Goal: Communication & Community: Answer question/provide support

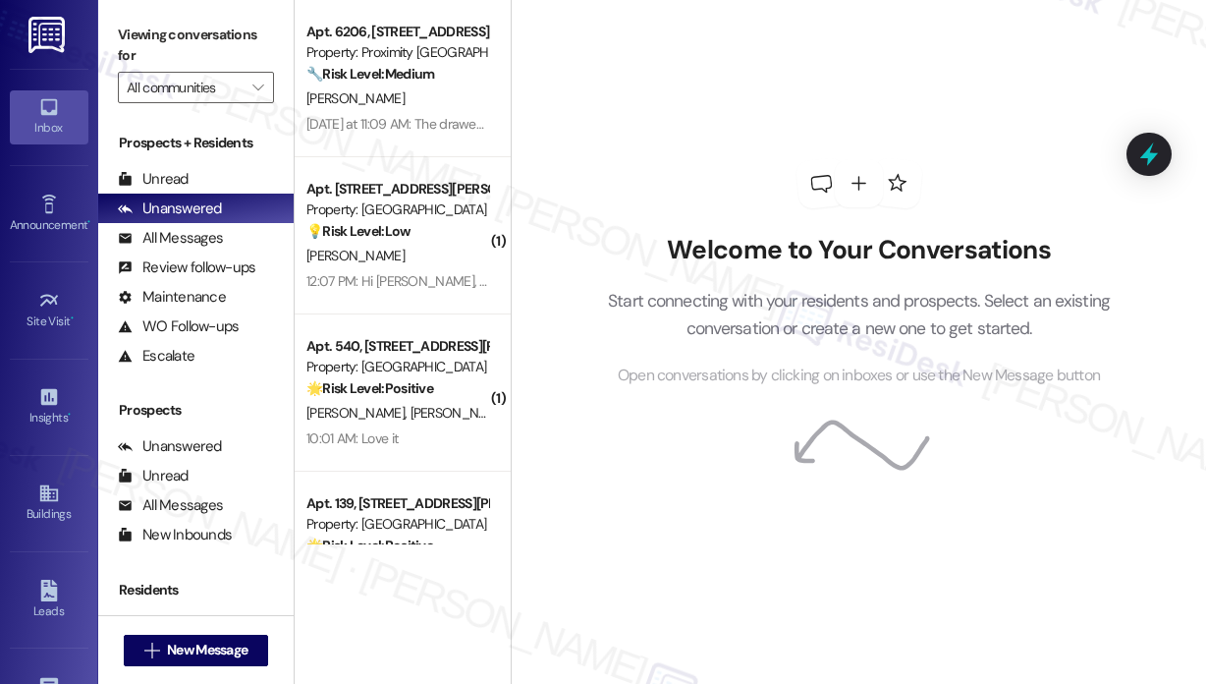
scroll to position [1066, 0]
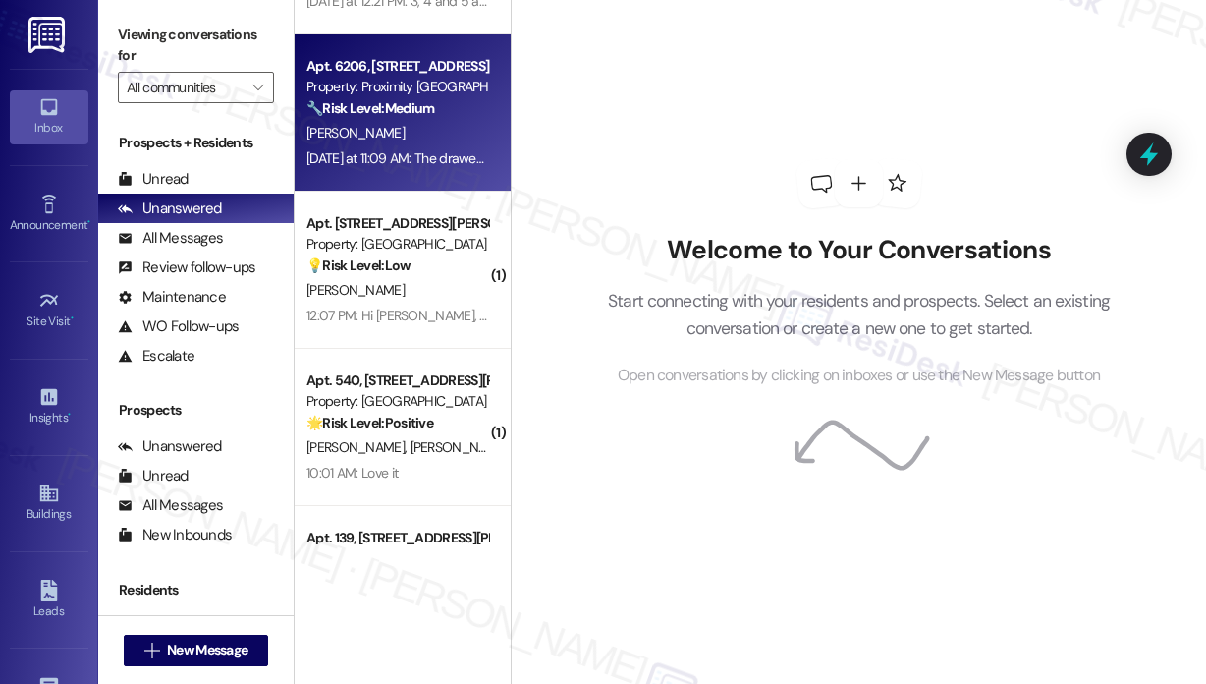
click at [424, 132] on div "[PERSON_NAME]" at bounding box center [398, 133] width 186 height 25
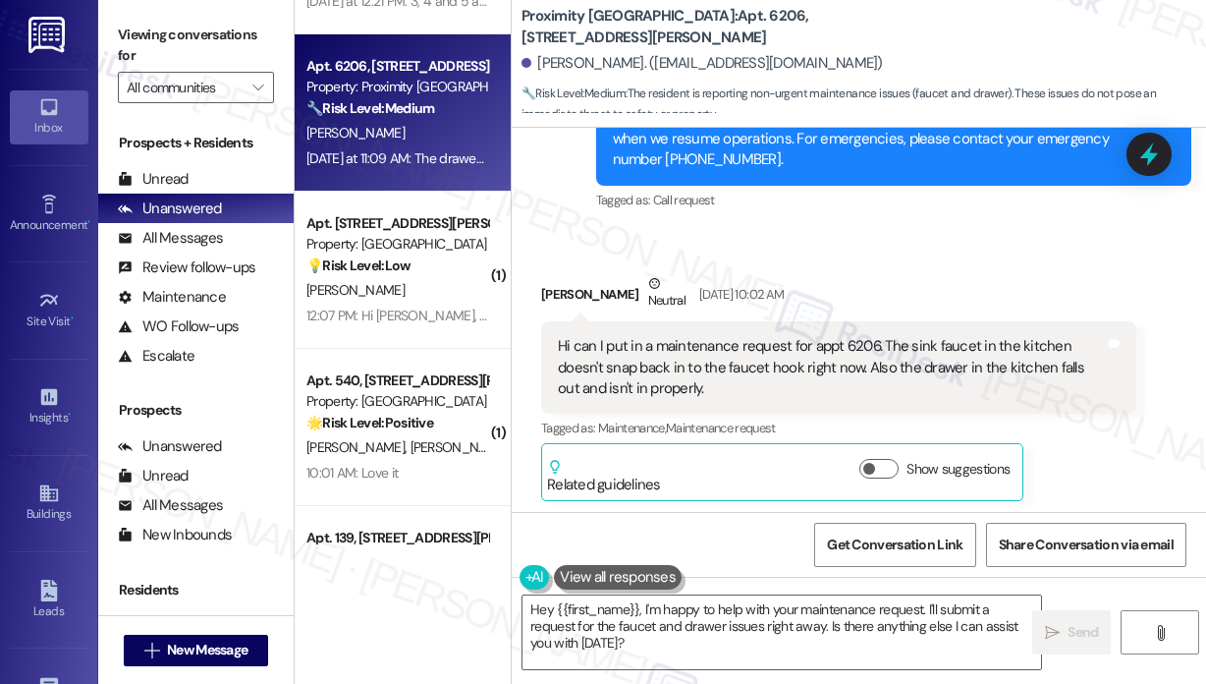
scroll to position [10386, 0]
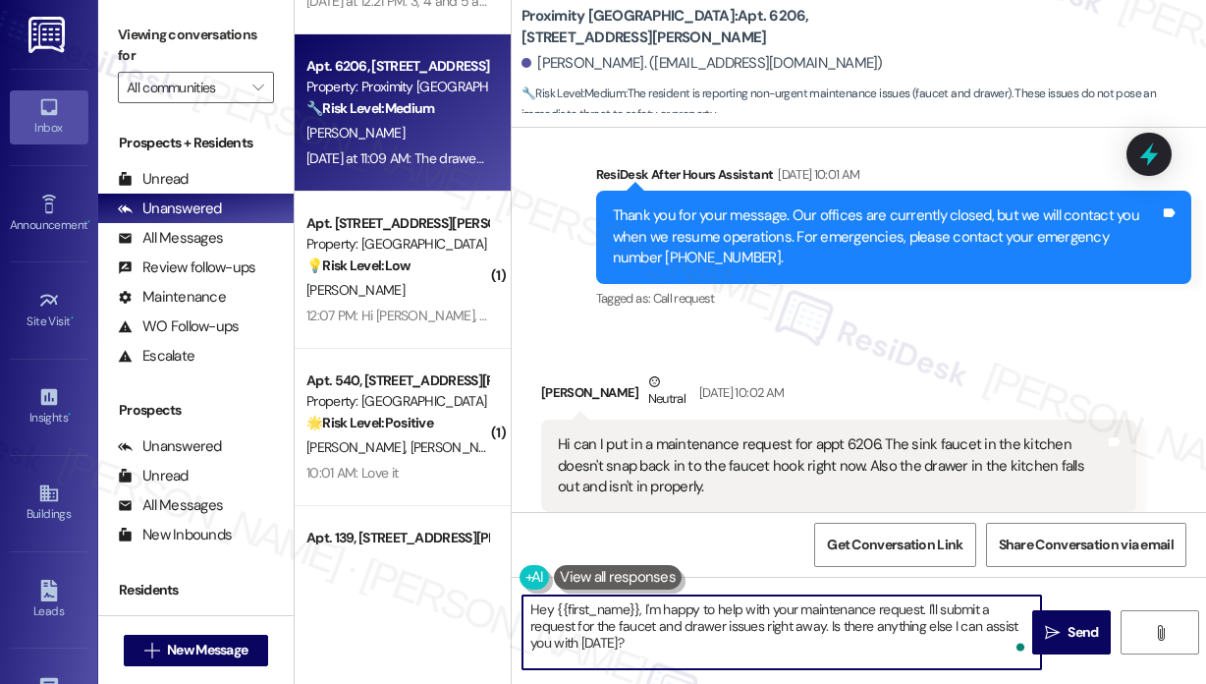
drag, startPoint x: 769, startPoint y: 656, endPoint x: 827, endPoint y: 625, distance: 65.9
click at [827, 625] on textarea "Hey {{first_name}}, I'm happy to help with your maintenance request. I'll submi…" at bounding box center [782, 632] width 519 height 74
paste textarea "Do we have your permission to enter during your absence to address this issue? …"
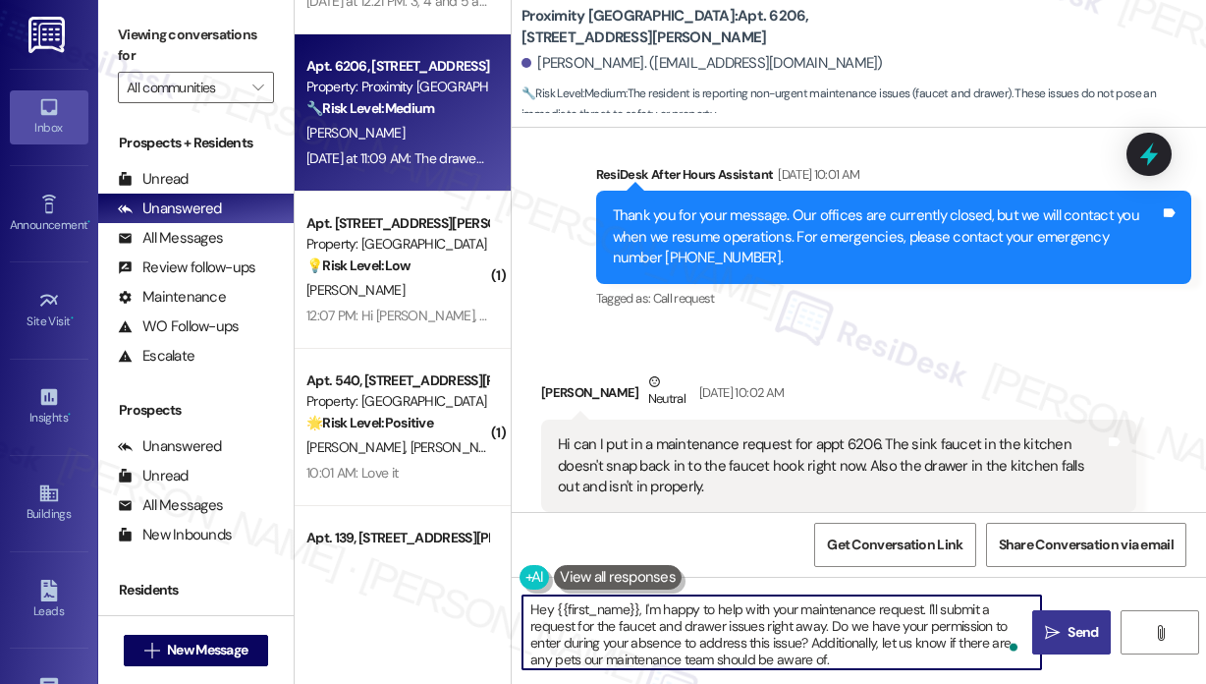
type textarea "Hey {{first_name}}, I'm happy to help with your maintenance request. I'll submi…"
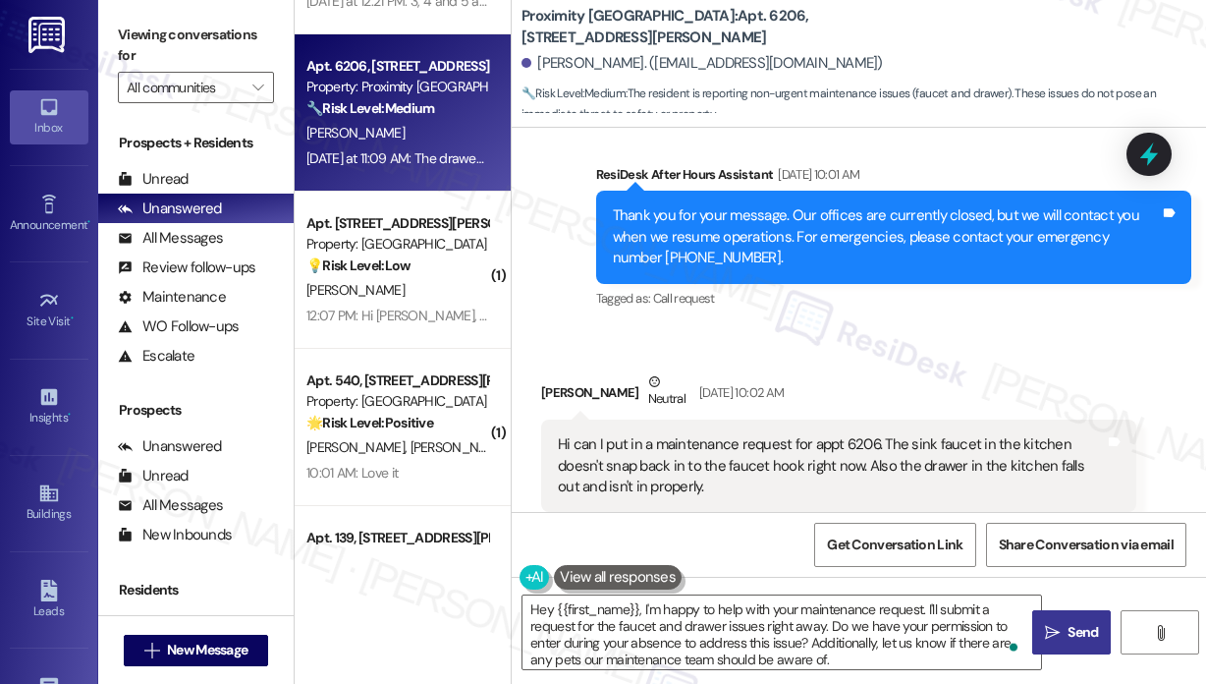
click at [1081, 623] on span "Send" at bounding box center [1083, 632] width 30 height 21
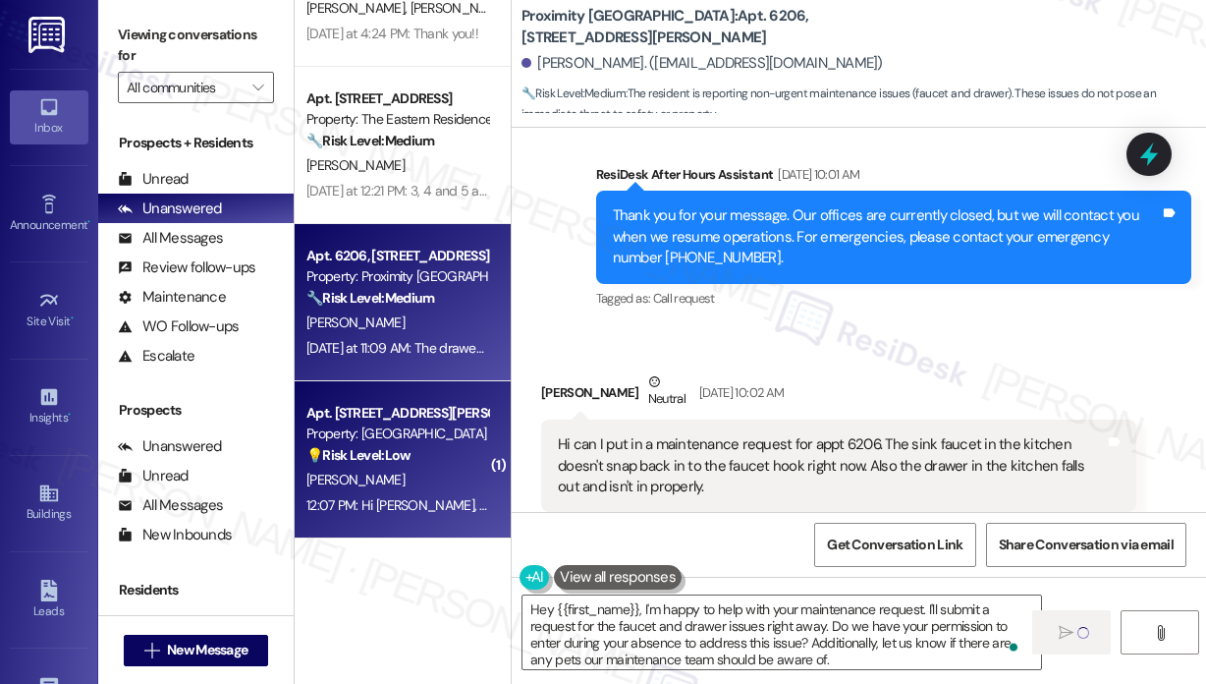
scroll to position [869, 0]
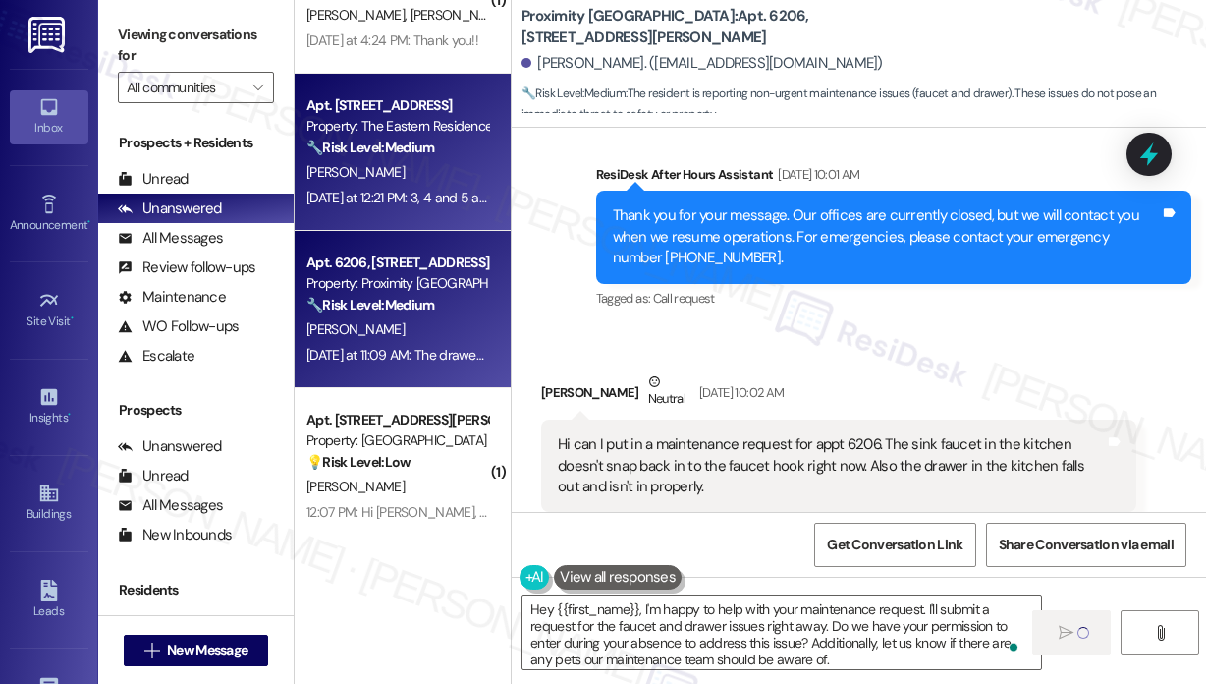
click at [417, 197] on div "[DATE] at 12:21 PM: 3, 4 and 5 all look like this [DATE] at 12:21 PM: 3, 4 and …" at bounding box center [430, 198] width 247 height 18
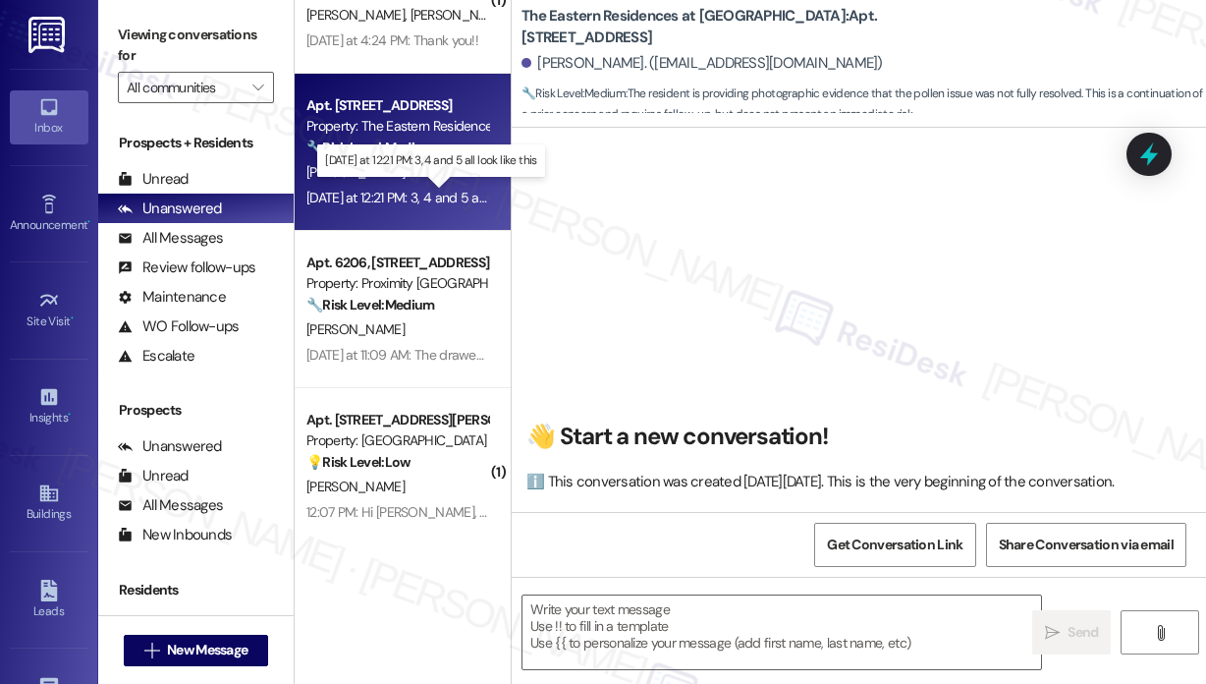
scroll to position [6380, 0]
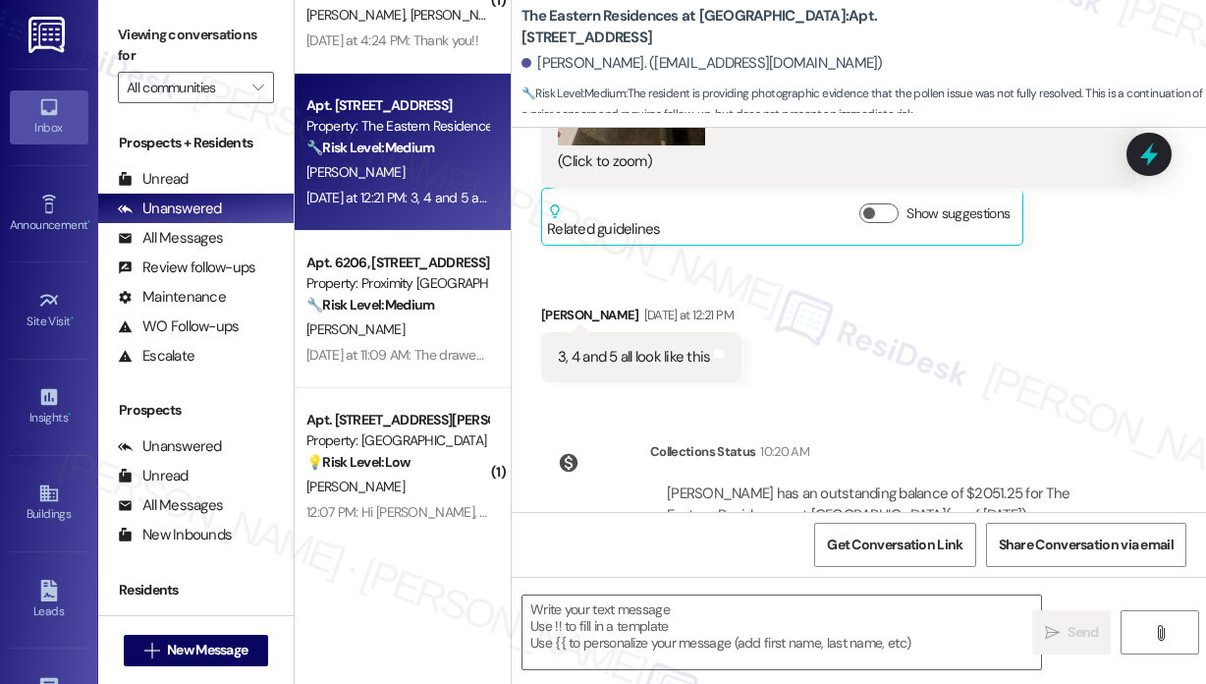
type textarea "Fetching suggested responses. Please feel free to read through the conversation…"
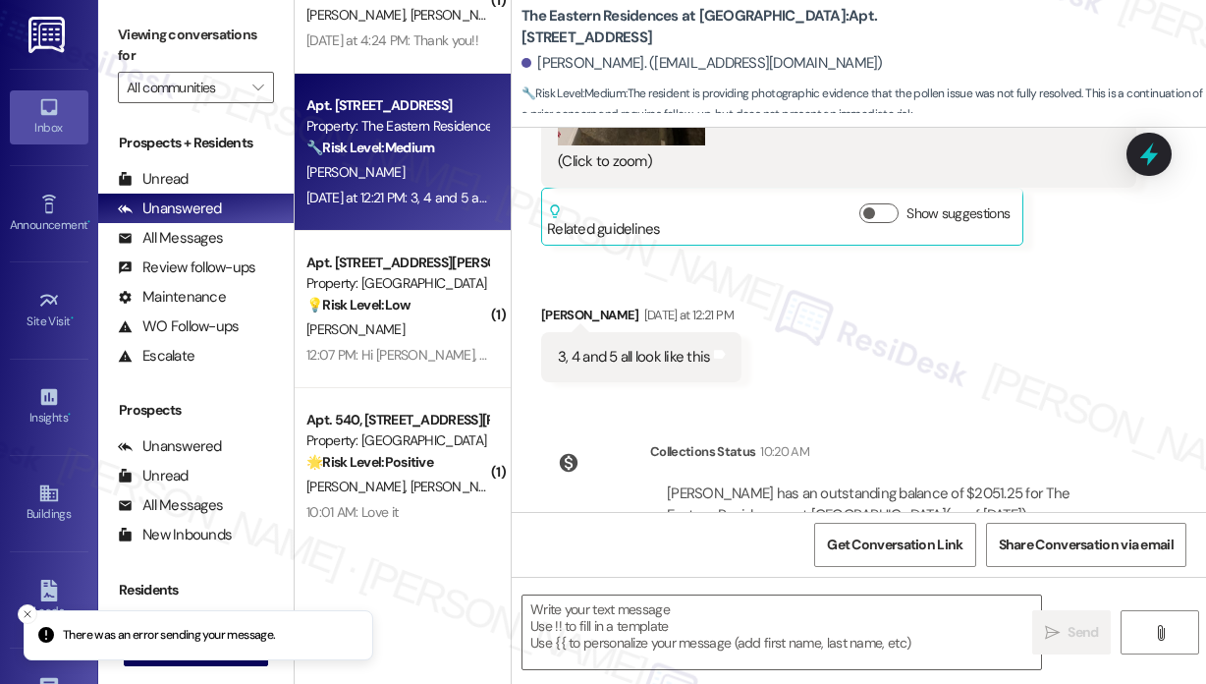
click at [923, 274] on div "Received via SMS [PERSON_NAME] [DATE] at 11:37 AM JPG attachment ResiDesk found…" at bounding box center [859, 22] width 695 height 750
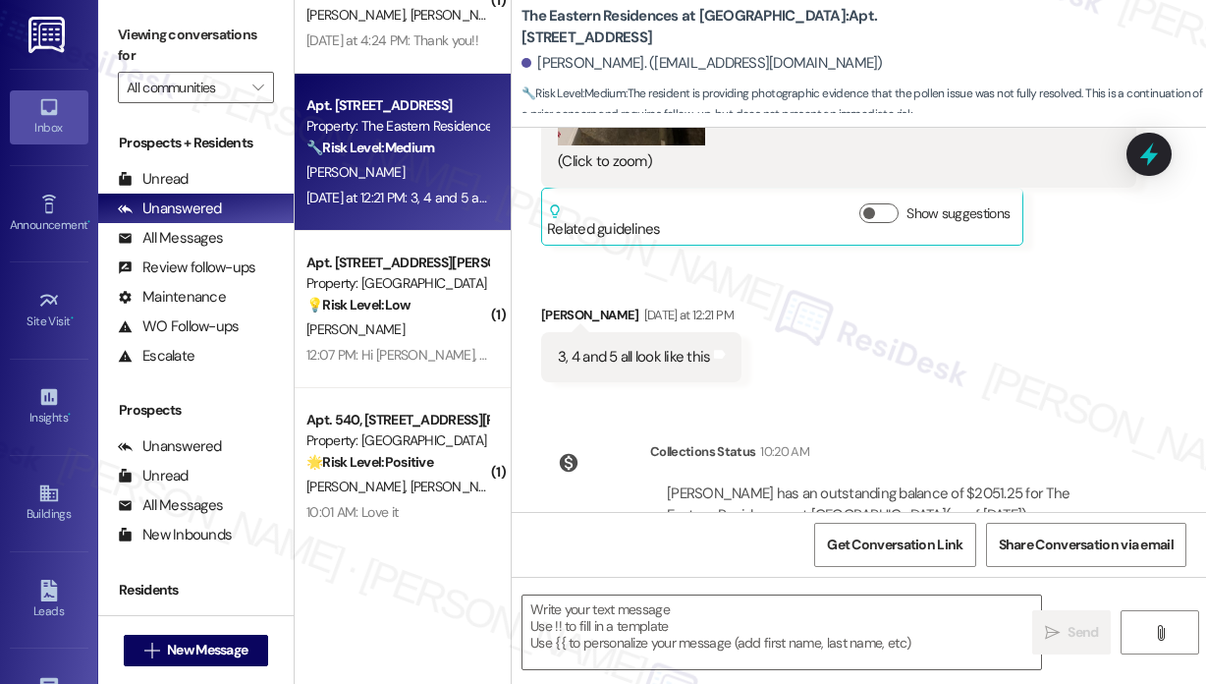
scroll to position [6184, 0]
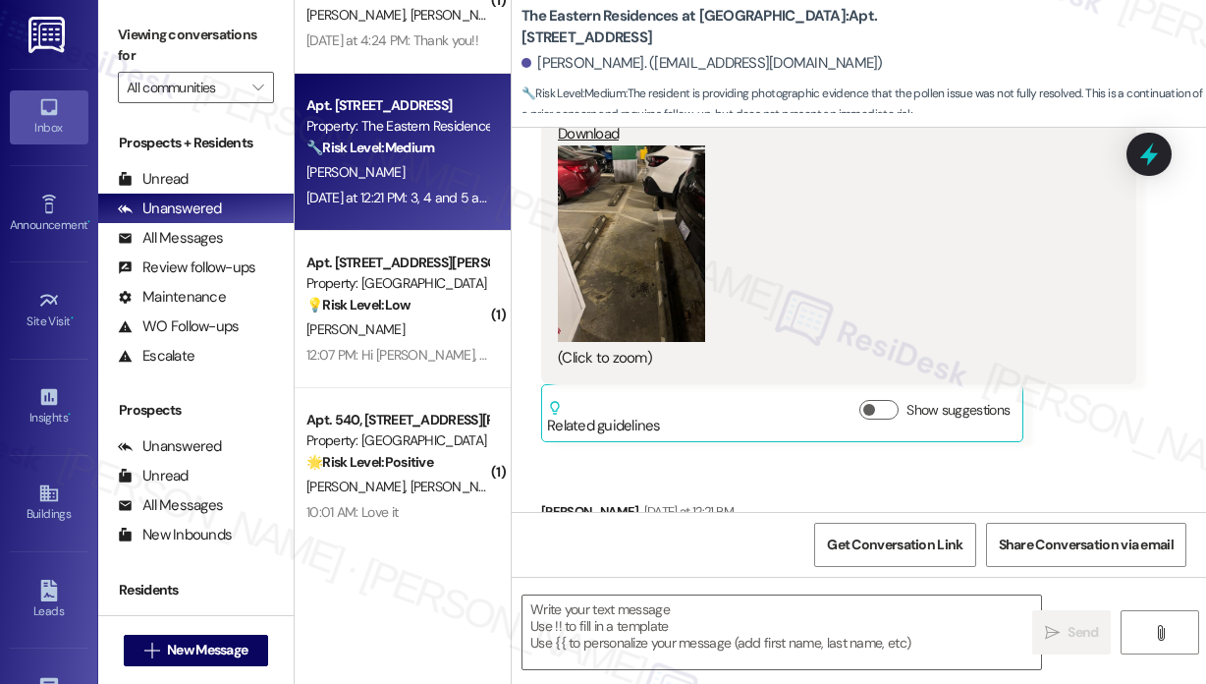
click at [1084, 436] on div "Received via SMS [PERSON_NAME] [DATE] at 11:37 AM JPG attachment ResiDesk found…" at bounding box center [859, 219] width 695 height 750
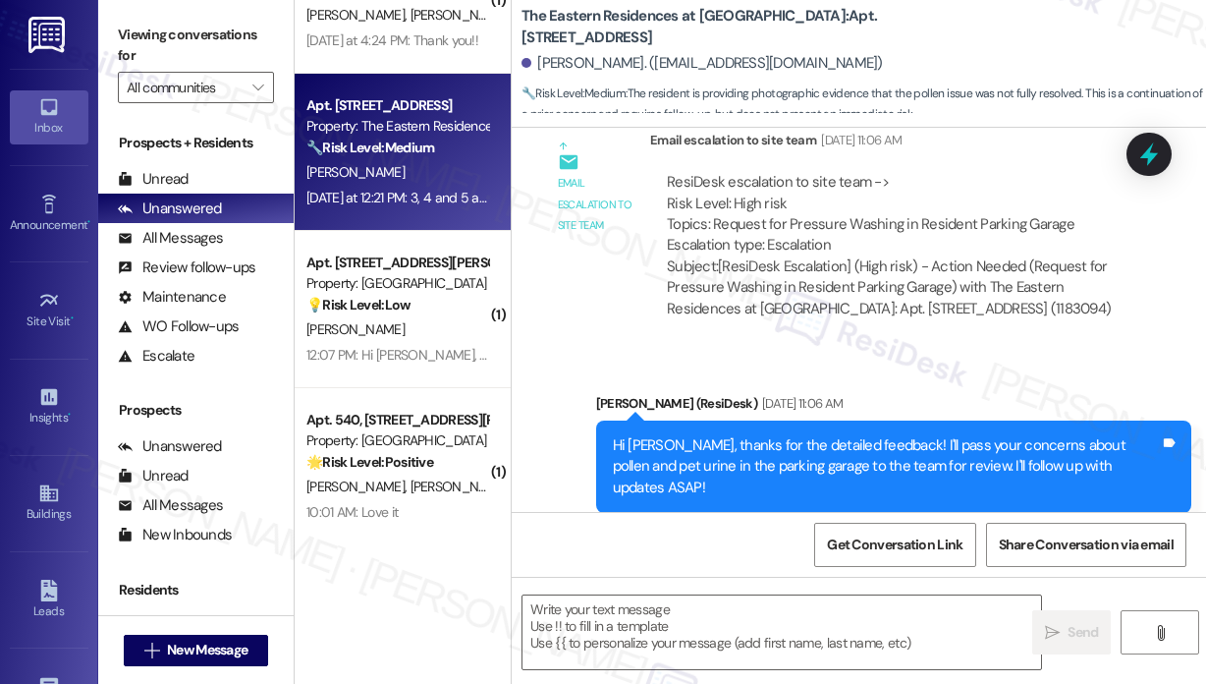
scroll to position [4612, 0]
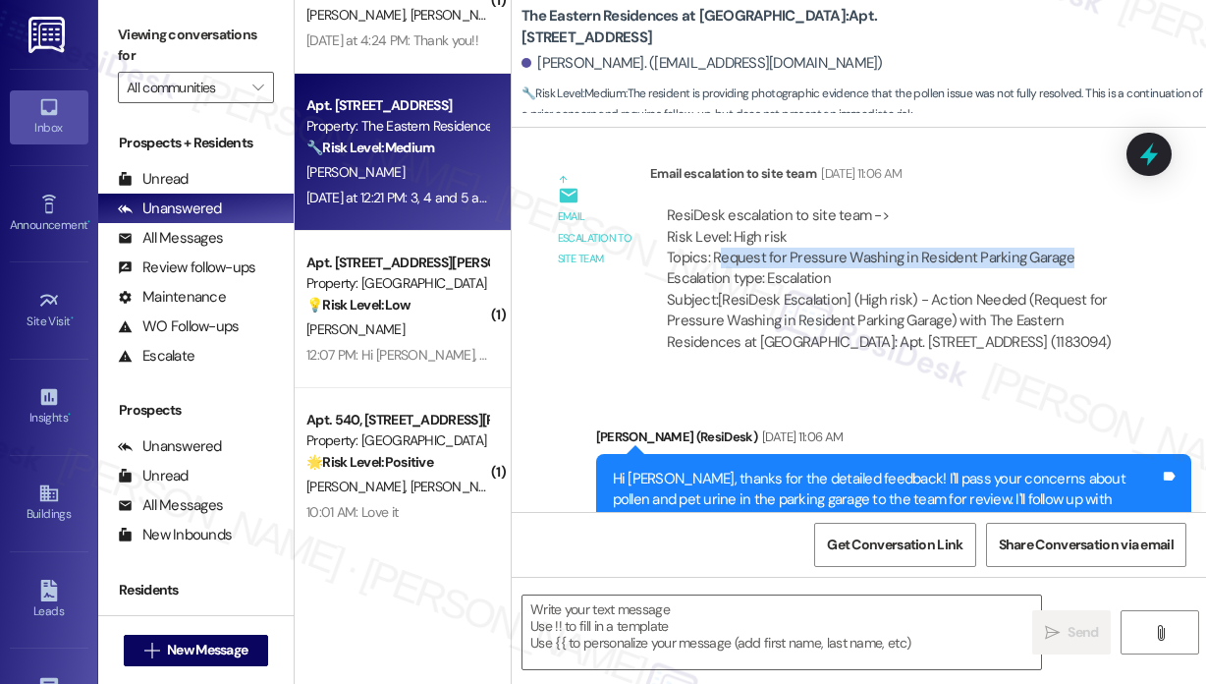
drag, startPoint x: 1065, startPoint y: 192, endPoint x: 718, endPoint y: 183, distance: 346.9
click at [718, 205] on div "ResiDesk escalation to site team -> Risk Level: High risk Topics: Request for P…" at bounding box center [893, 247] width 453 height 84
copy div "Request for Pressure Washing in Resident Parking Garage"
click at [1151, 156] on icon at bounding box center [1150, 155] width 24 height 30
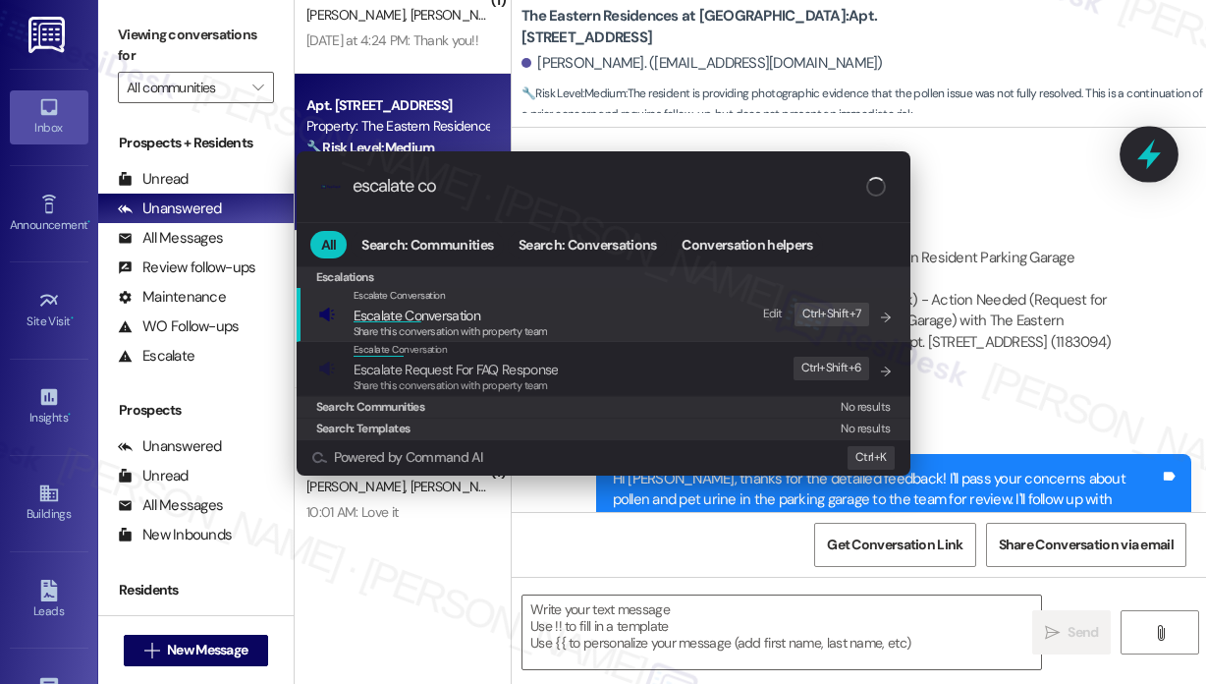
type input "escalate con"
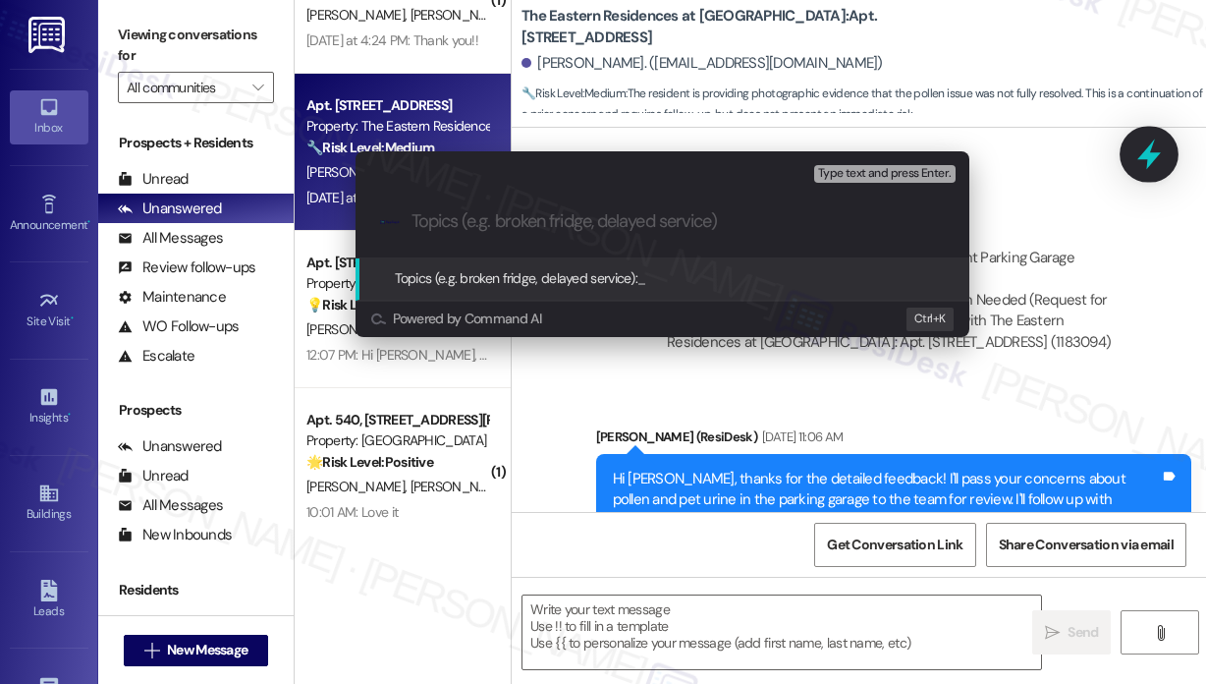
type input "Request for Pressure Washing in Resident Parking Garage"
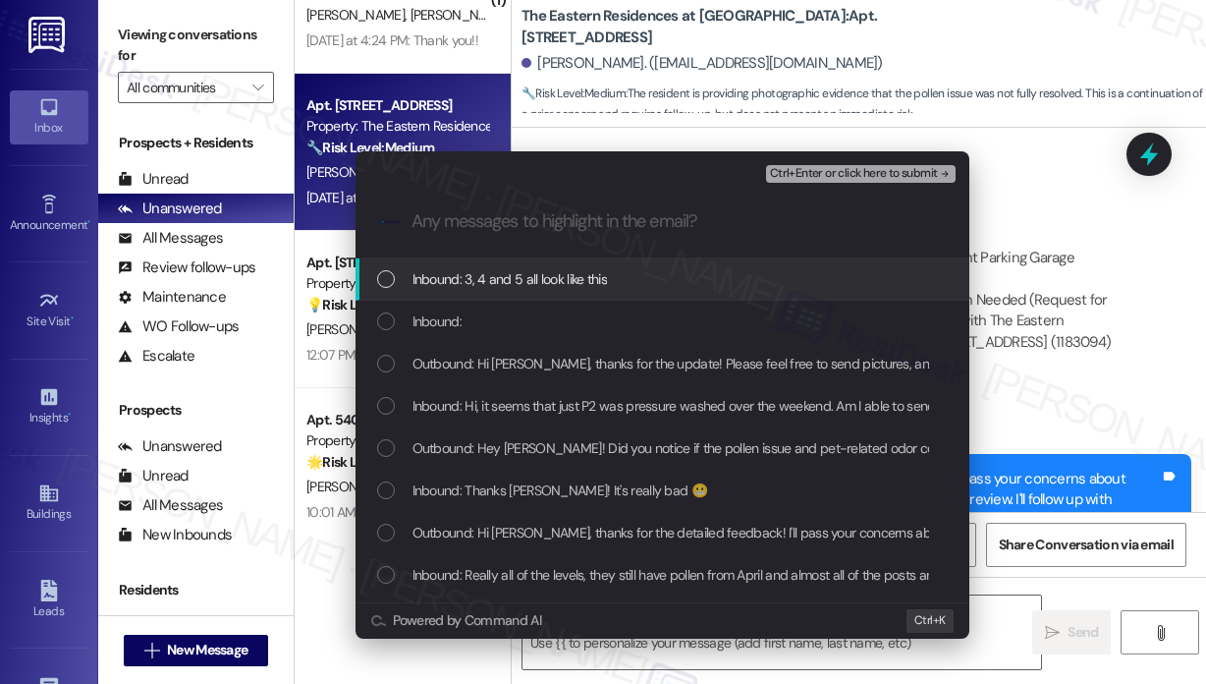
click at [646, 278] on div "Inbound: 3, 4 and 5 all look like this" at bounding box center [664, 279] width 575 height 22
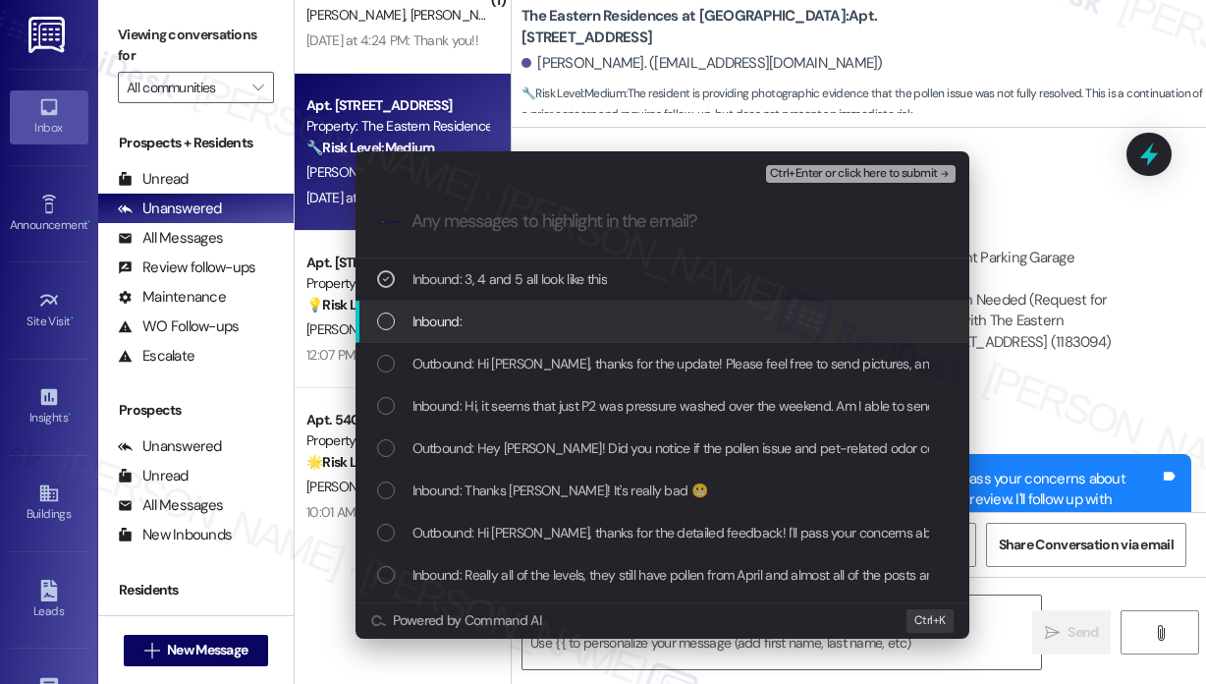
click at [640, 311] on div "Inbound:" at bounding box center [664, 321] width 575 height 22
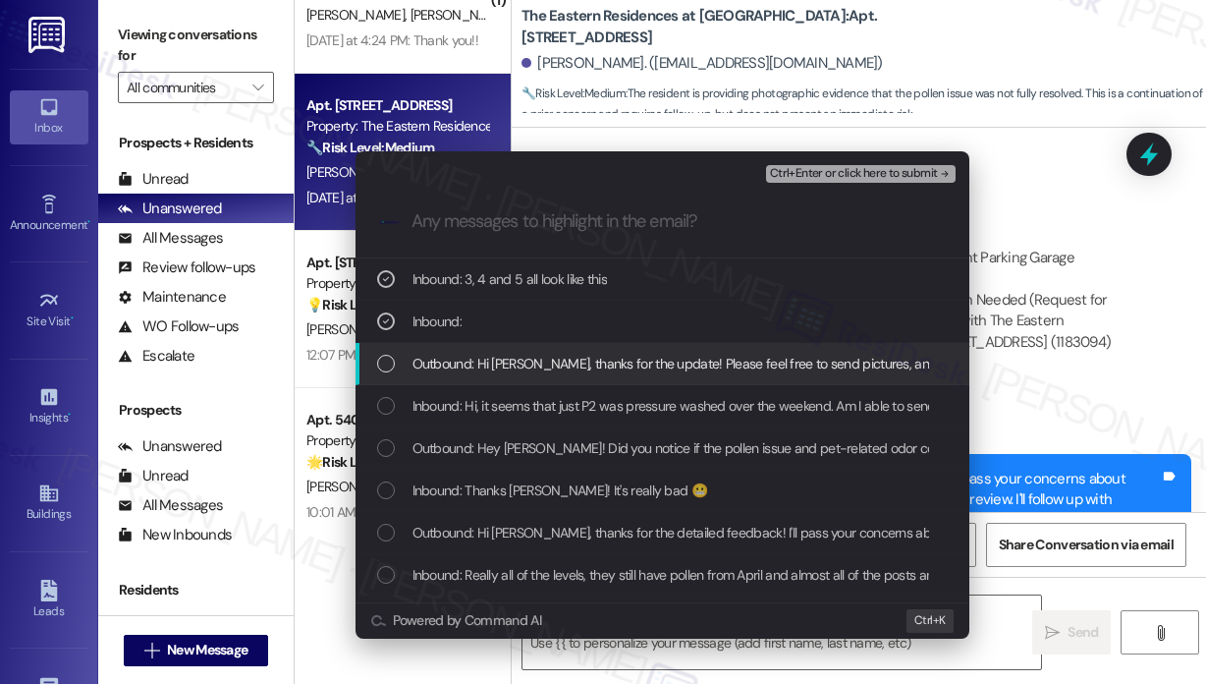
click at [651, 366] on span "Outbound: Hi [PERSON_NAME], thanks for the update! Please feel free to send pic…" at bounding box center [785, 364] width 744 height 22
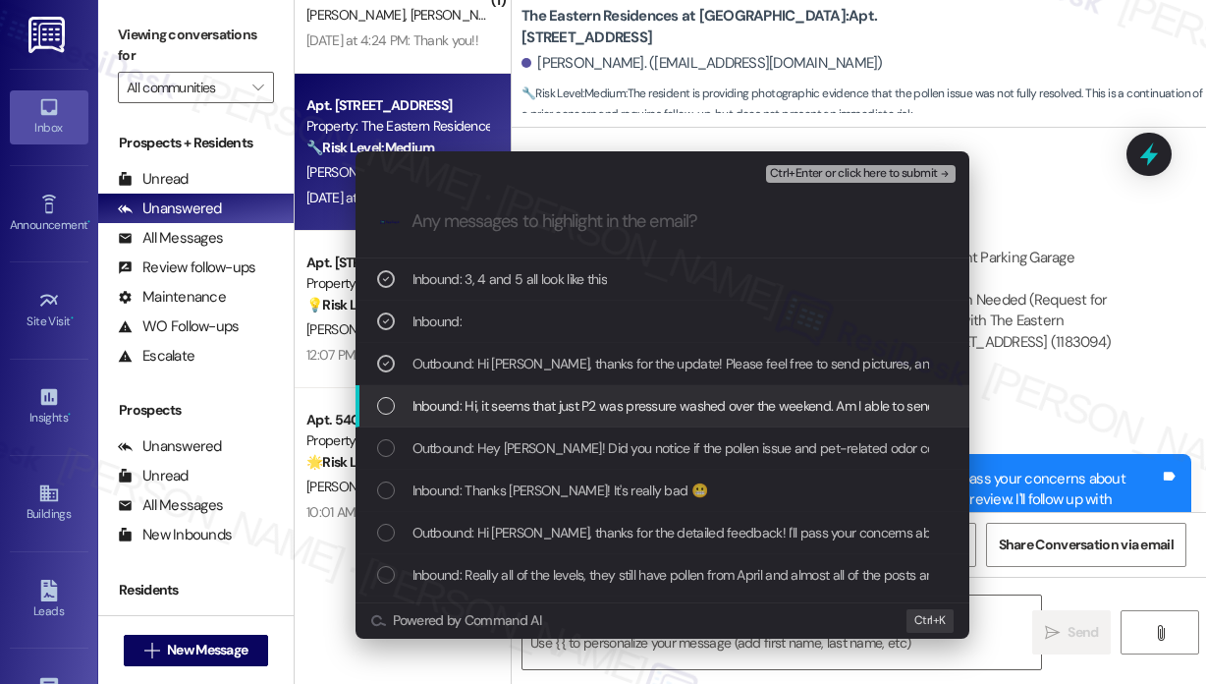
click at [647, 410] on span "Inbound: Hi, it seems that just P2 was pressure washed over the weekend. Am I a…" at bounding box center [746, 406] width 666 height 22
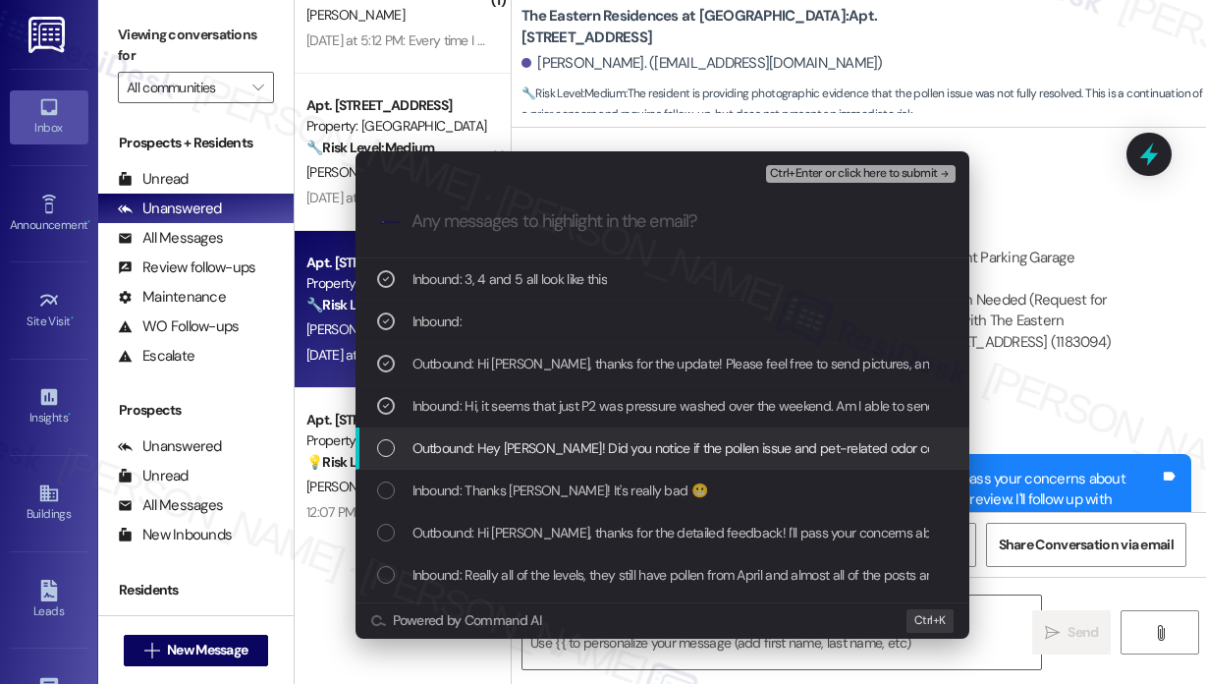
click at [656, 446] on span "Outbound: Hey [PERSON_NAME]! Did you notice if the pollen issue and pet-related…" at bounding box center [887, 448] width 949 height 22
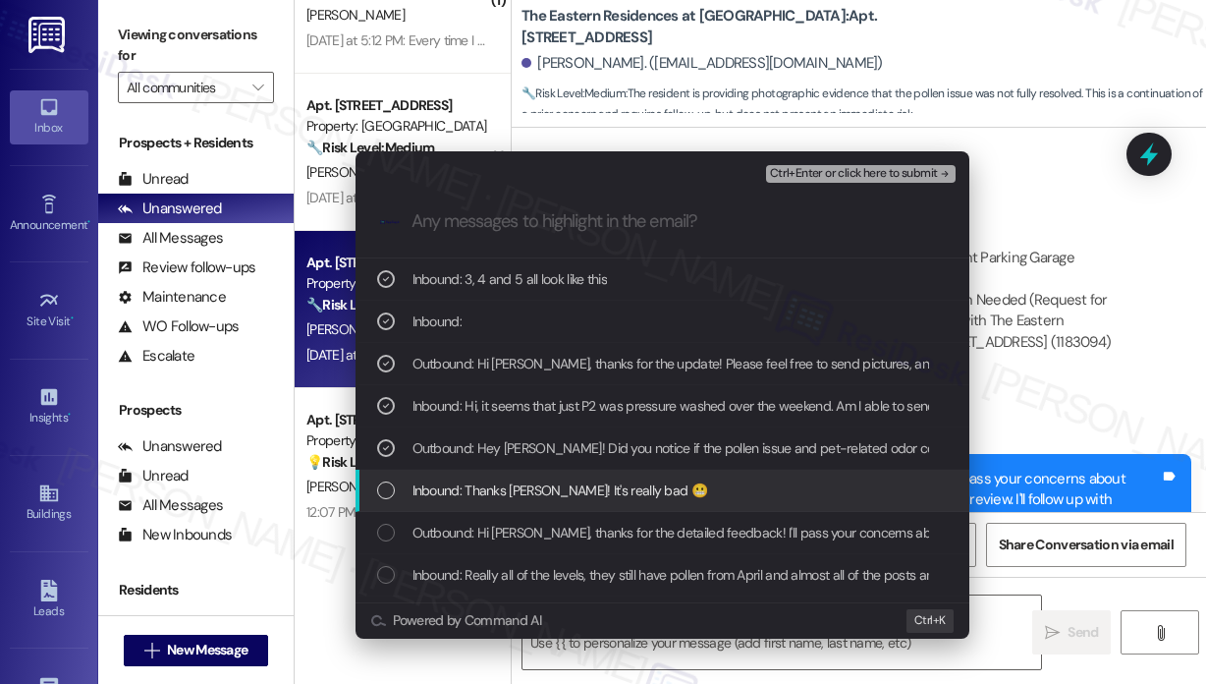
click at [684, 487] on div "Inbound: Thanks [PERSON_NAME]! It's really bad 😬" at bounding box center [664, 490] width 575 height 22
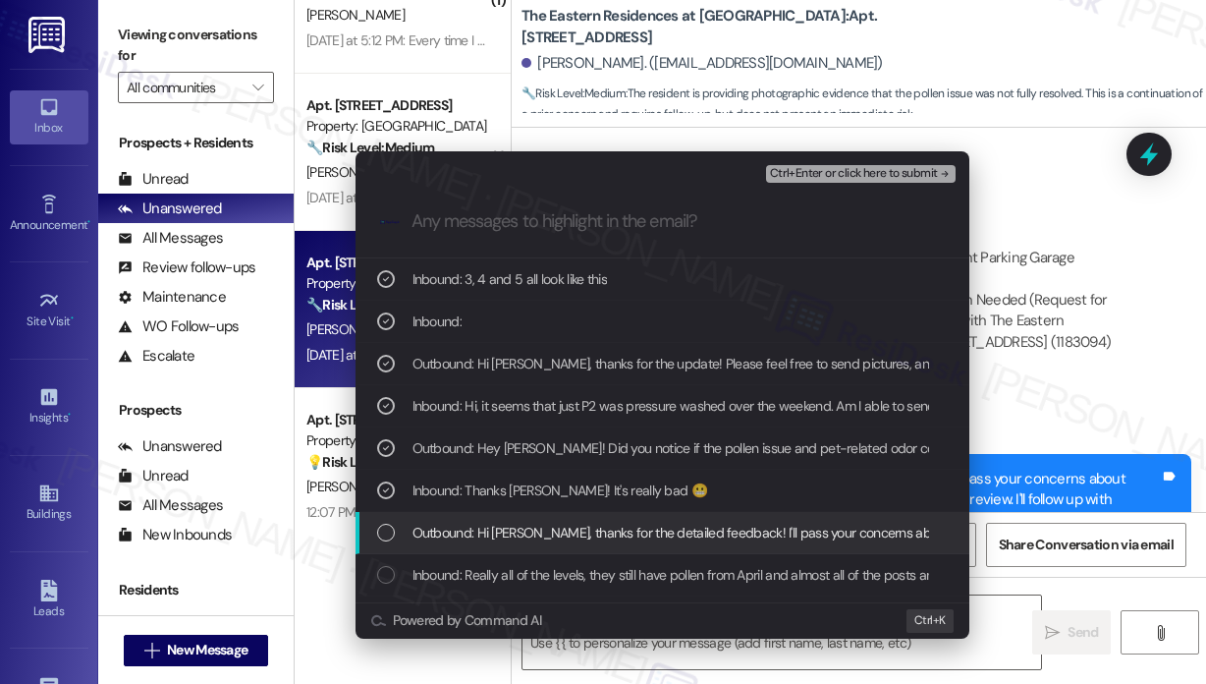
click at [685, 536] on span "Outbound: Hi [PERSON_NAME], thanks for the detailed feedback! I'll pass your co…" at bounding box center [959, 533] width 1092 height 22
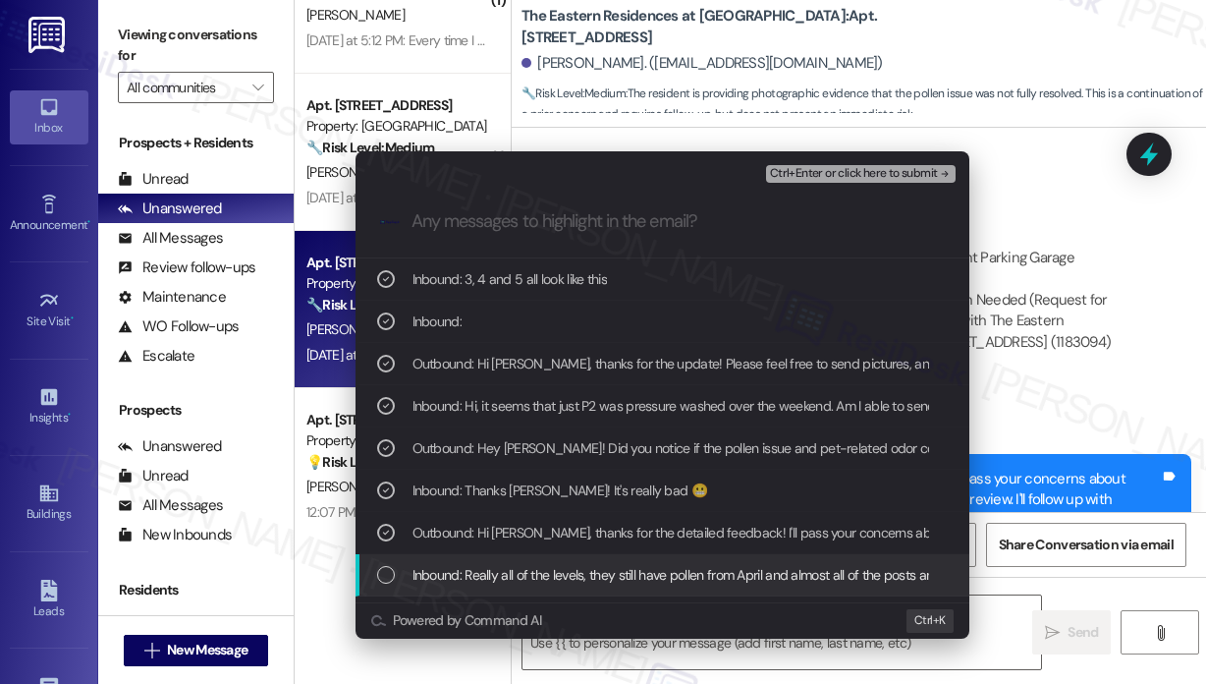
click at [674, 572] on span "Inbound: Really all of the levels, they still have pollen from April and almost…" at bounding box center [829, 575] width 833 height 22
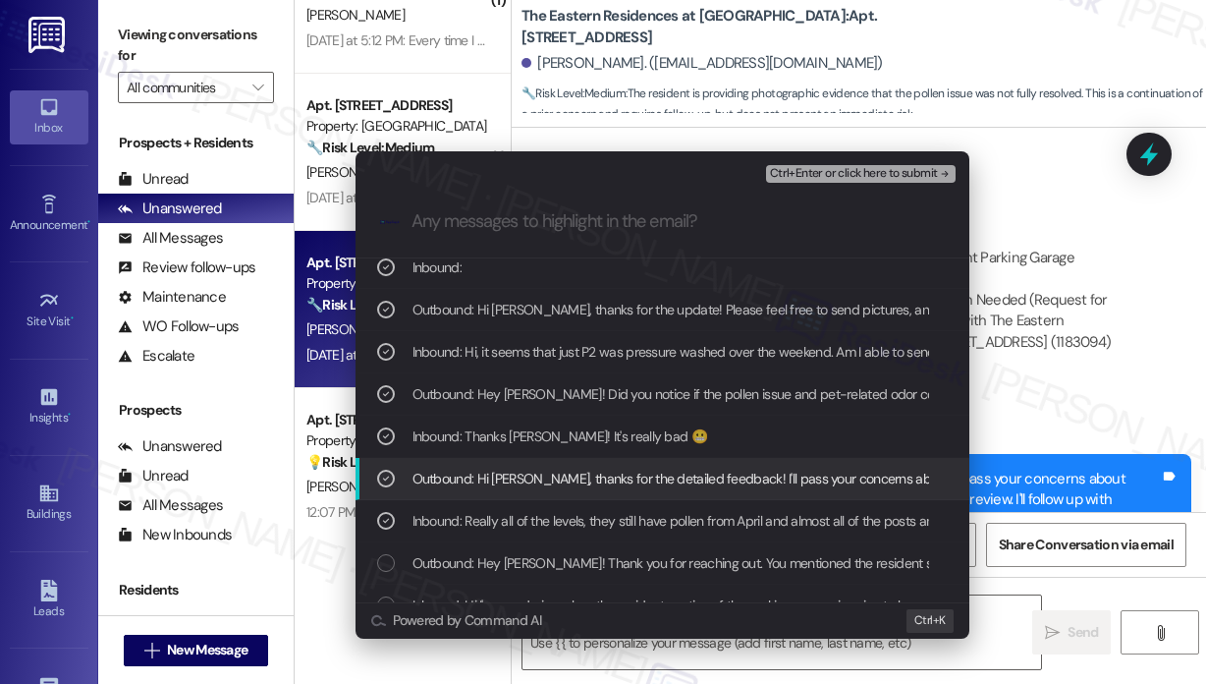
scroll to position [98, 0]
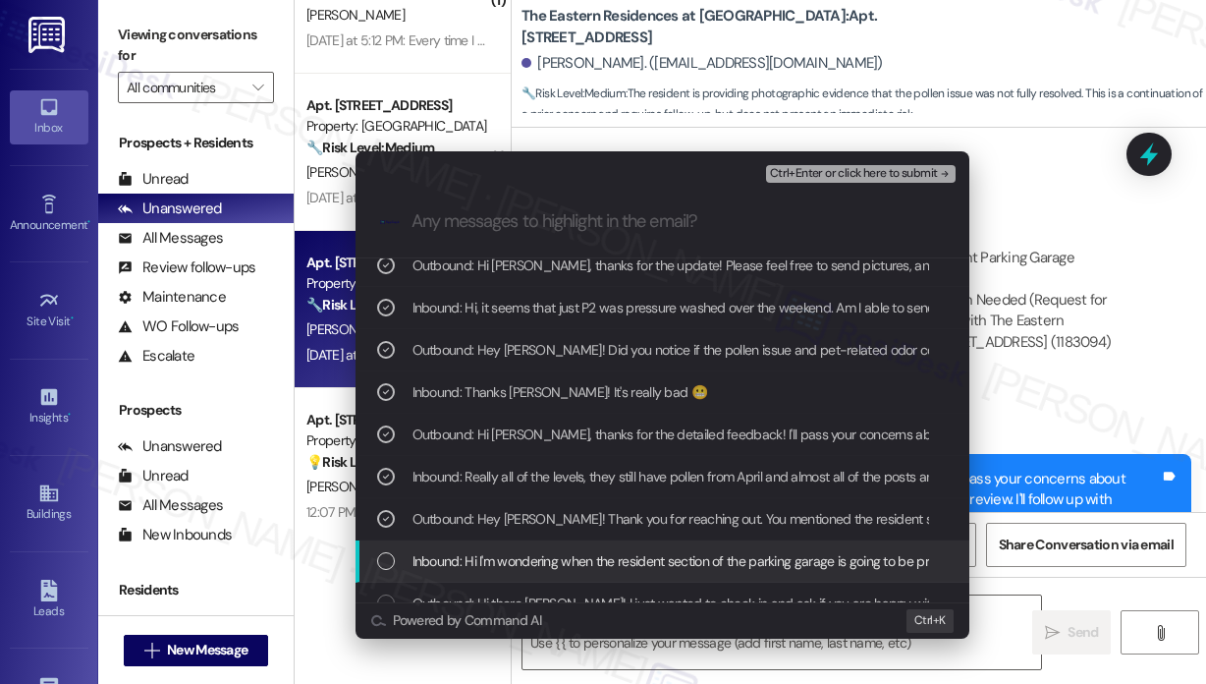
click at [677, 562] on span "Inbound: Hi I'm wondering when the resident section of the parking garage is go…" at bounding box center [715, 561] width 604 height 22
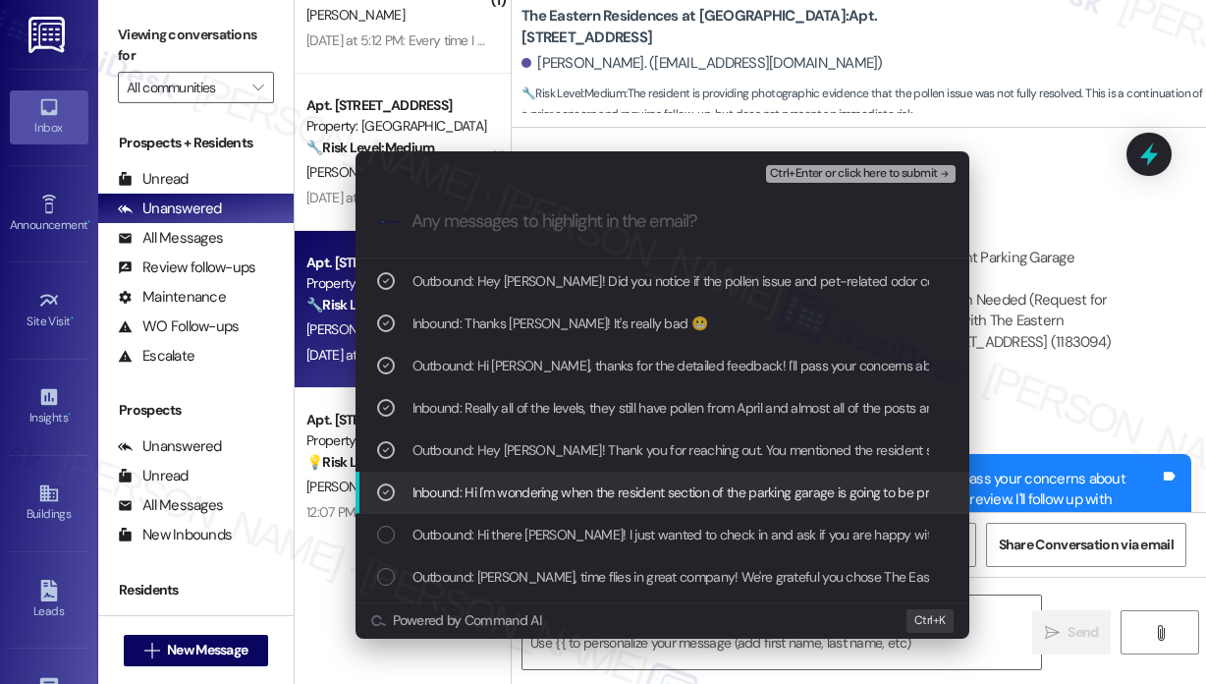
scroll to position [196, 0]
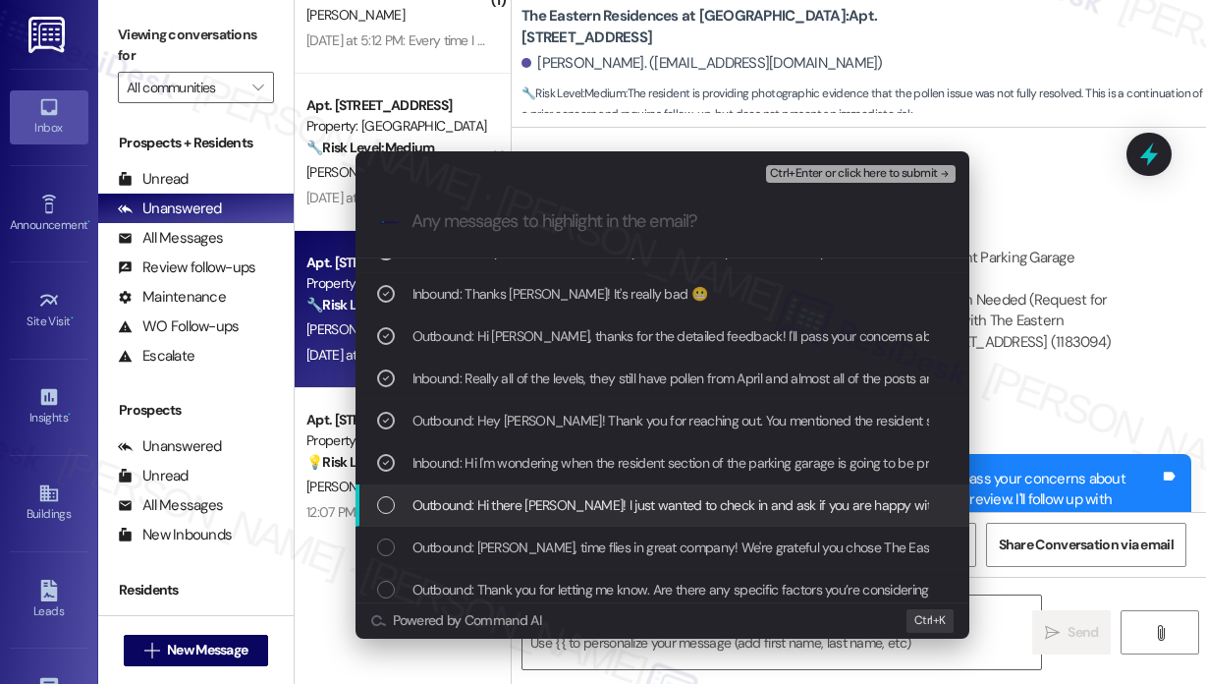
click at [690, 504] on span "Outbound: Hi there [PERSON_NAME]! I just wanted to check in and ask if you are …" at bounding box center [816, 505] width 806 height 22
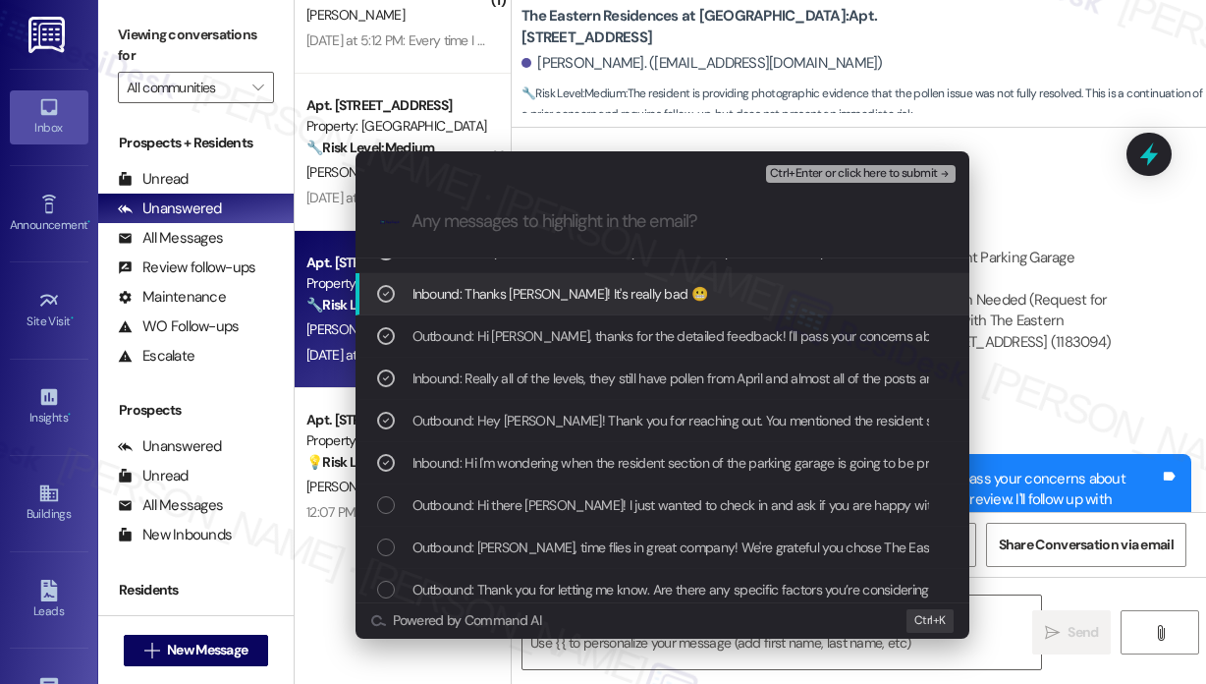
click at [814, 175] on span "Ctrl+Enter or click here to submit" at bounding box center [854, 174] width 168 height 14
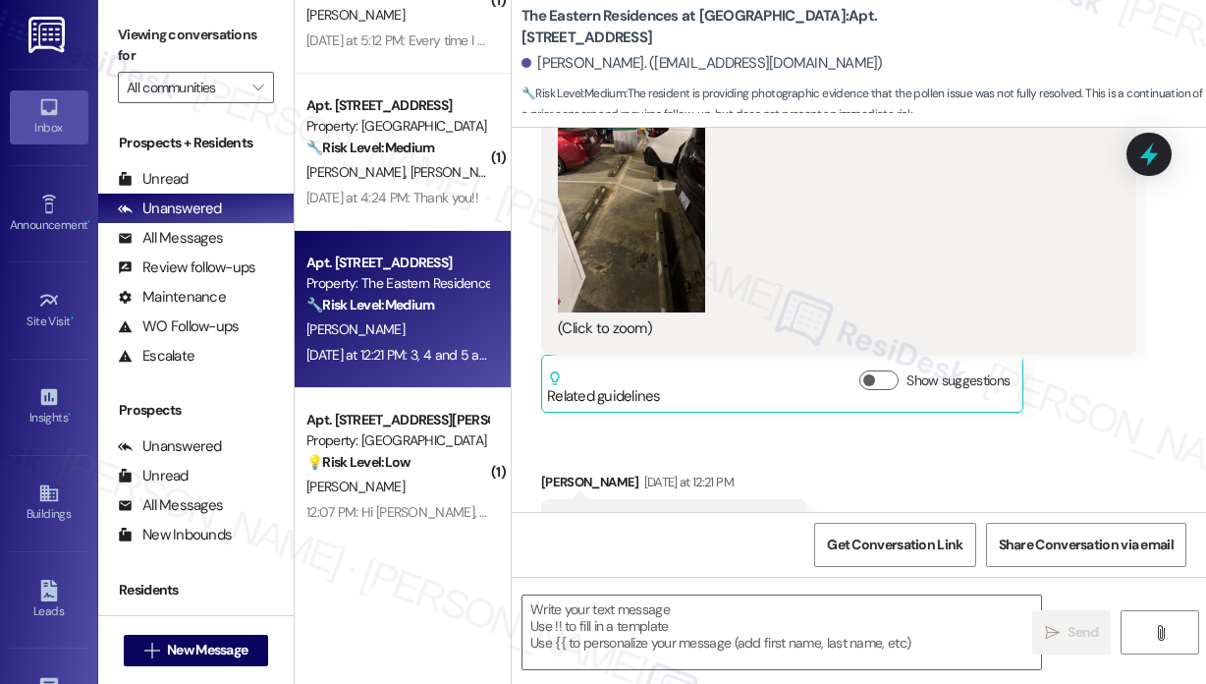
scroll to position [6206, 0]
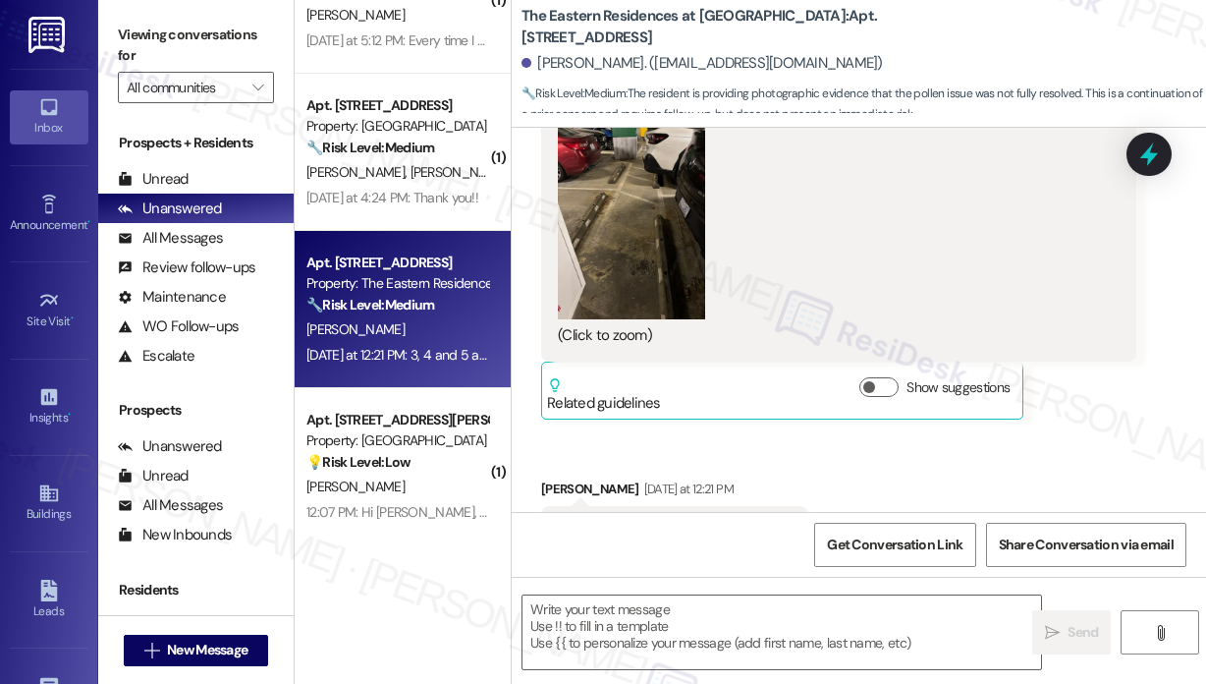
type textarea "Fetching suggested responses. Please feel free to read through the conversation…"
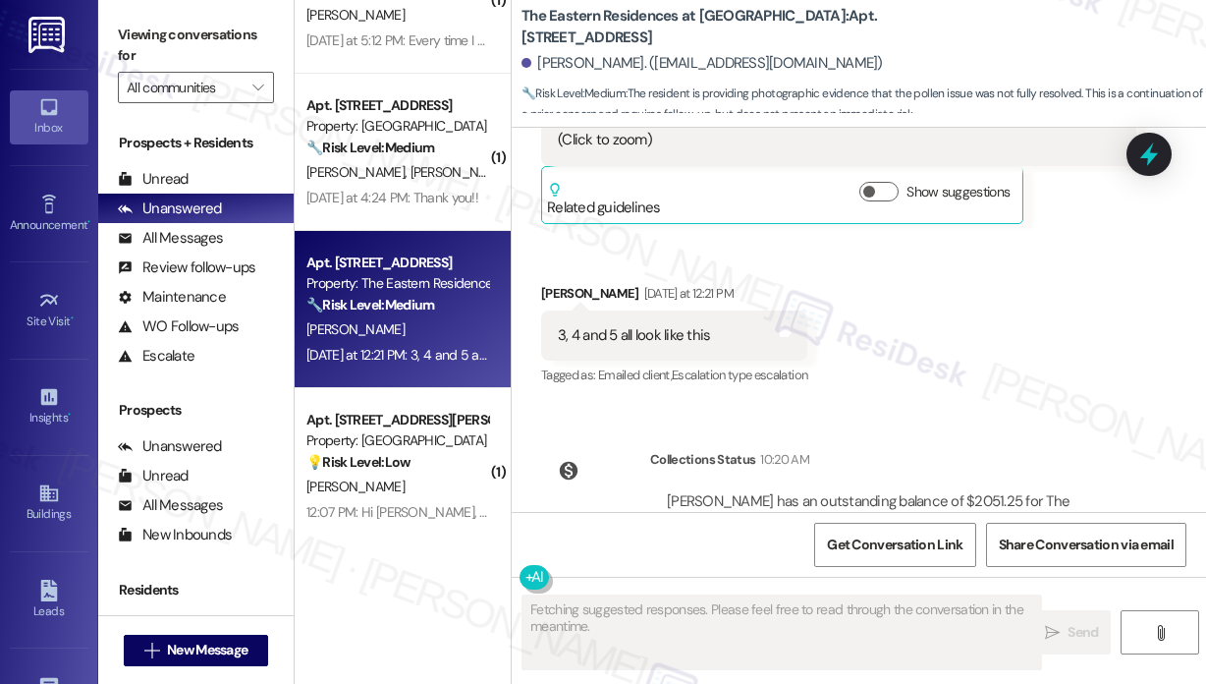
scroll to position [6410, 0]
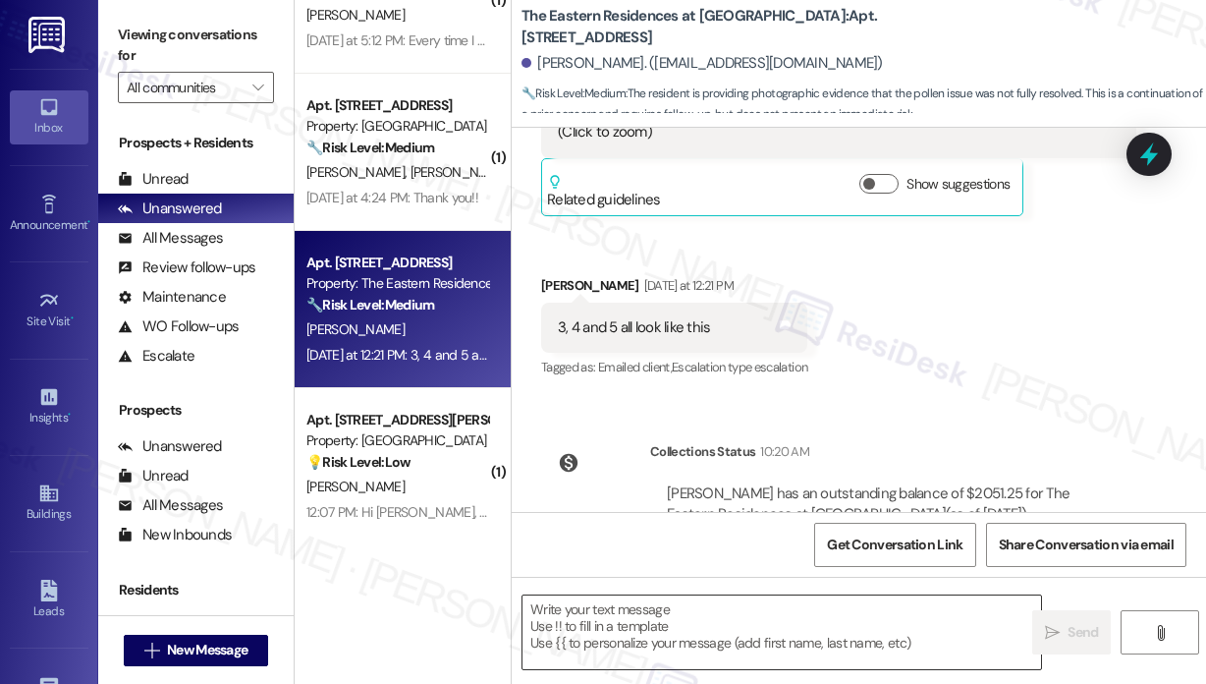
click at [741, 610] on textarea at bounding box center [782, 632] width 519 height 74
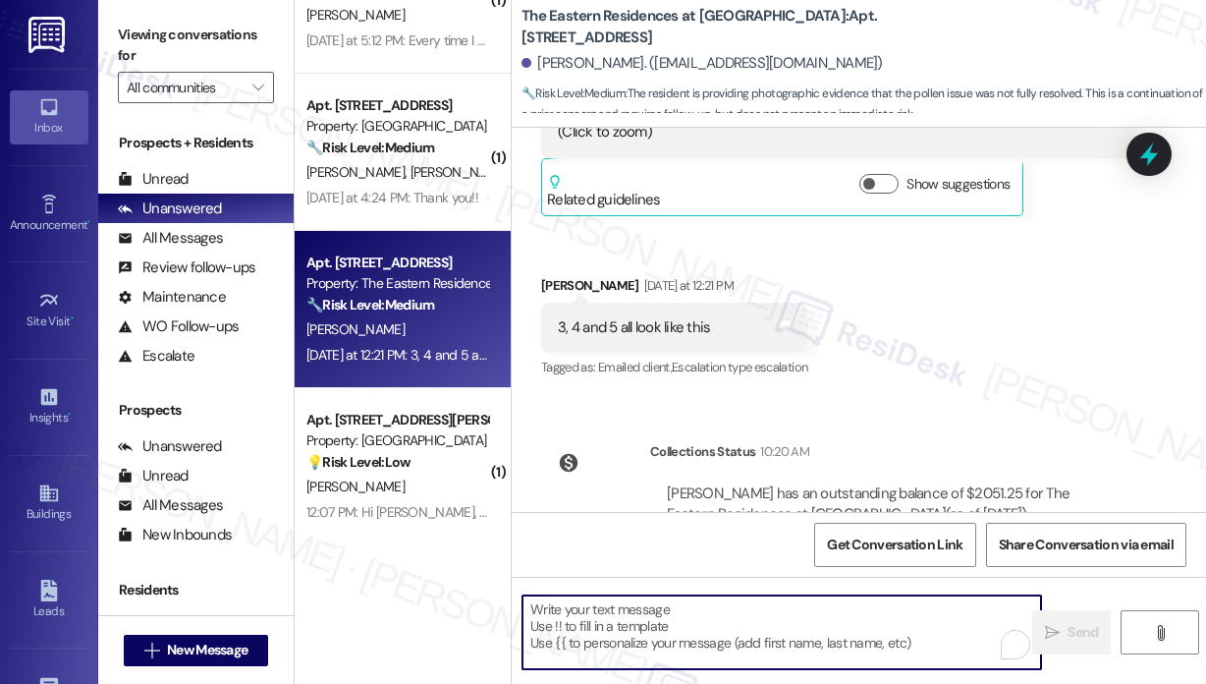
click at [610, 623] on textarea "To enrich screen reader interactions, please activate Accessibility in Grammarl…" at bounding box center [782, 632] width 519 height 74
paste textarea "Thank you for letting me know. I just made another follow-up with our maintenan…"
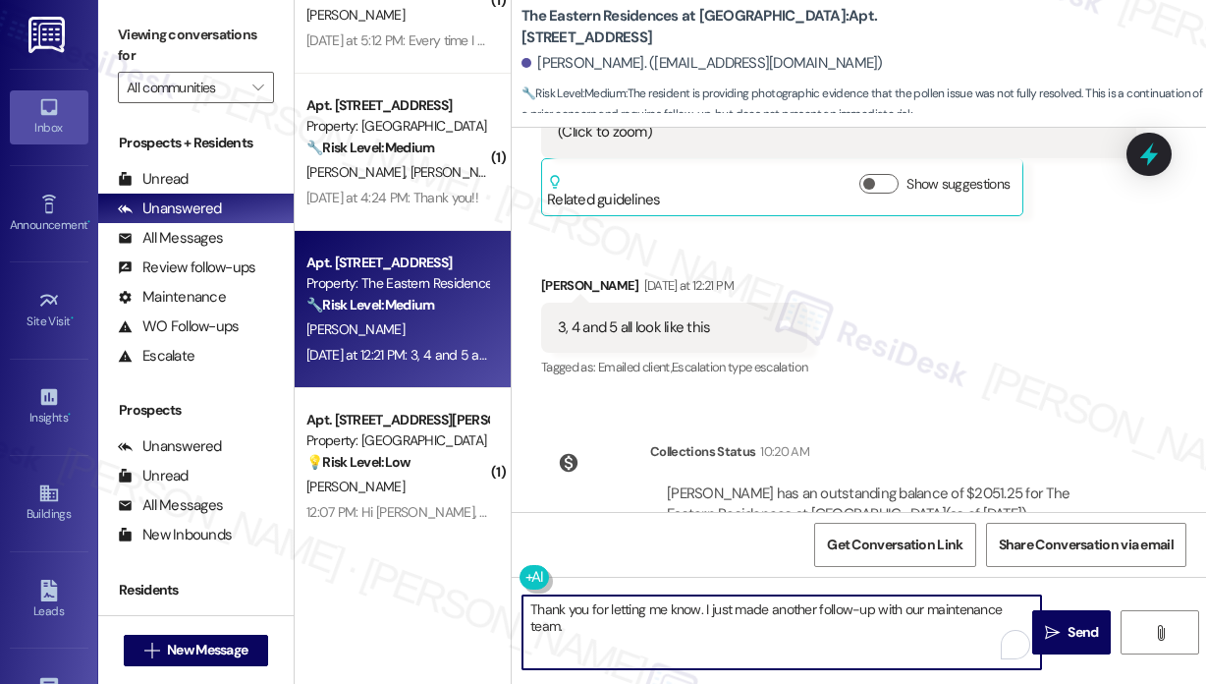
click at [700, 610] on textarea "Thank you for letting me know. I just made another follow-up with our maintenan…" at bounding box center [782, 632] width 519 height 74
type textarea "Thank you for letting me know, [PERSON_NAME]. I just made another follow-up wit…"
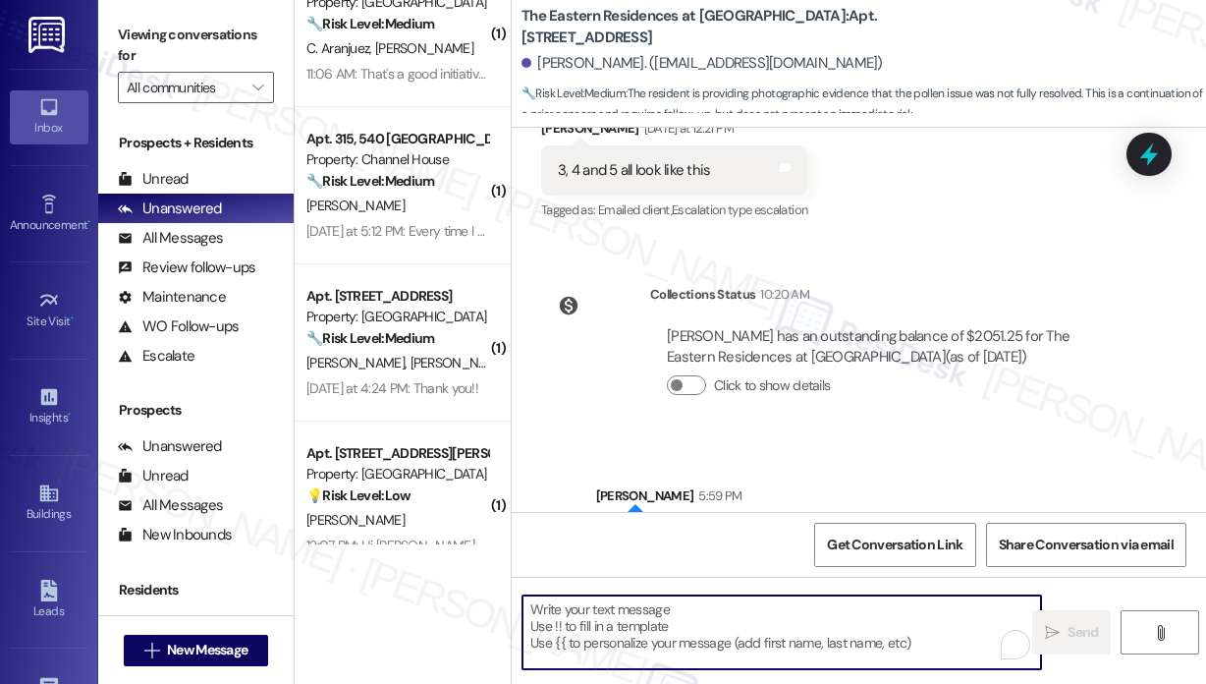
scroll to position [673, 0]
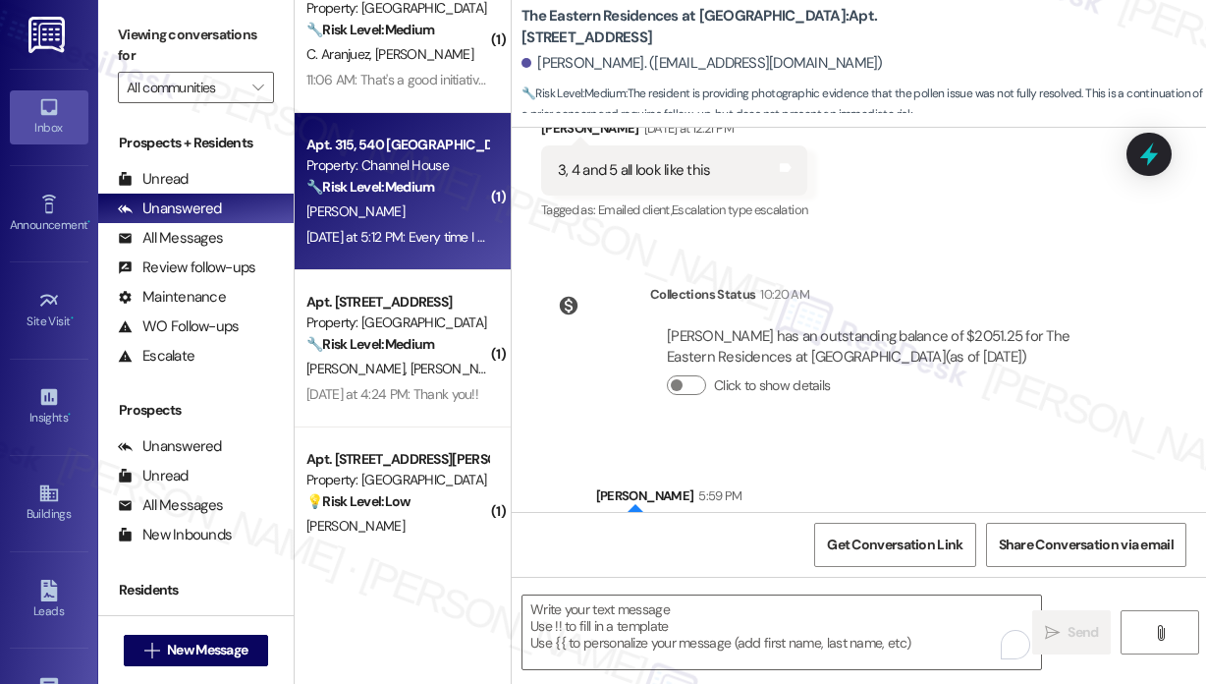
click at [466, 226] on div "[DATE] at 5:12 PM: Every time I walk into my apartment it smells in general but…" at bounding box center [398, 237] width 186 height 25
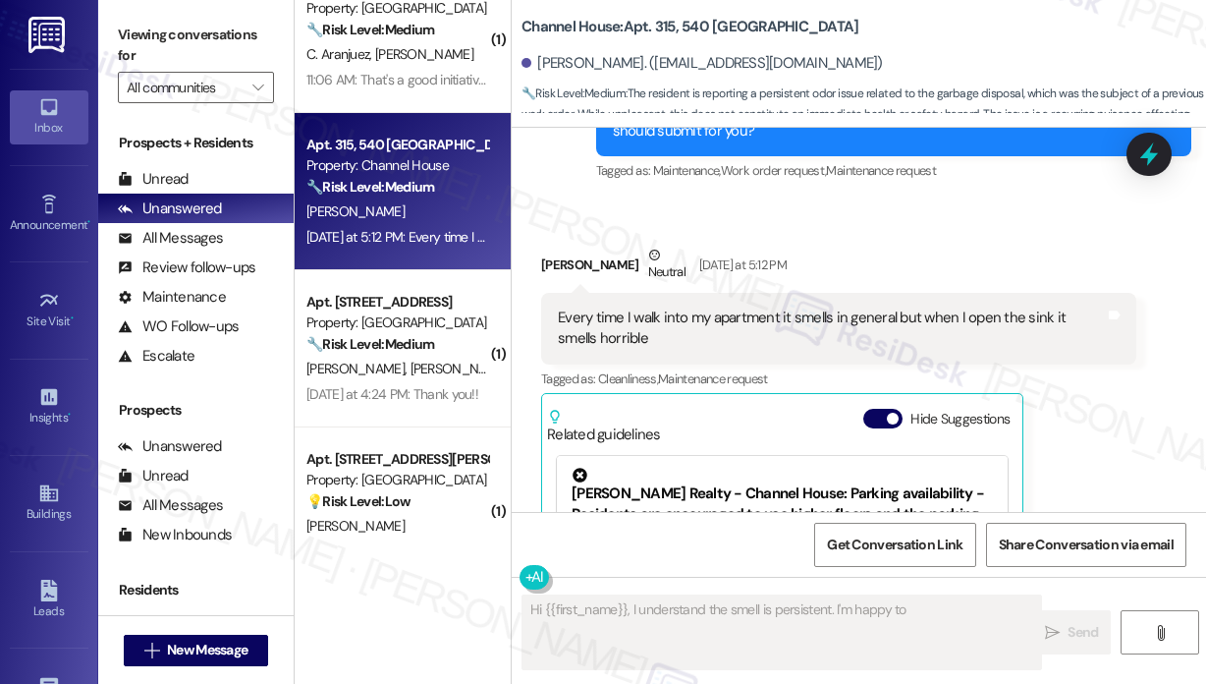
scroll to position [573, 0]
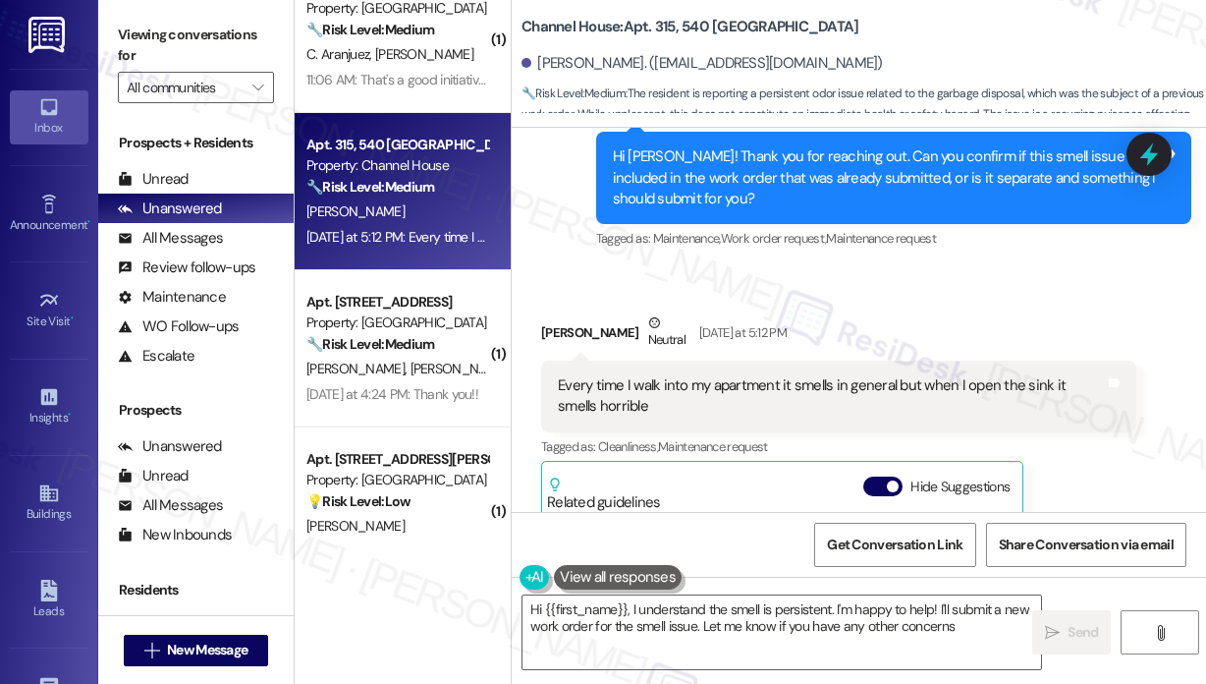
type textarea "Hi {{first_name}}, I understand the smell is persistent. I'm happy to help! I'l…"
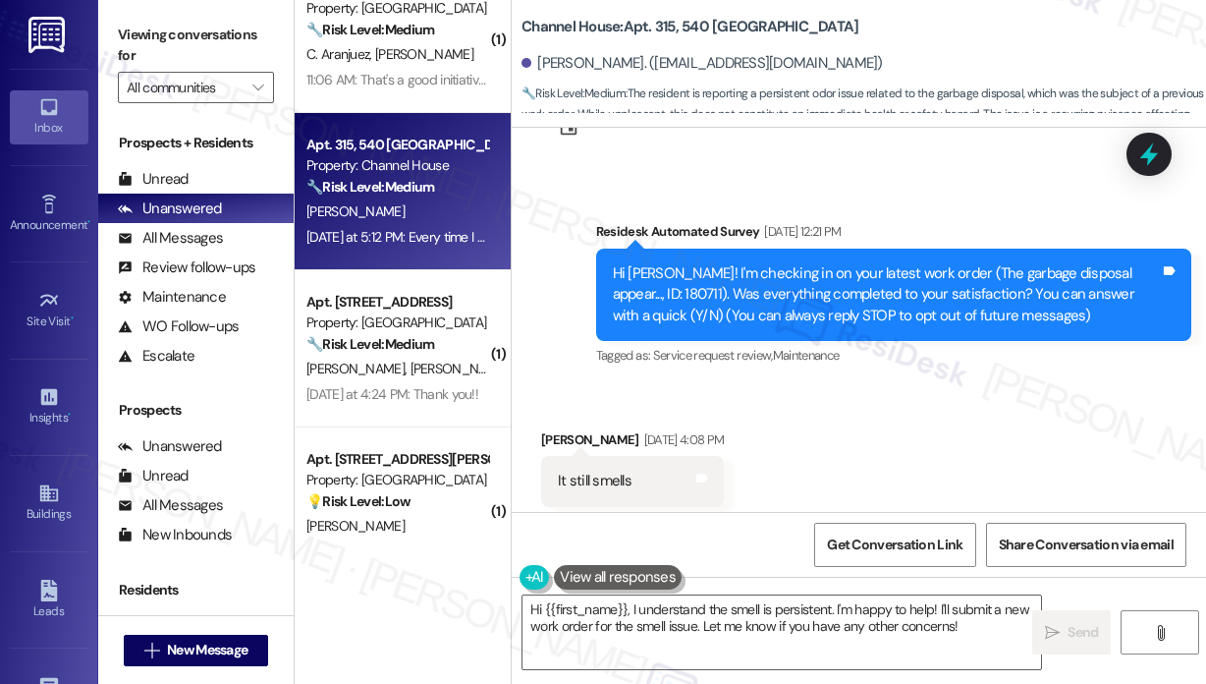
scroll to position [82, 0]
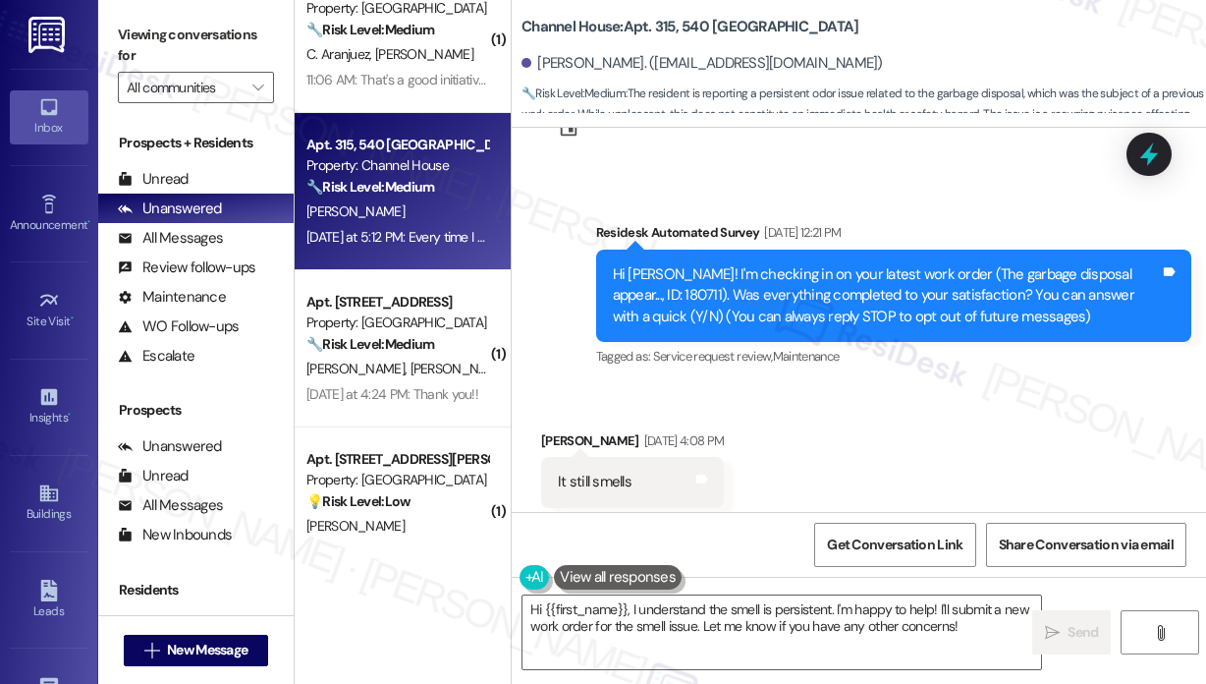
click at [632, 296] on div "Hi [PERSON_NAME]! I'm checking in on your latest work order (The garbage dispos…" at bounding box center [886, 295] width 547 height 63
copy div "180711"
click at [1159, 156] on icon at bounding box center [1149, 154] width 33 height 33
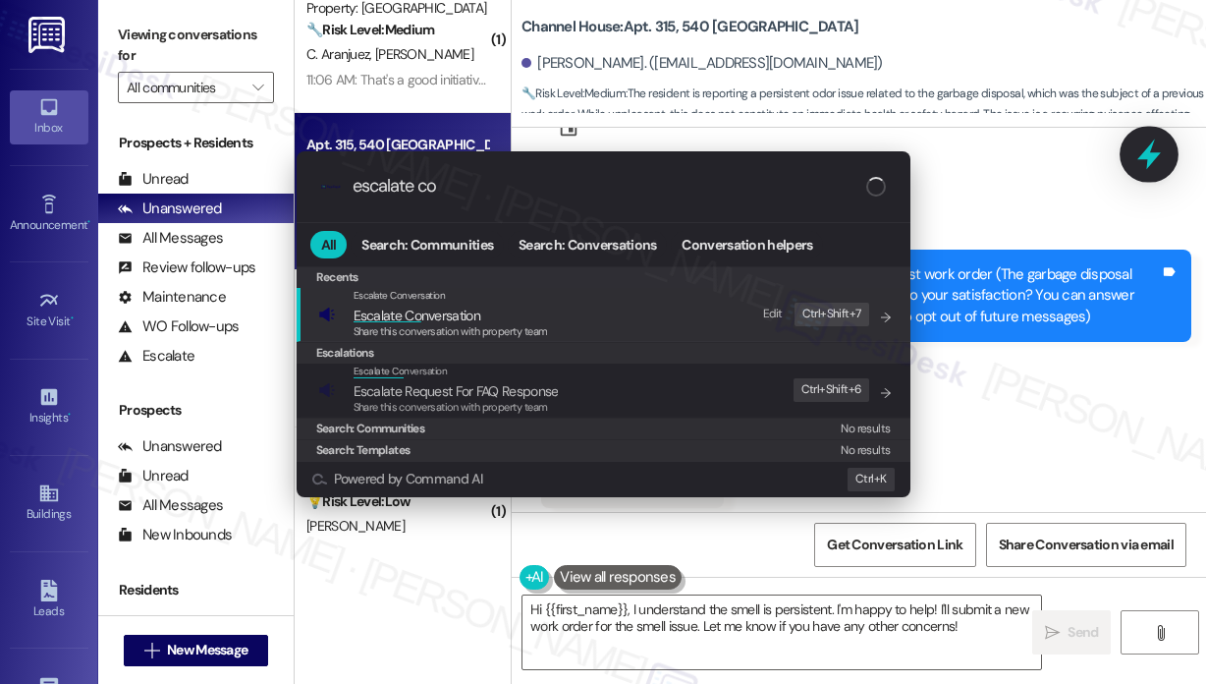
type input "escalate con"
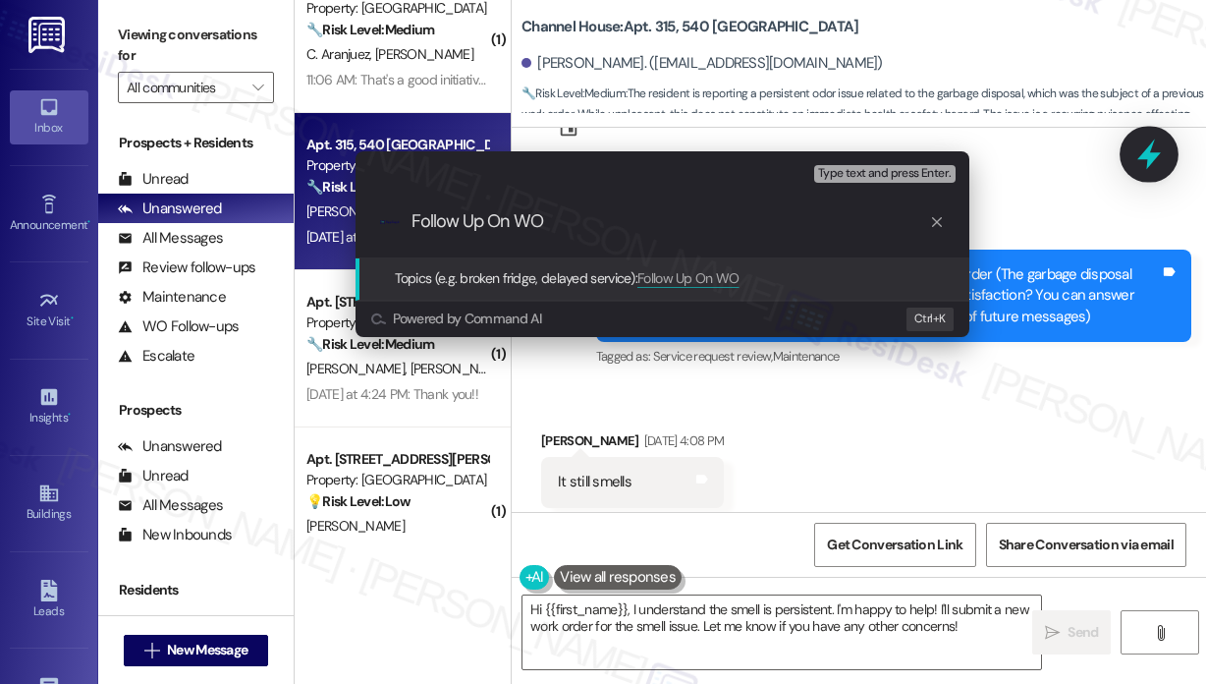
paste input "180711"
type input "Follow Up On WO180711"
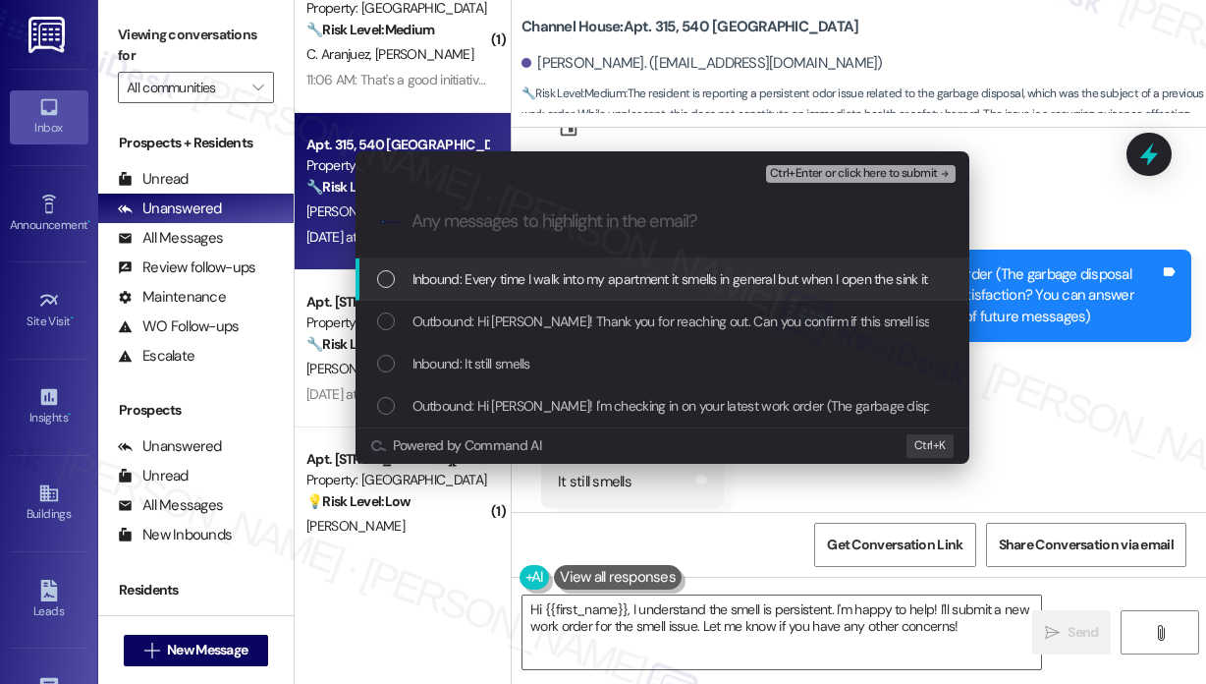
click at [621, 280] on span "Inbound: Every time I walk into my apartment it smells in general but when I op…" at bounding box center [713, 279] width 600 height 22
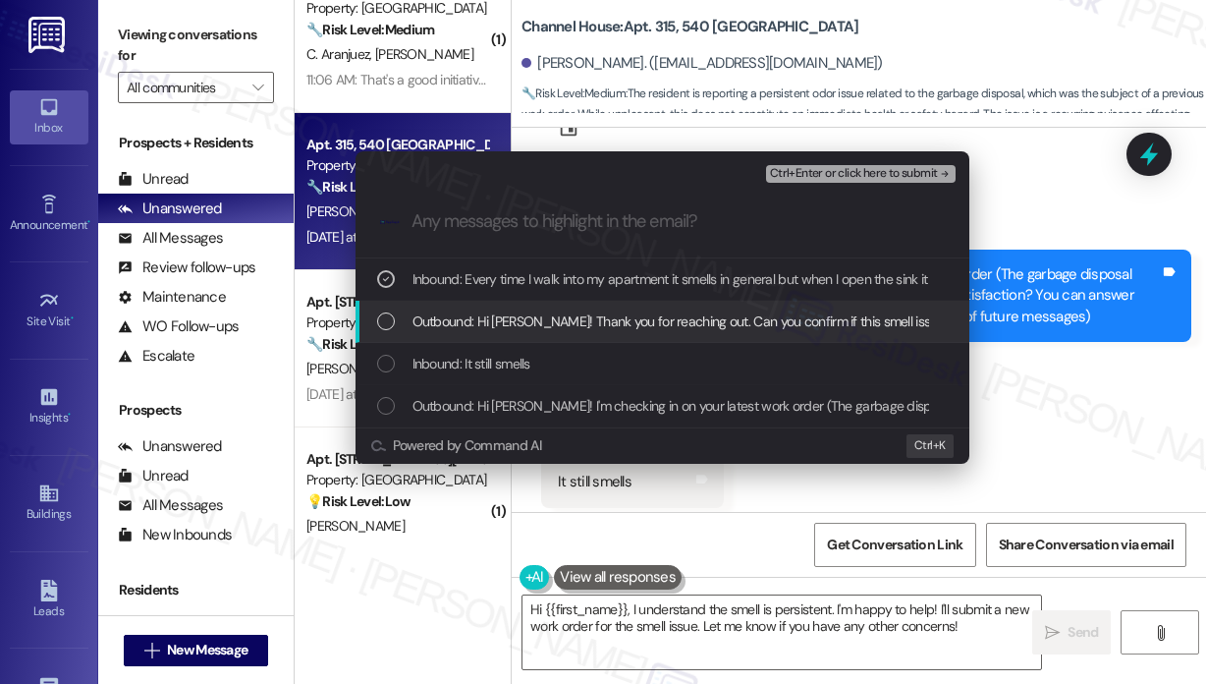
click at [624, 313] on span "Outbound: Hi [PERSON_NAME]! Thank you for reaching out. Can you confirm if this…" at bounding box center [1009, 321] width 1193 height 22
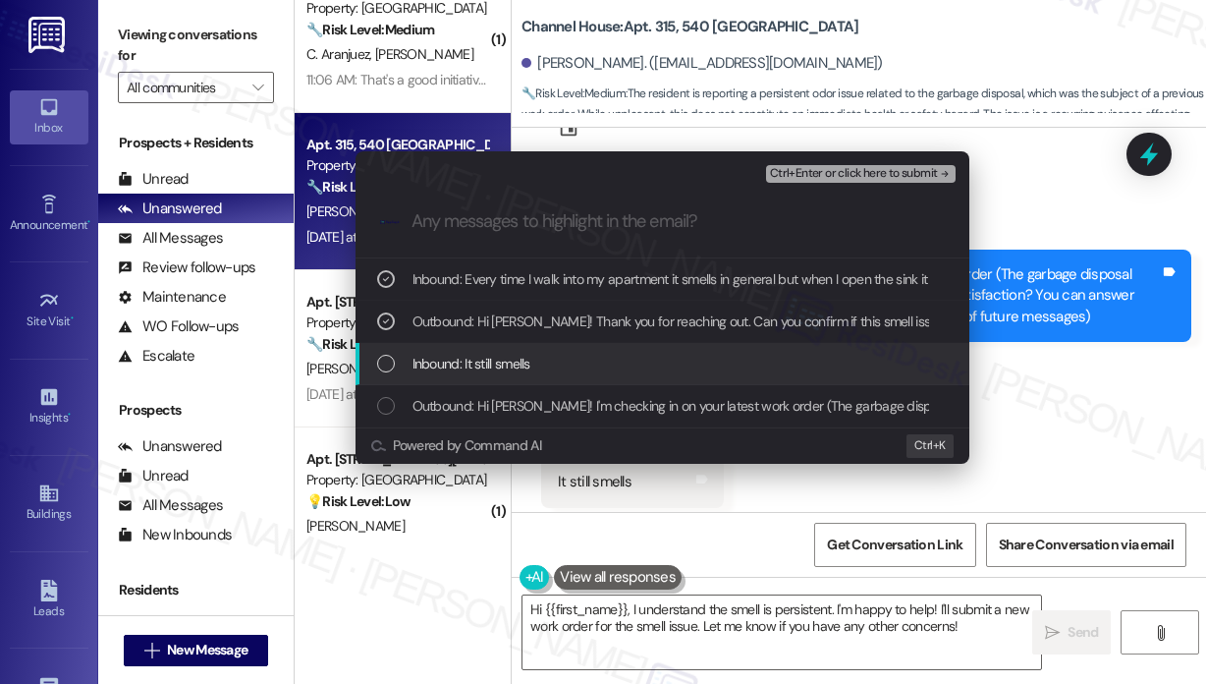
click at [625, 367] on div "Inbound: It still smells" at bounding box center [664, 364] width 575 height 22
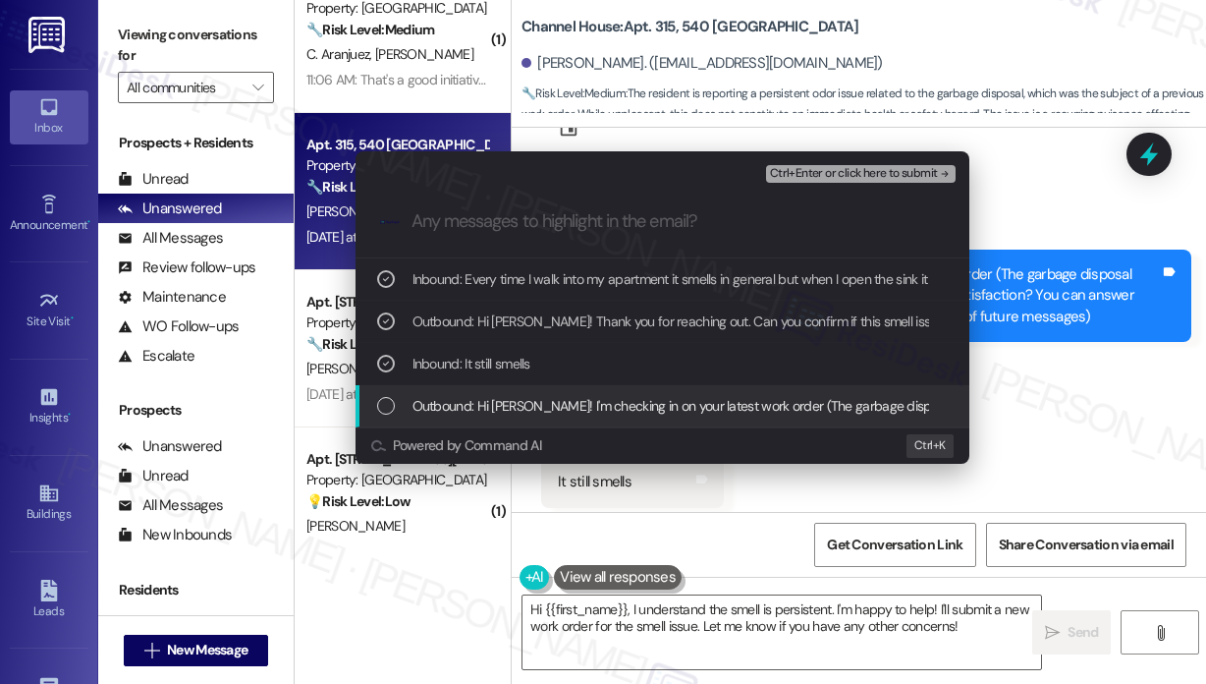
click at [629, 404] on span "Outbound: Hi [PERSON_NAME]! I'm checking in on your latest work order (The garb…" at bounding box center [1147, 406] width 1468 height 22
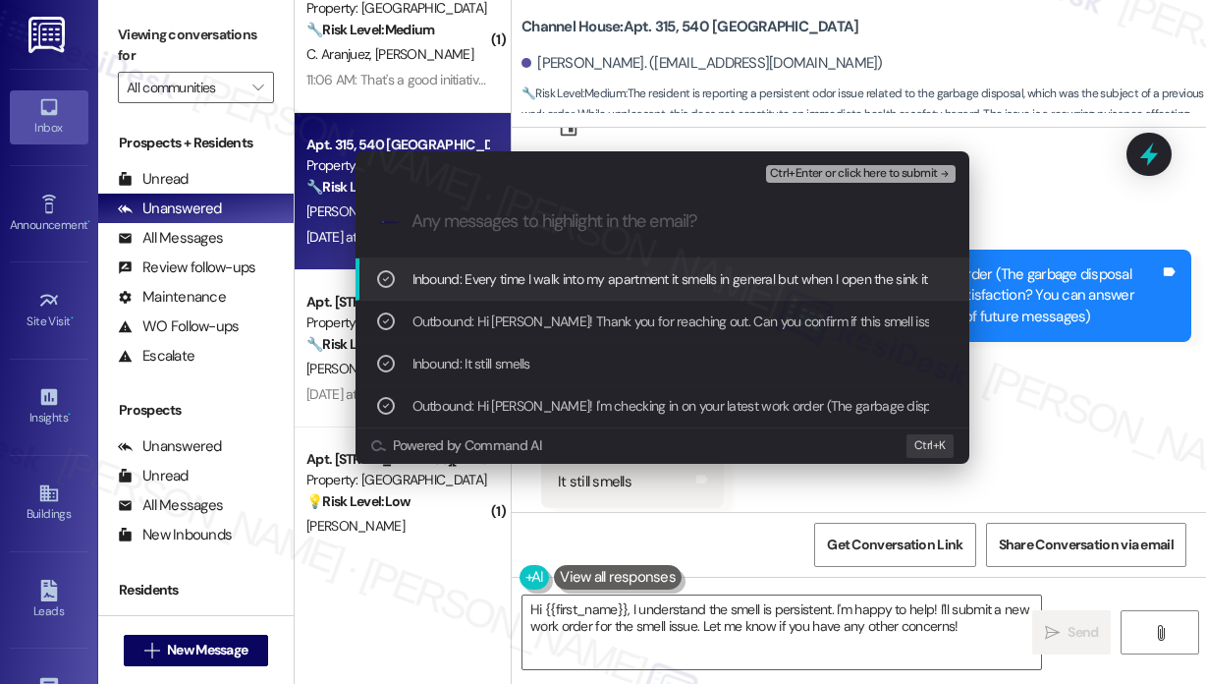
click at [846, 175] on span "Ctrl+Enter or click here to submit" at bounding box center [854, 174] width 168 height 14
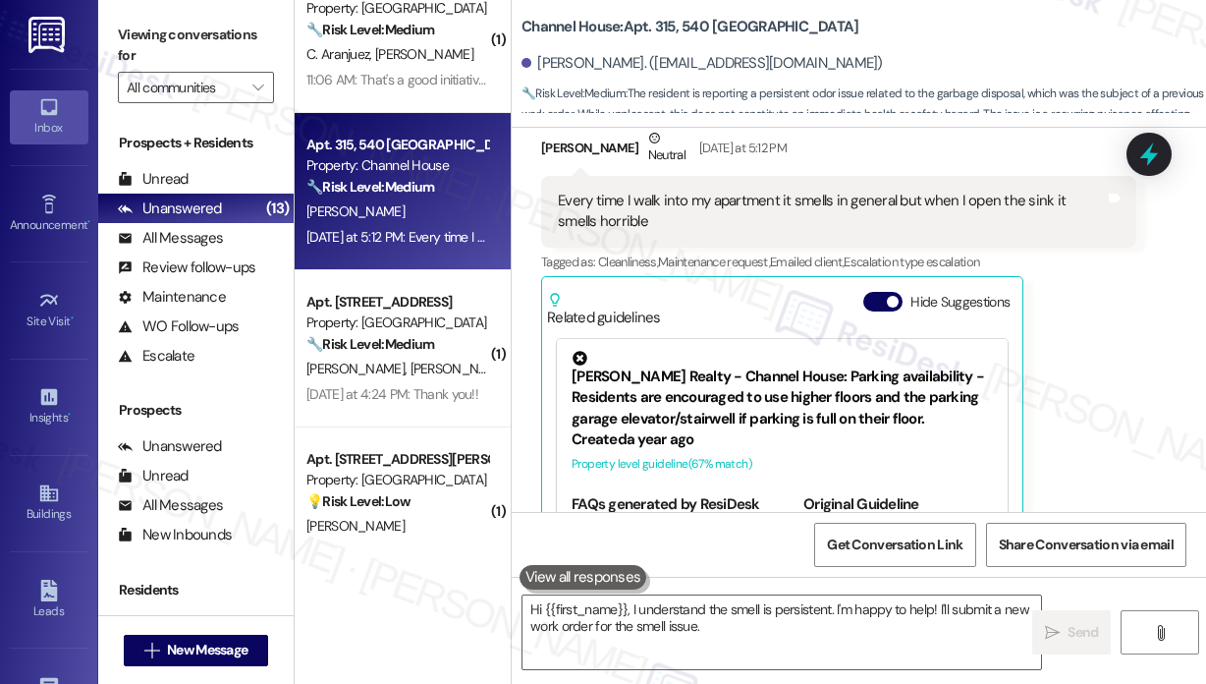
scroll to position [868, 0]
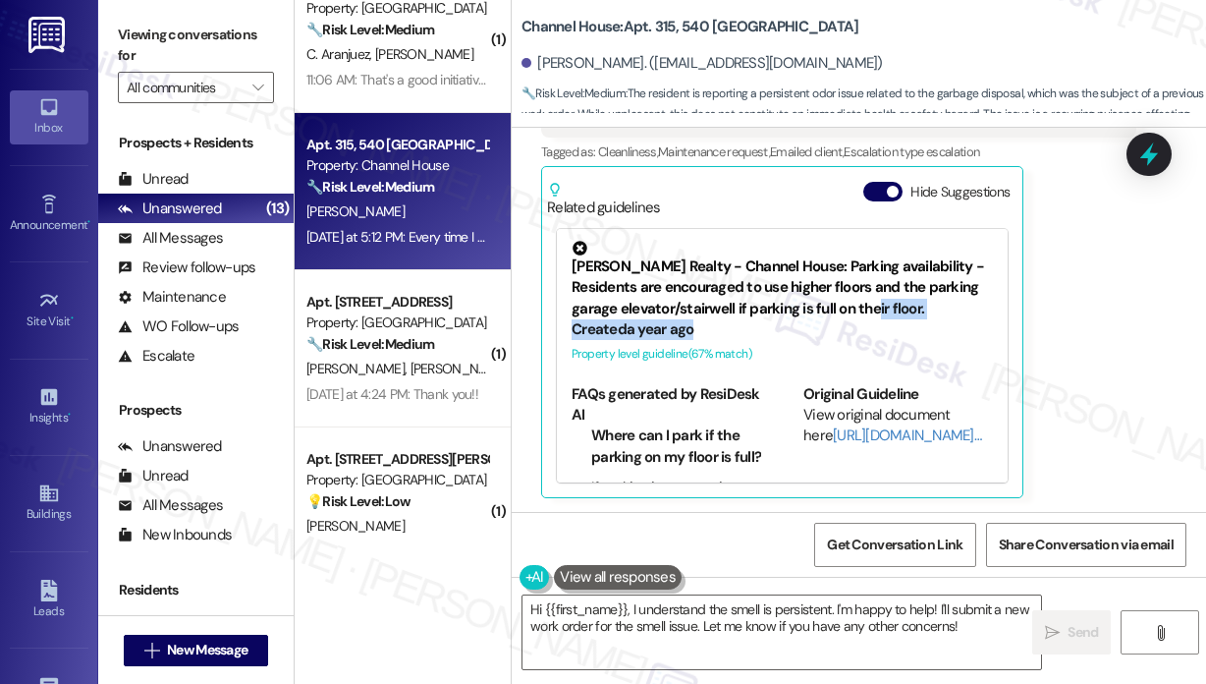
click at [1093, 319] on div "[PERSON_NAME] Neutral [DATE] at 5:12 PM Every time I walk into my apartment it …" at bounding box center [838, 258] width 595 height 480
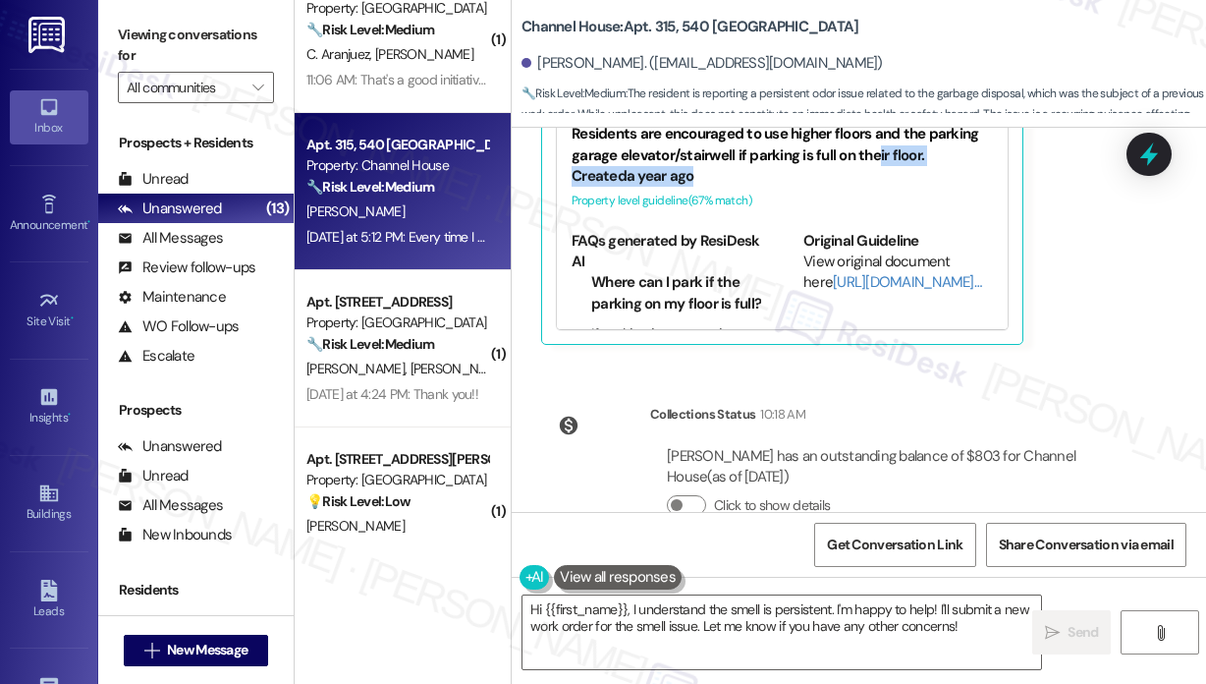
scroll to position [1070, 0]
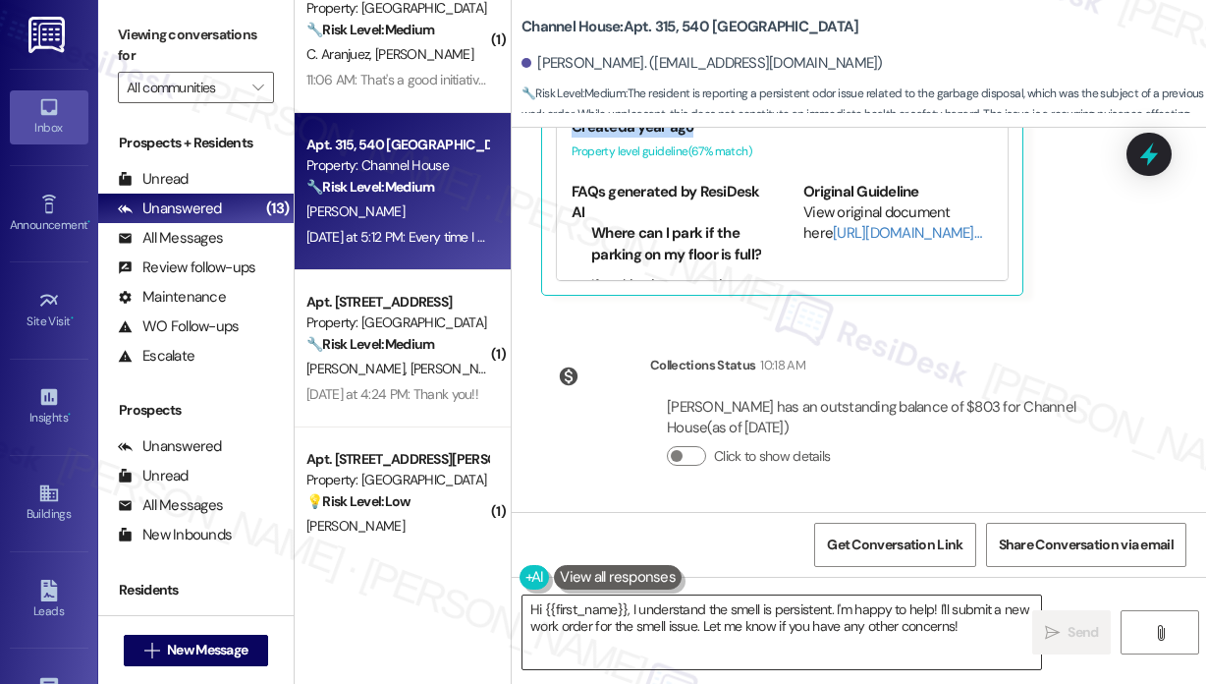
click at [880, 626] on textarea "Hi {{first_name}}, I understand the smell is persistent. I'm happy to help! I'l…" at bounding box center [782, 632] width 519 height 74
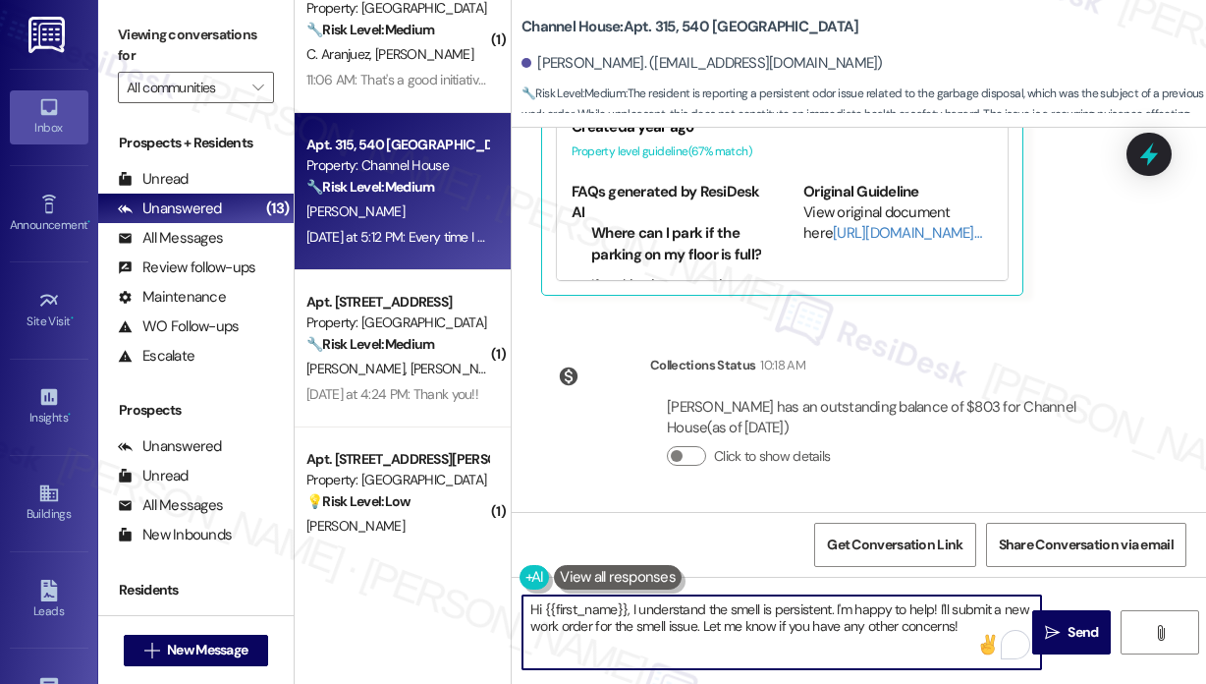
click at [697, 625] on textarea "Hi {{first_name}}, I understand the smell is persistent. I'm happy to help! I'l…" at bounding box center [782, 632] width 519 height 74
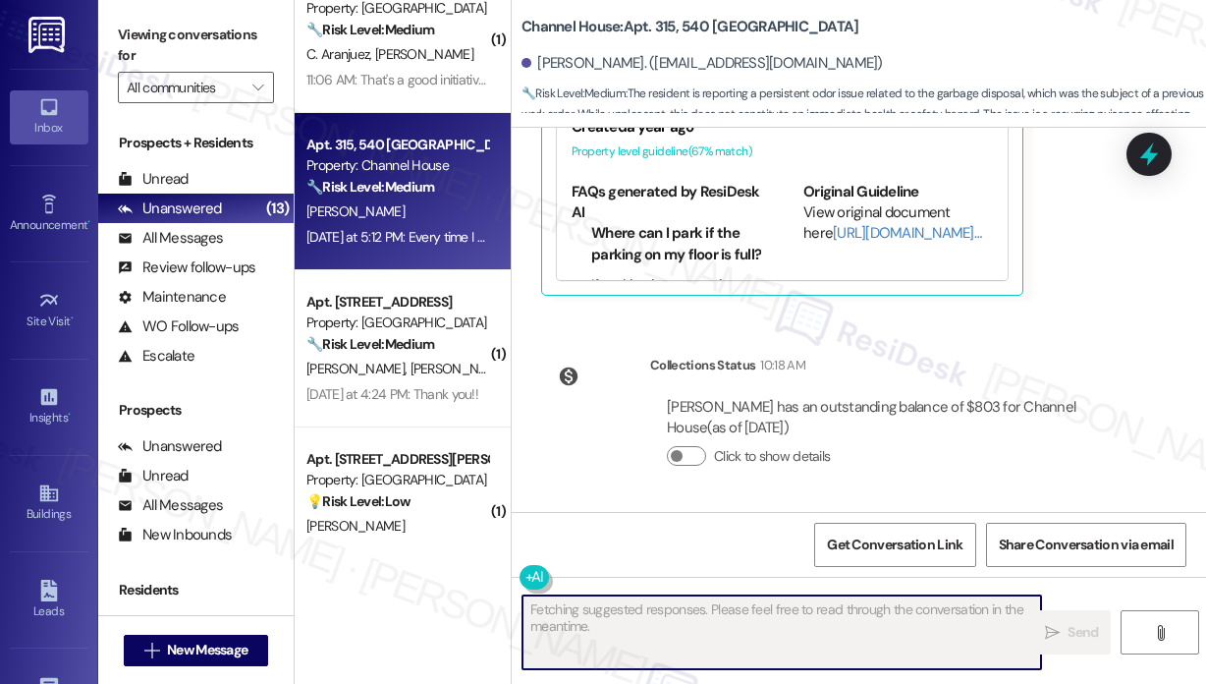
scroll to position [868, 0]
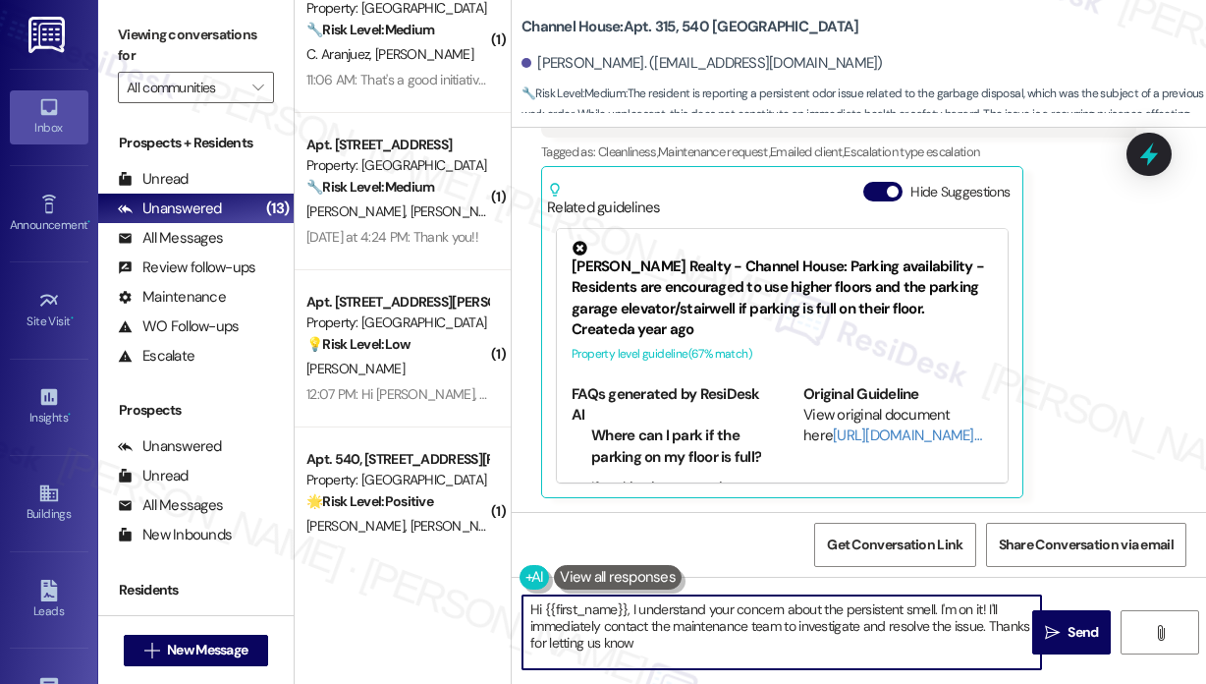
type textarea "Hi {{first_name}}, I understand your concern about the persistent smell. I'm on…"
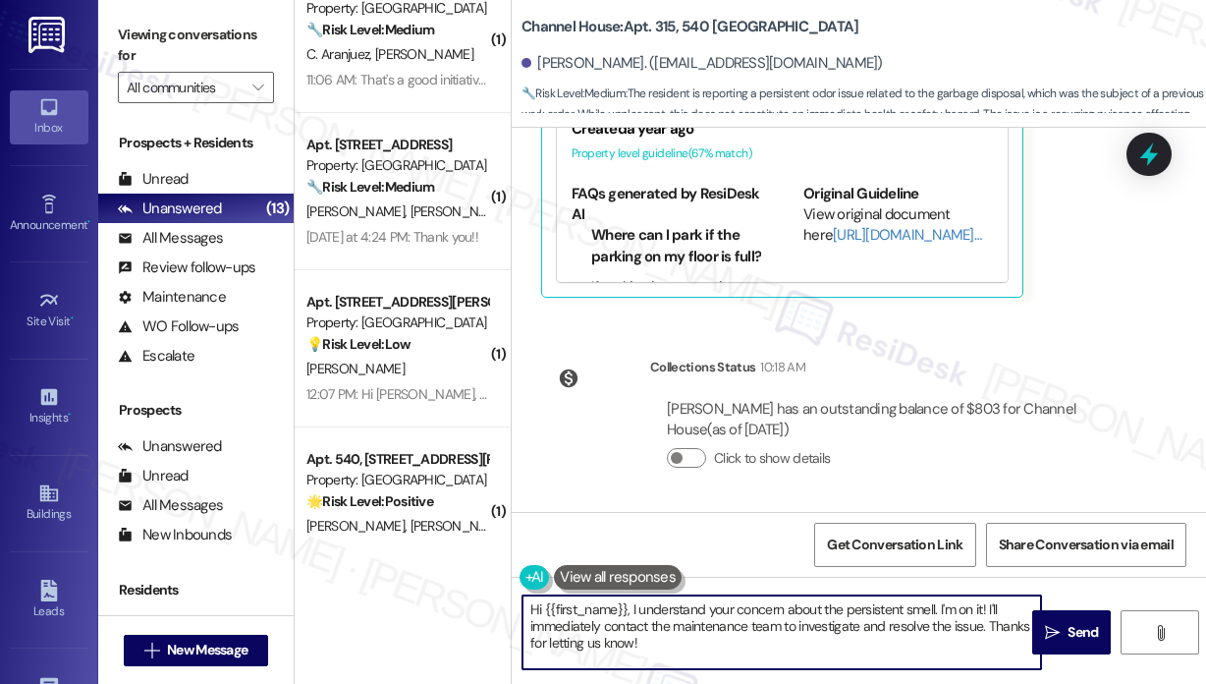
scroll to position [1228, 0]
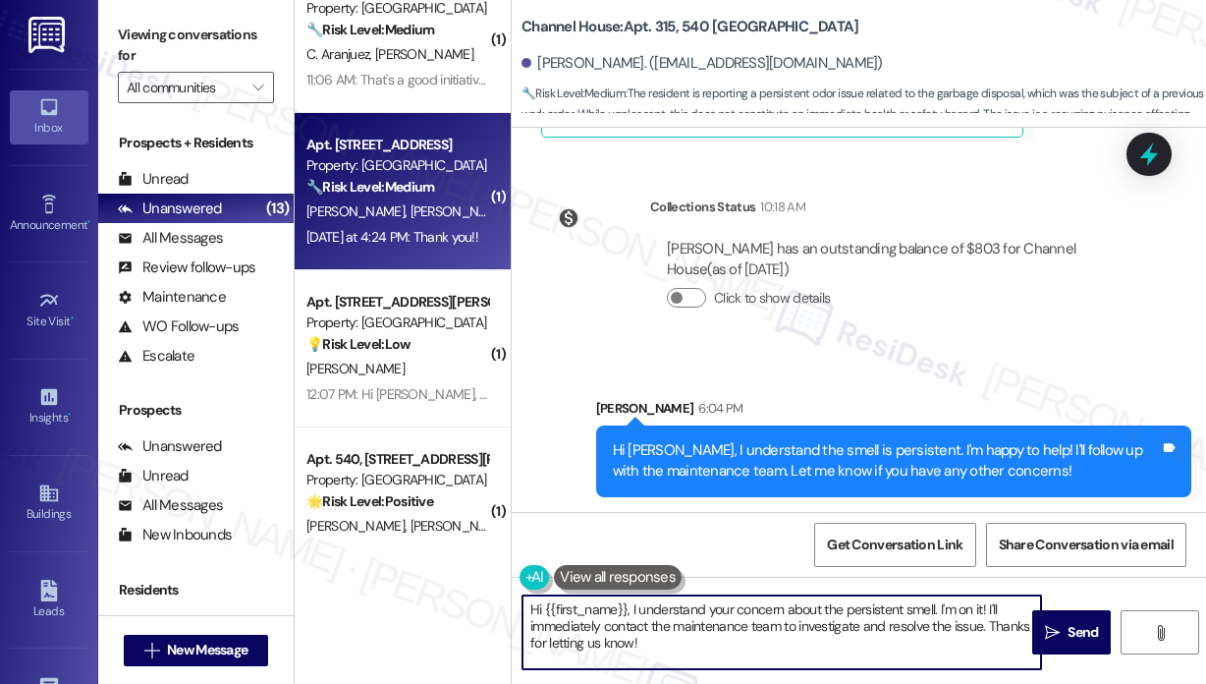
click at [417, 187] on strong "🔧 Risk Level: Medium" at bounding box center [371, 187] width 128 height 18
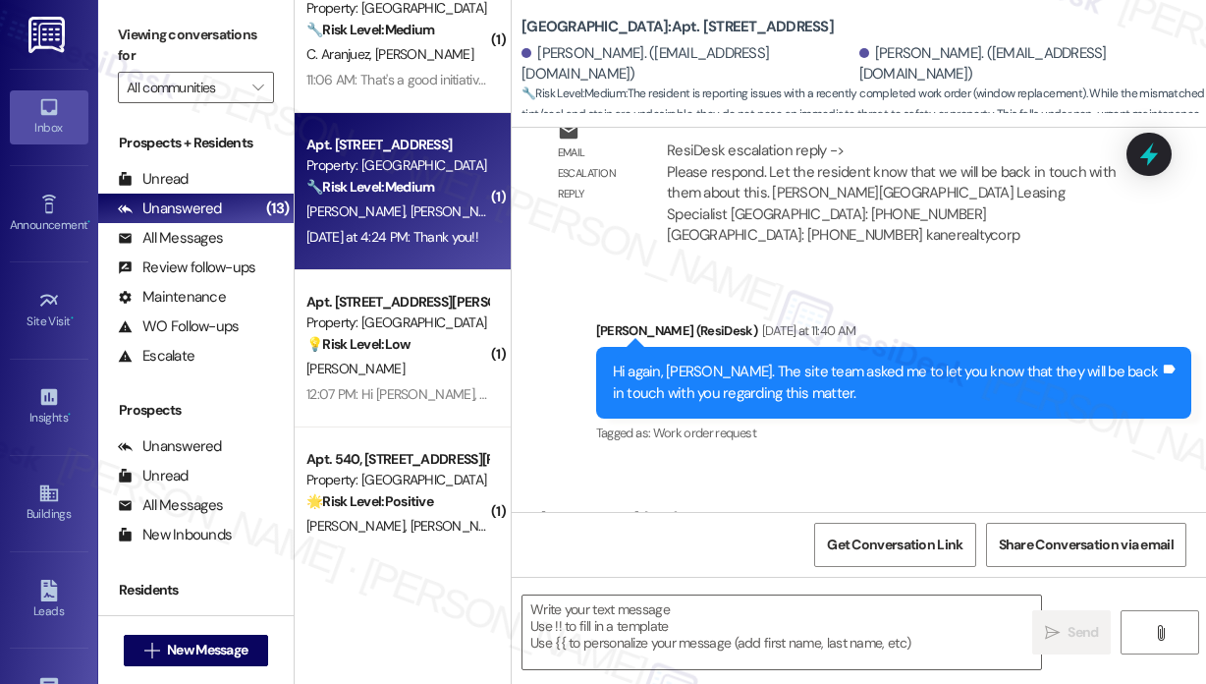
type textarea "Fetching suggested responses. Please feel free to read through the conversation…"
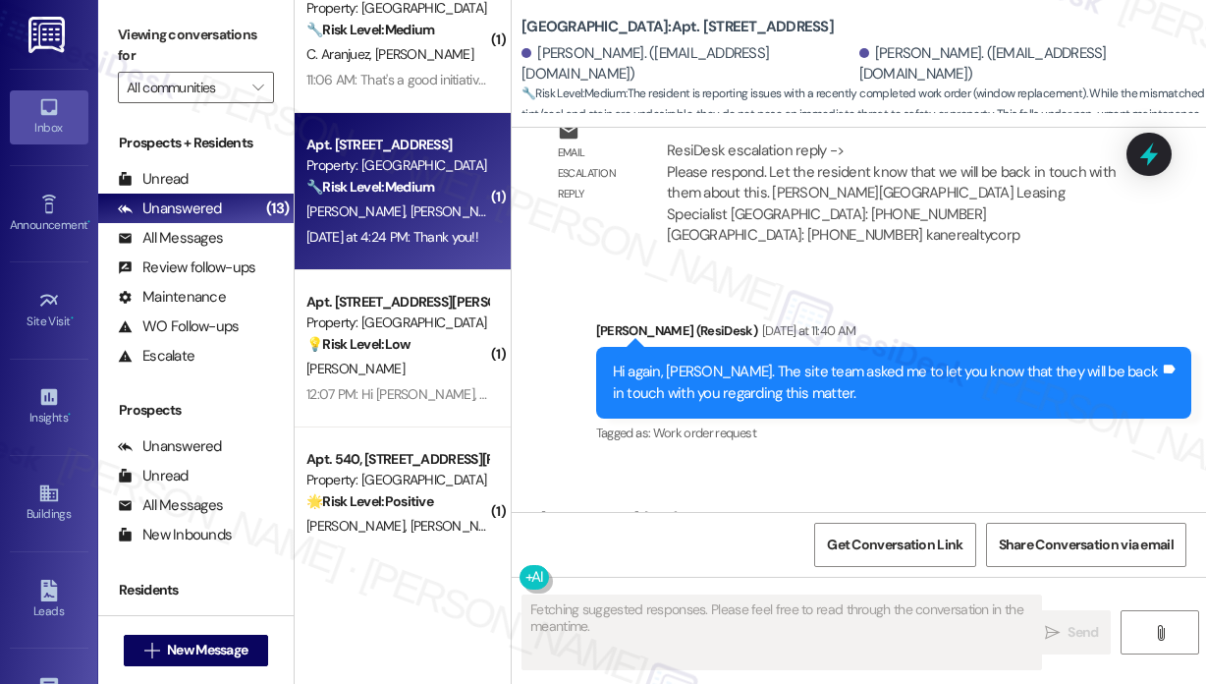
scroll to position [1691, 0]
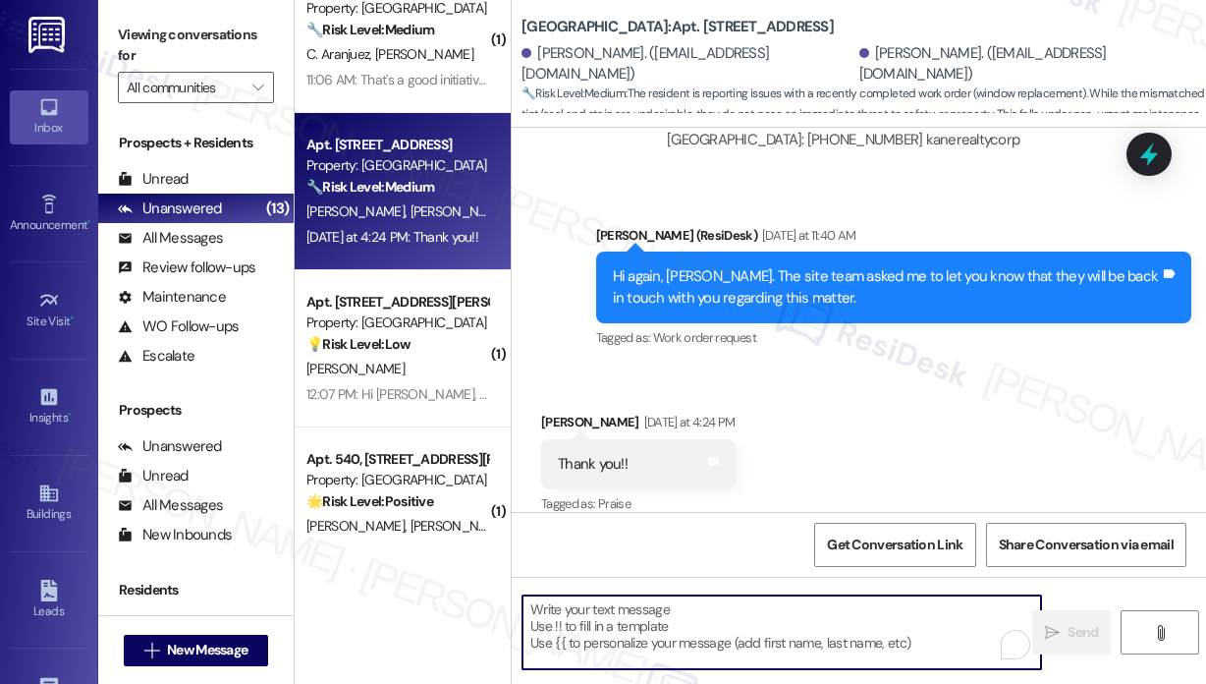
click at [644, 648] on textarea "To enrich screen reader interactions, please activate Accessibility in Grammarl…" at bounding box center [782, 632] width 519 height 74
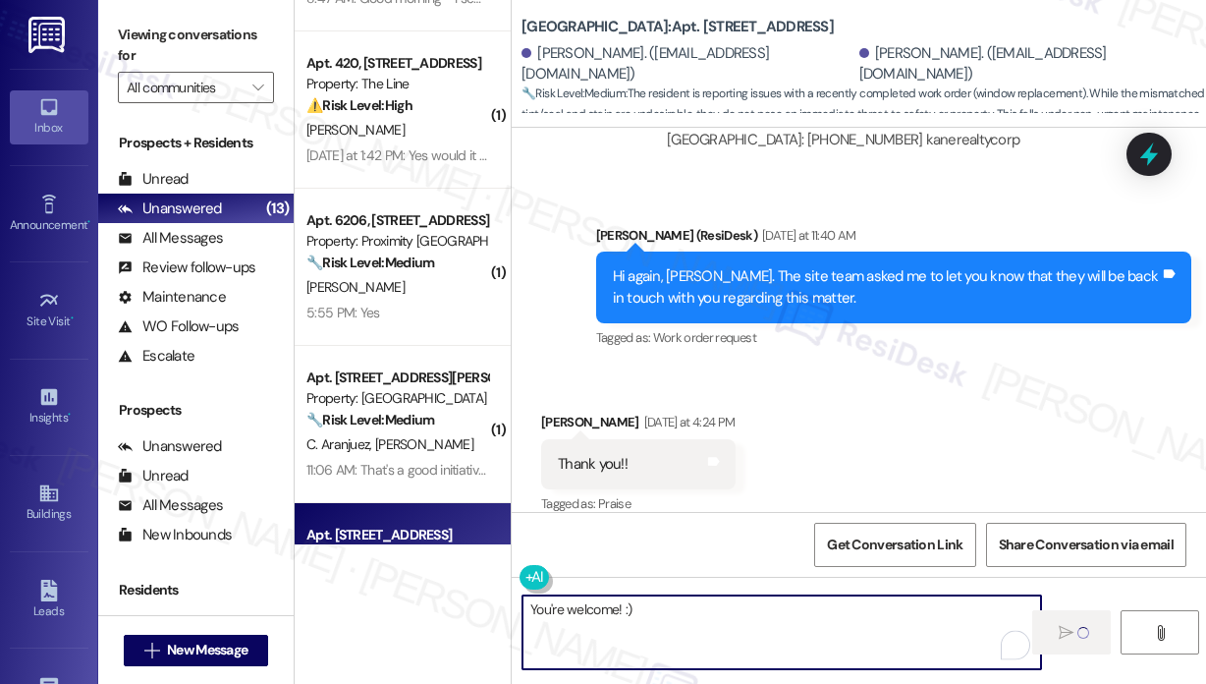
scroll to position [280, 0]
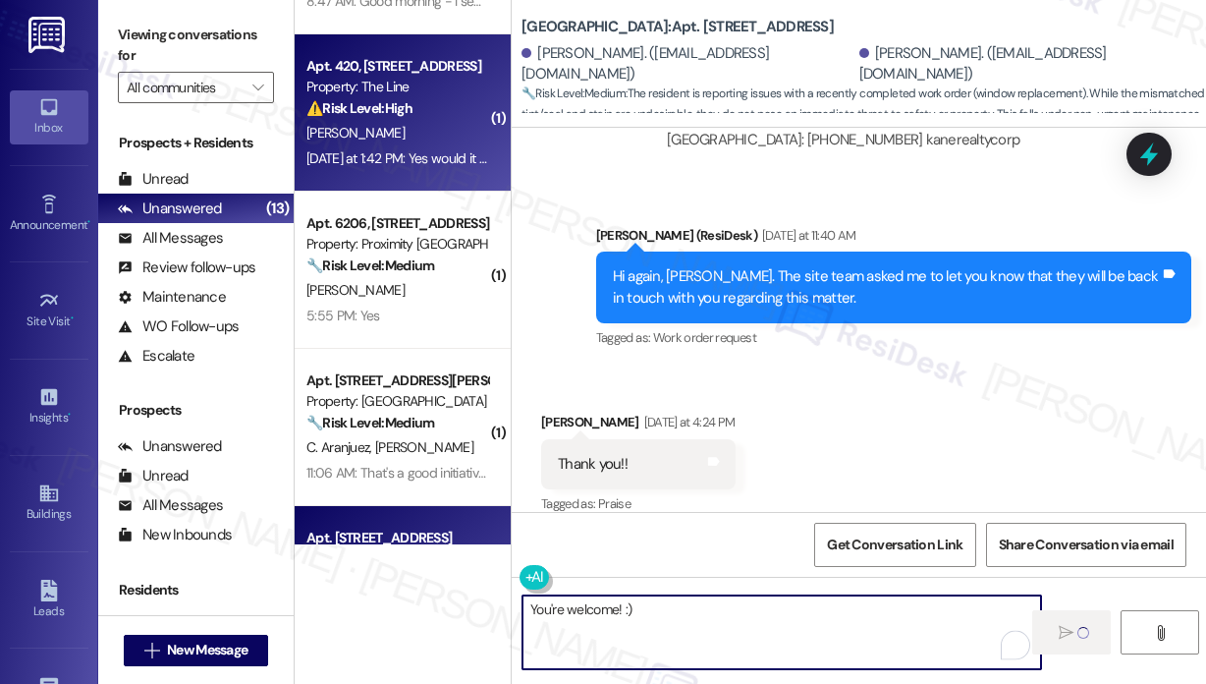
type textarea "You're welcome! :)"
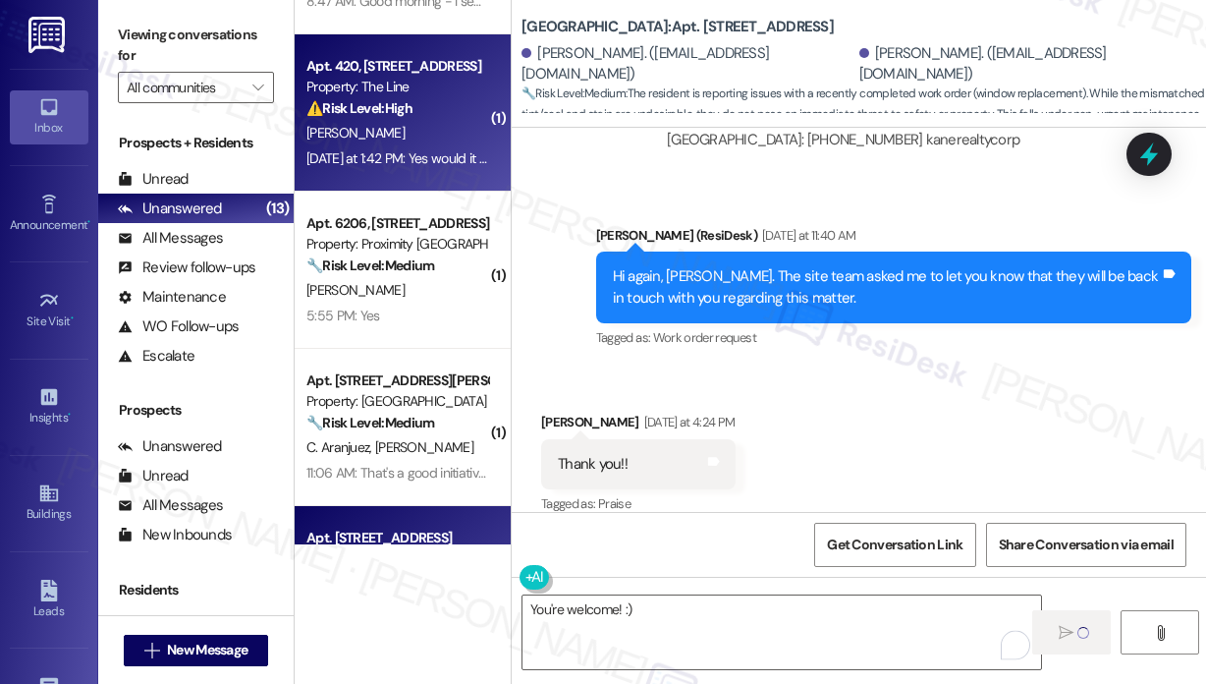
click at [435, 168] on div "[DATE] at 1:42 PM: Yes would it be possible to investigate the footage? I want …" at bounding box center [398, 158] width 186 height 25
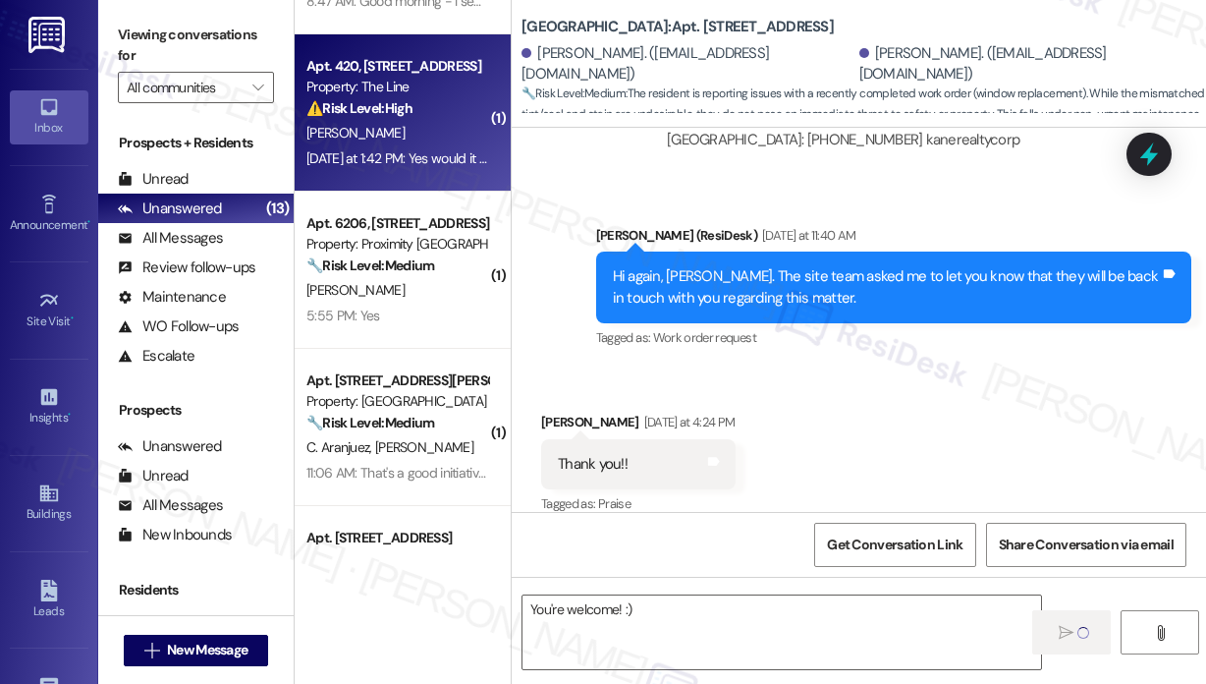
type textarea "Fetching suggested responses. Please feel free to read through the conversation…"
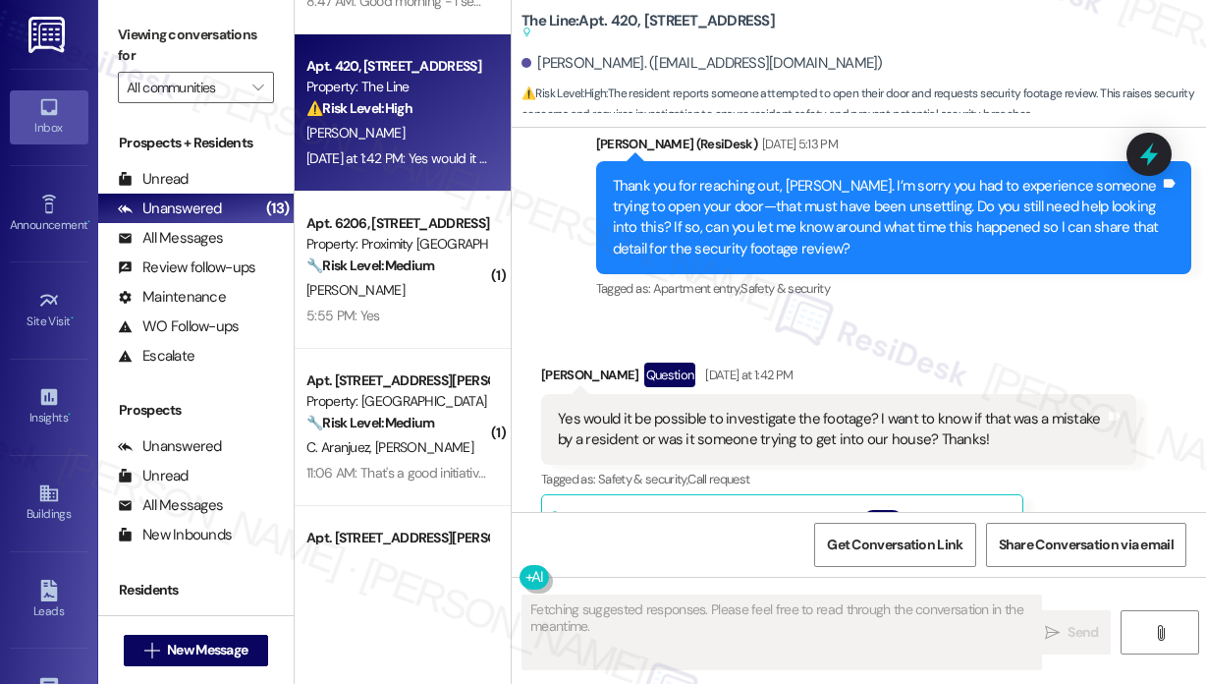
scroll to position [8256, 0]
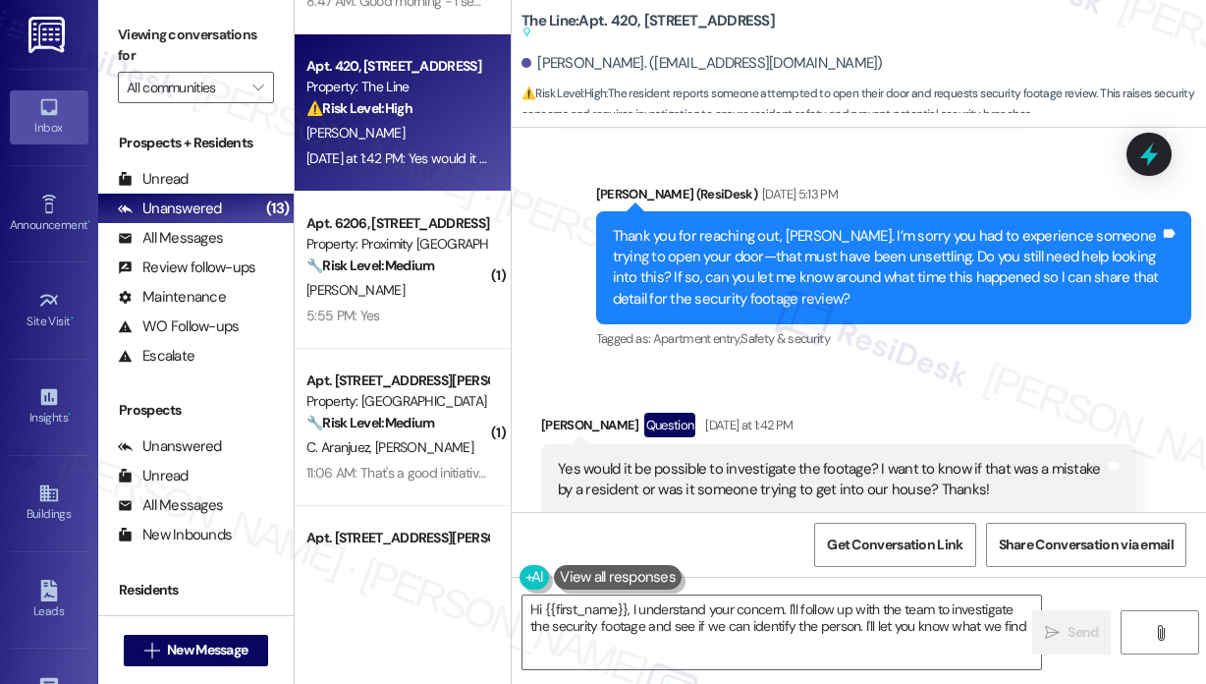
type textarea "Hi {{first_name}}, I understand your concern. I'll follow up with the team to i…"
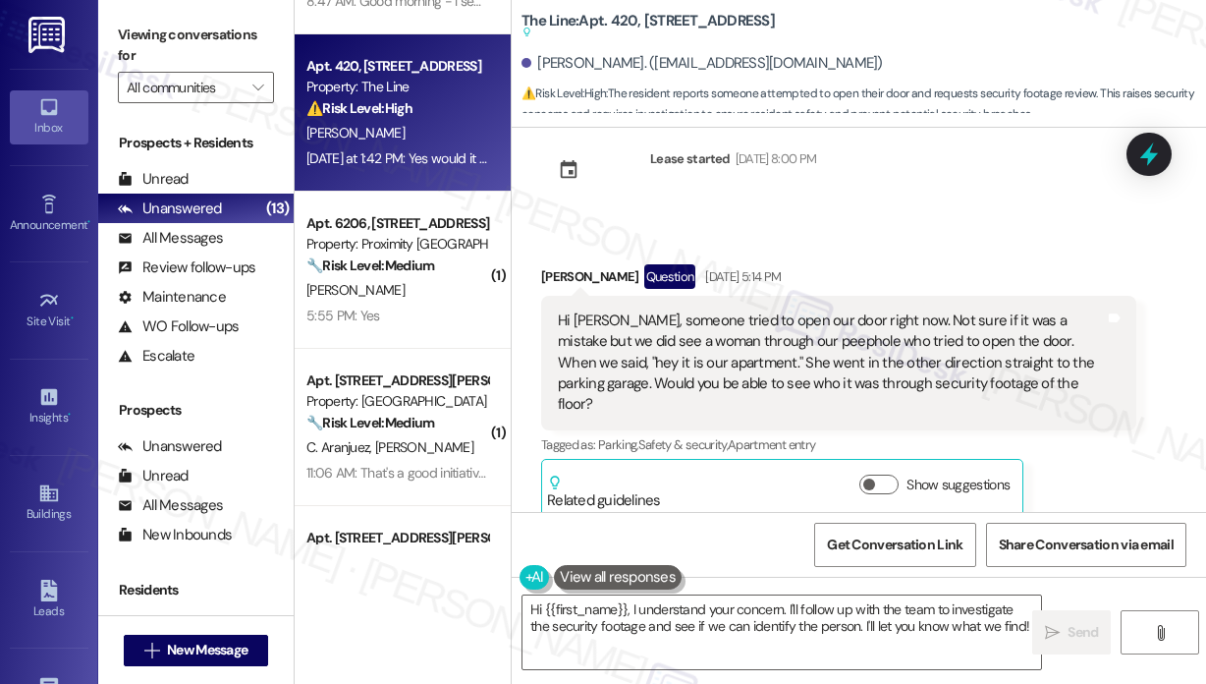
scroll to position [7961, 0]
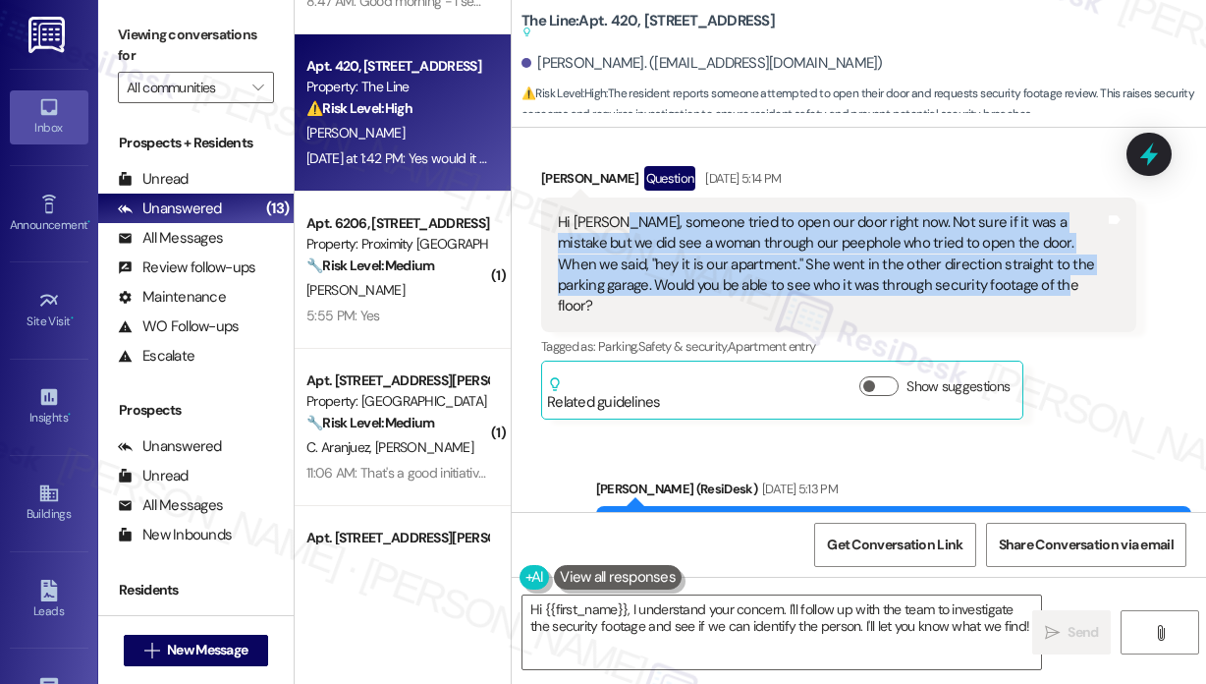
drag, startPoint x: 993, startPoint y: 328, endPoint x: 612, endPoint y: 254, distance: 388.2
click at [612, 254] on div "Hi [PERSON_NAME], someone tried to open our door right now. Not sure if it was …" at bounding box center [831, 264] width 547 height 105
copy div "someone tried to open our door right now. Not sure if it was a mistake but we d…"
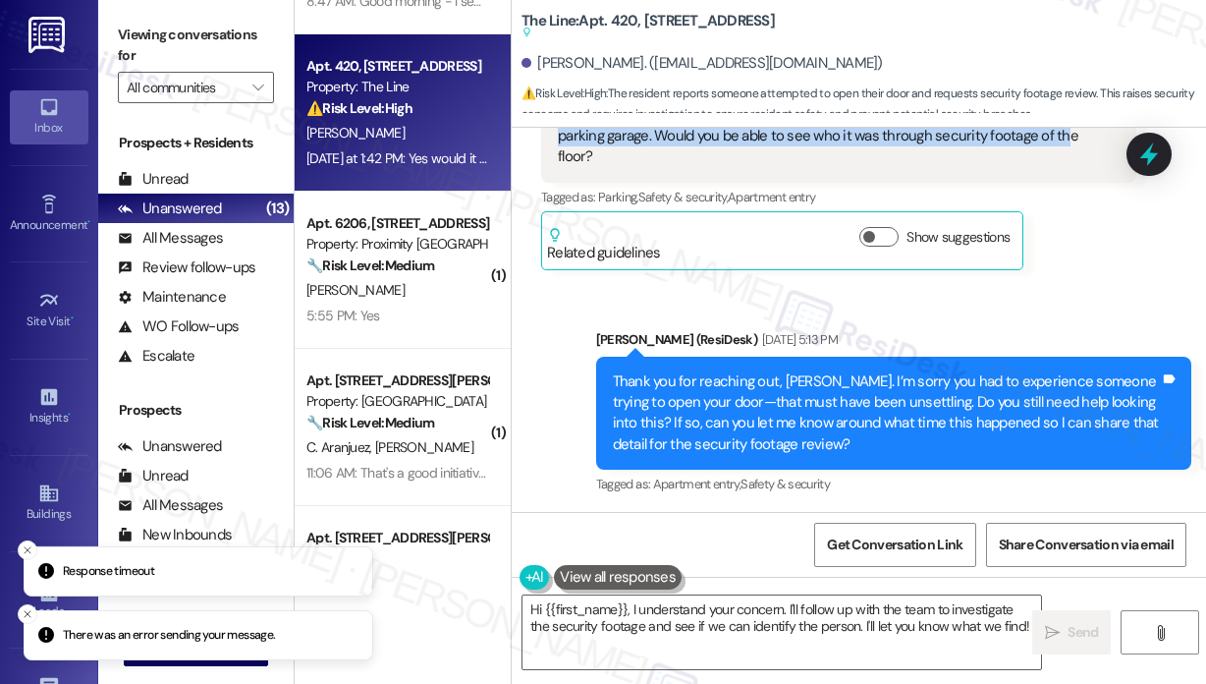
scroll to position [8354, 0]
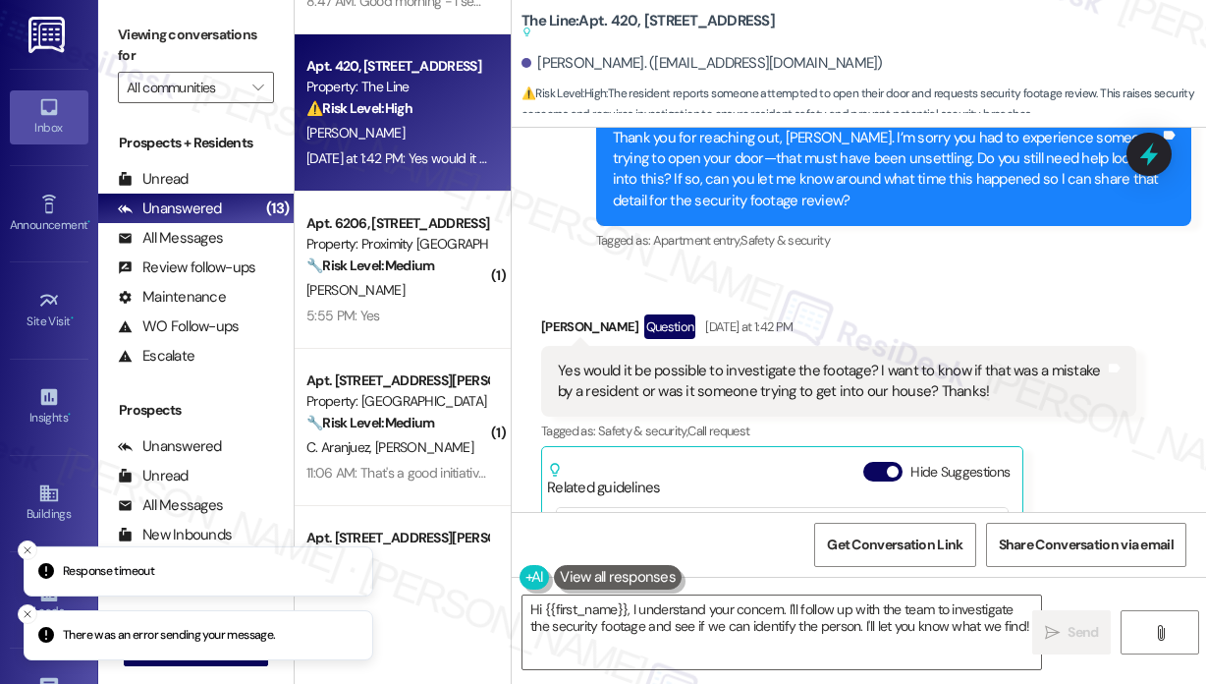
click at [899, 403] on div "Yes would it be possible to investigate the footage? I want to know if that was…" at bounding box center [831, 382] width 547 height 42
click at [898, 403] on div "Yes would it be possible to investigate the footage? I want to know if that was…" at bounding box center [831, 382] width 547 height 42
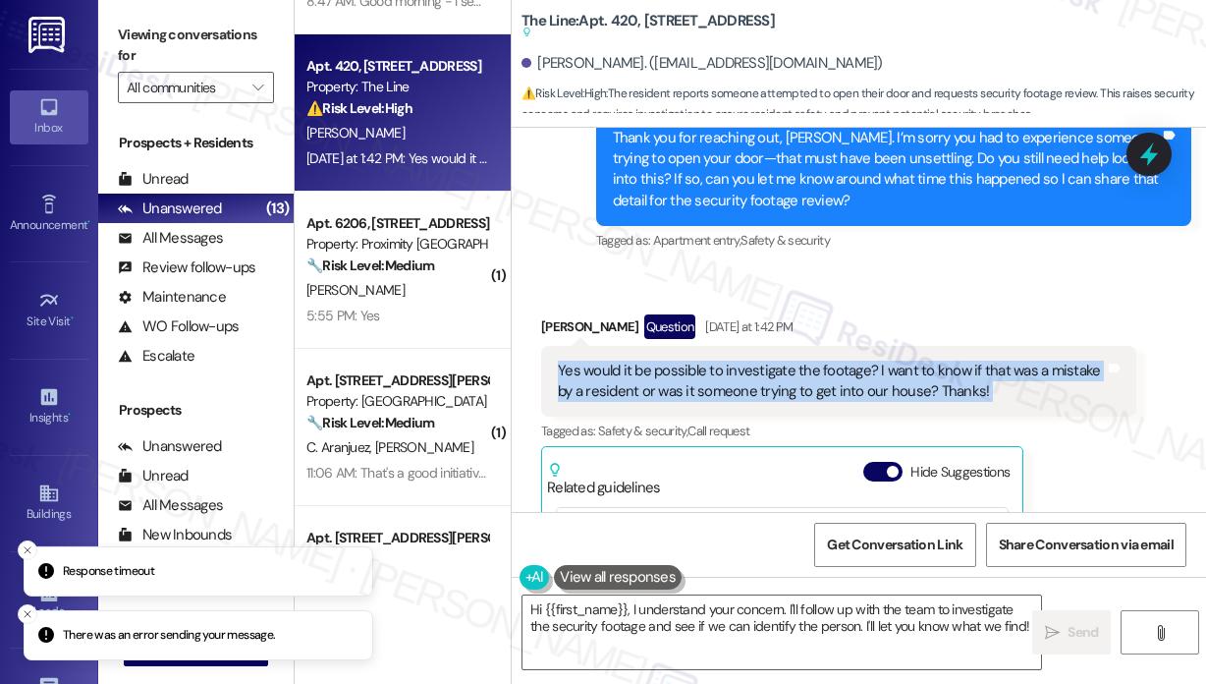
click at [898, 403] on div "Yes would it be possible to investigate the footage? I want to know if that was…" at bounding box center [831, 382] width 547 height 42
copy div "Yes would it be possible to investigate the footage? I want to know if that was…"
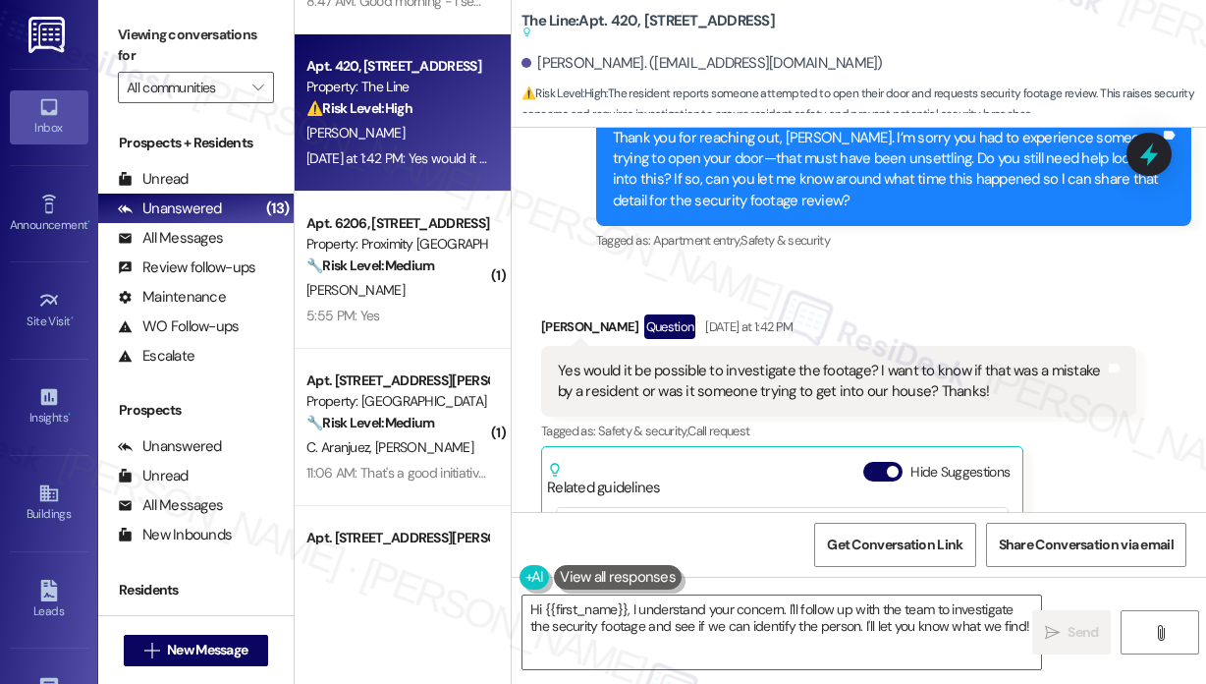
click at [935, 319] on div "Received via SMS [PERSON_NAME] Question [DATE] at 1:42 PM Yes would it be possi…" at bounding box center [839, 546] width 625 height 493
click at [1159, 149] on icon at bounding box center [1149, 154] width 33 height 33
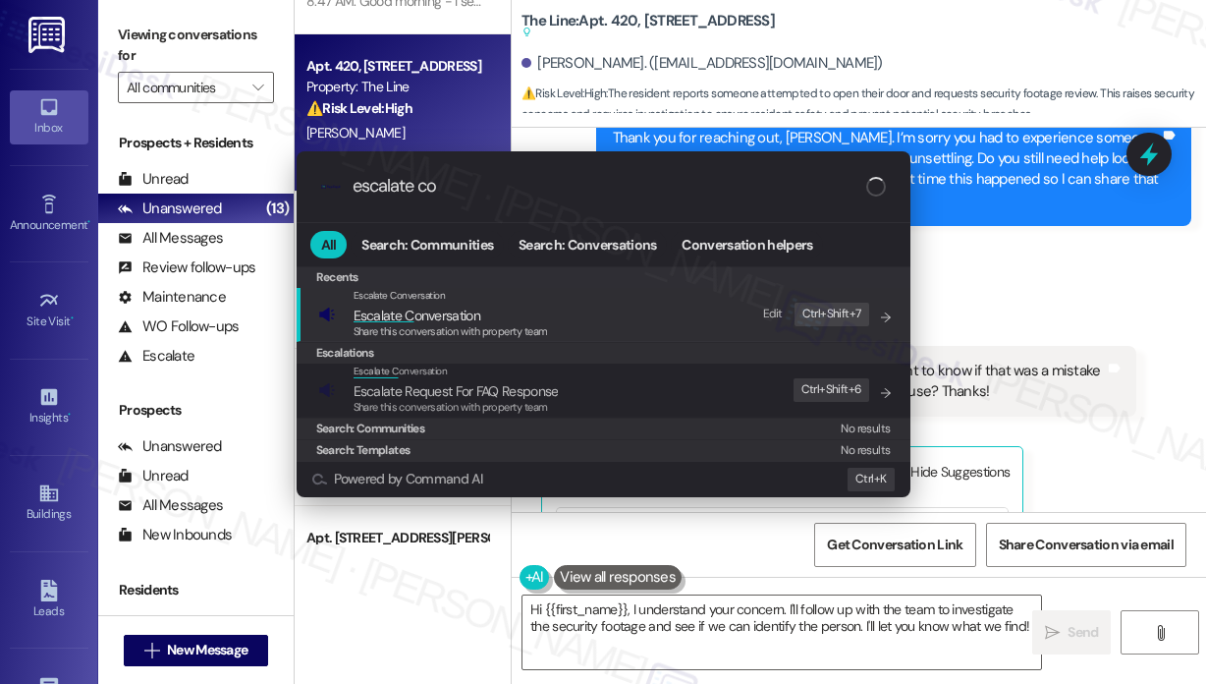
type input "escalate con"
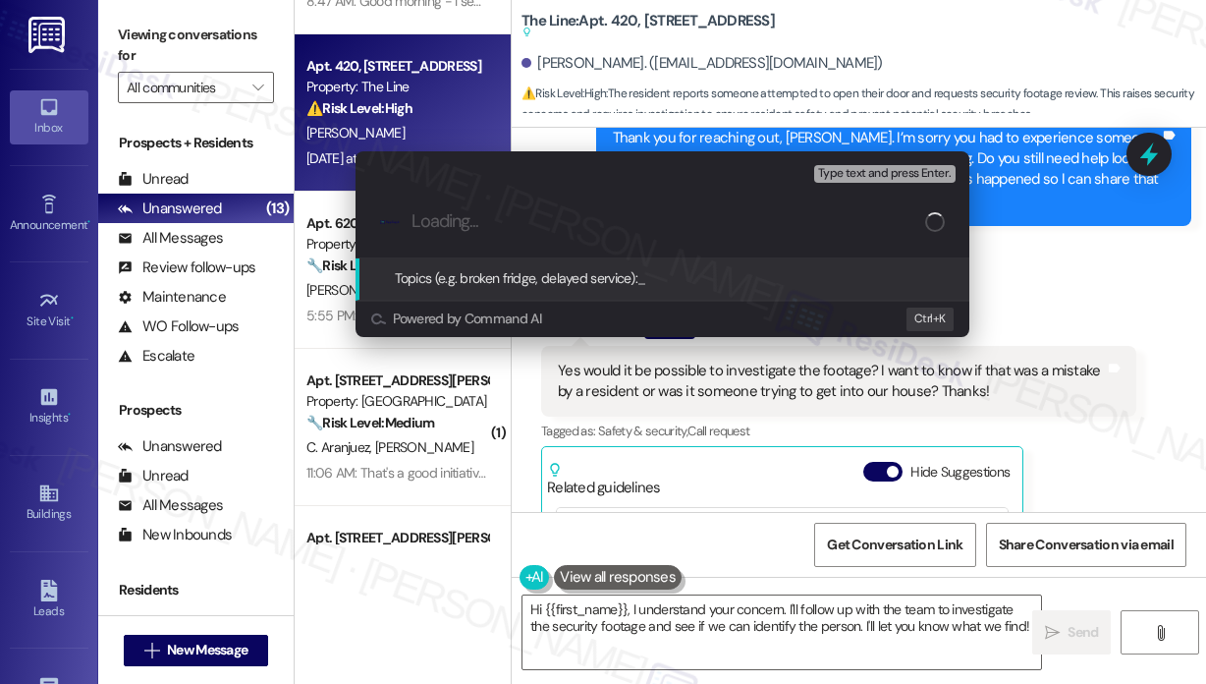
paste input "Request to Review Security Footage After Attempted Door Entry"
type input "Request to Review Security Footage After Attempted Door Entry"
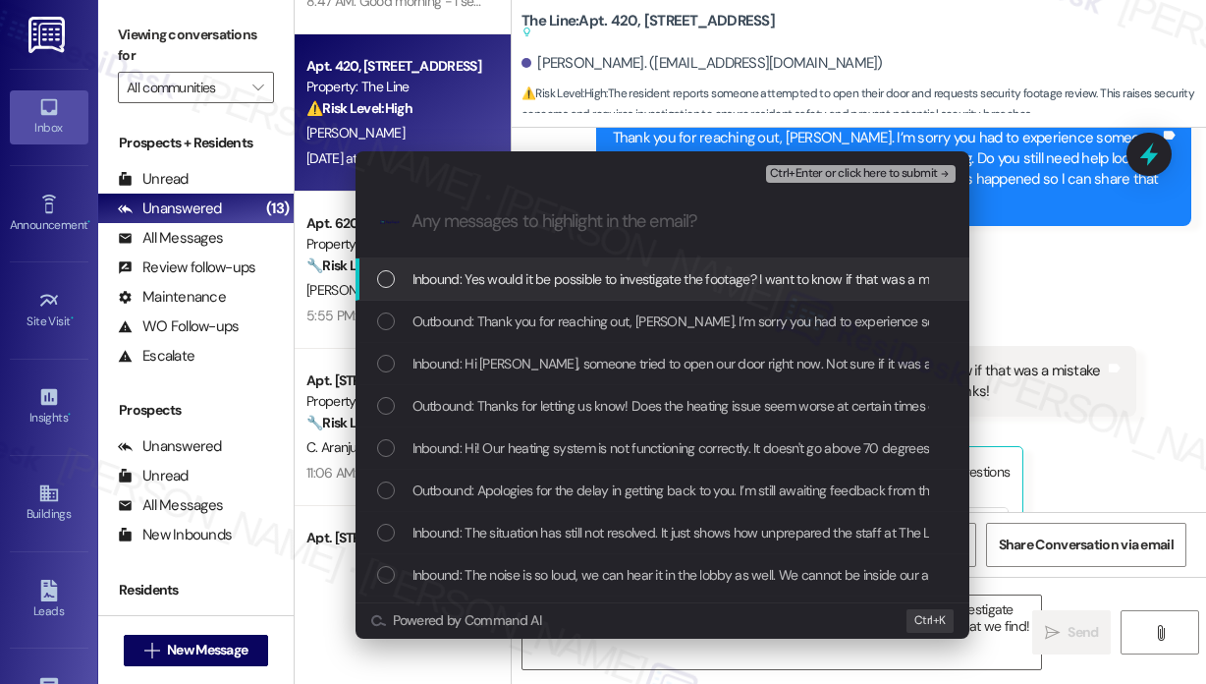
click at [770, 278] on span "Inbound: Yes would it be possible to investigate the footage? I want to know if…" at bounding box center [885, 279] width 944 height 22
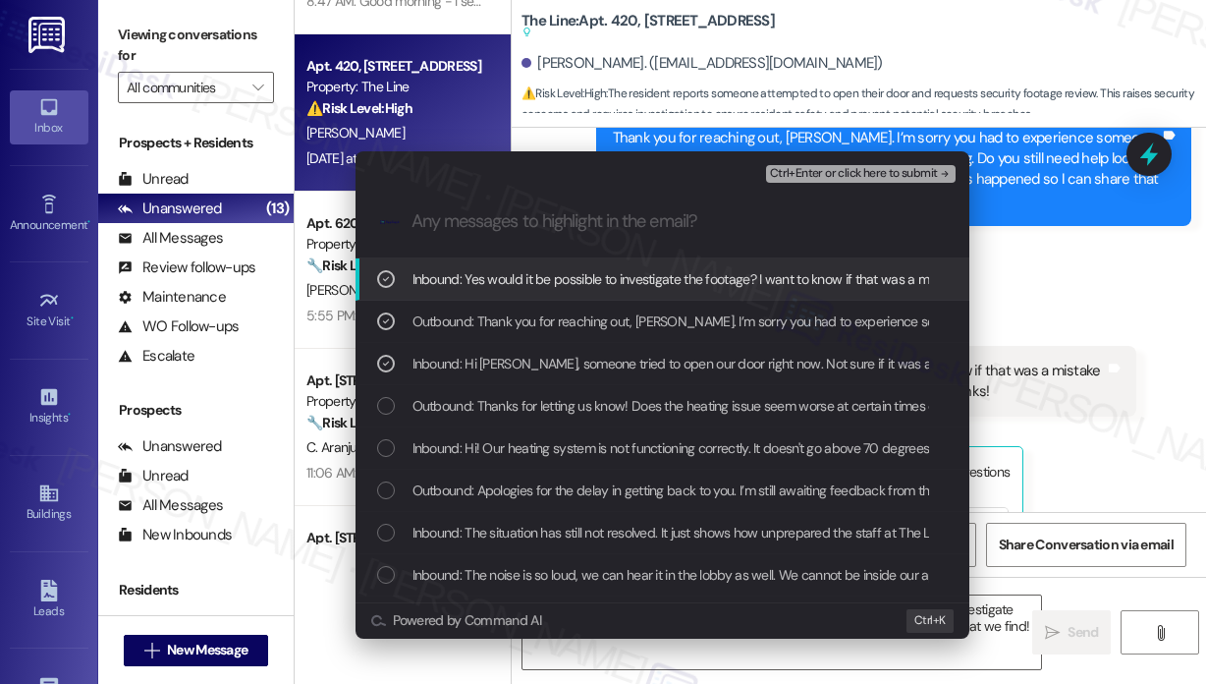
click at [835, 176] on span "Ctrl+Enter or click here to submit" at bounding box center [854, 174] width 168 height 14
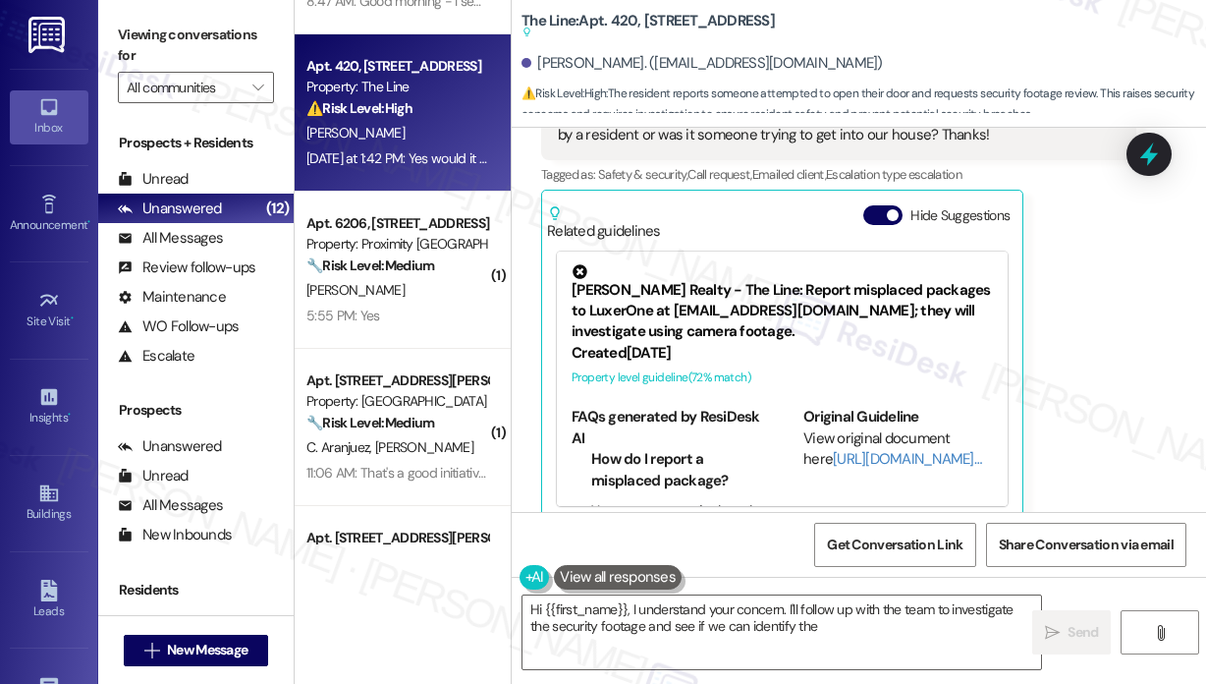
scroll to position [8649, 0]
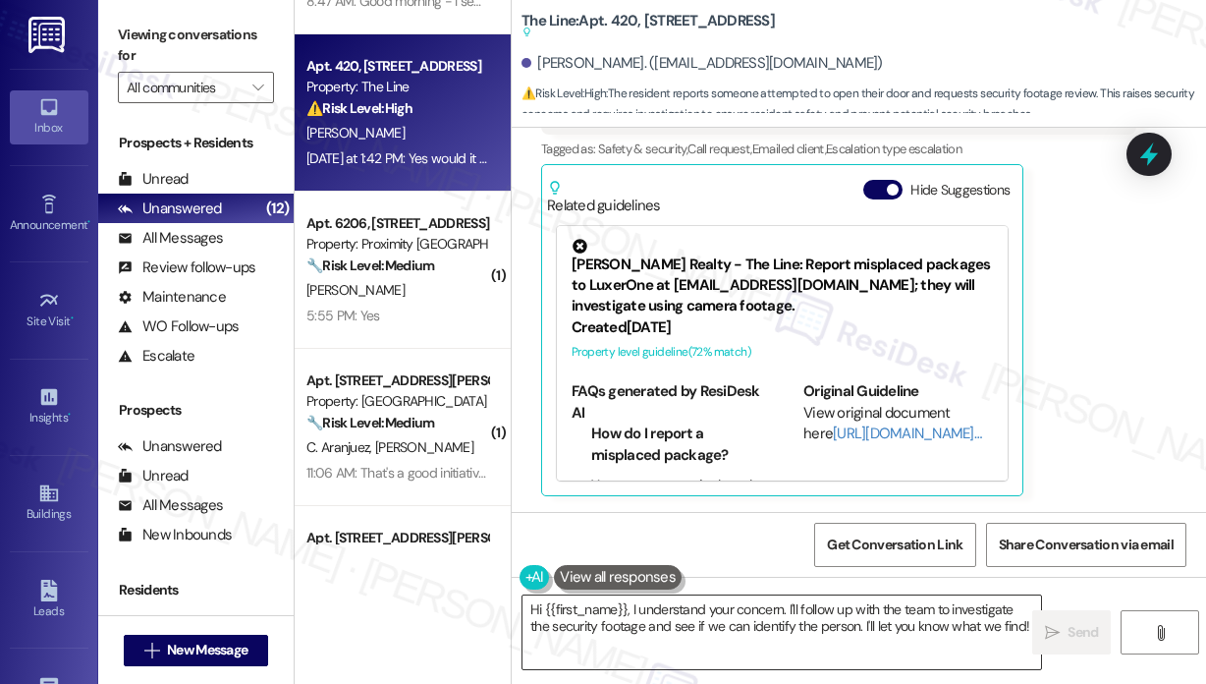
click at [908, 626] on textarea "Hi {{first_name}}, I understand your concern. I'll follow up with the team to i…" at bounding box center [782, 632] width 519 height 74
click at [1058, 636] on icon "" at bounding box center [1052, 633] width 15 height 16
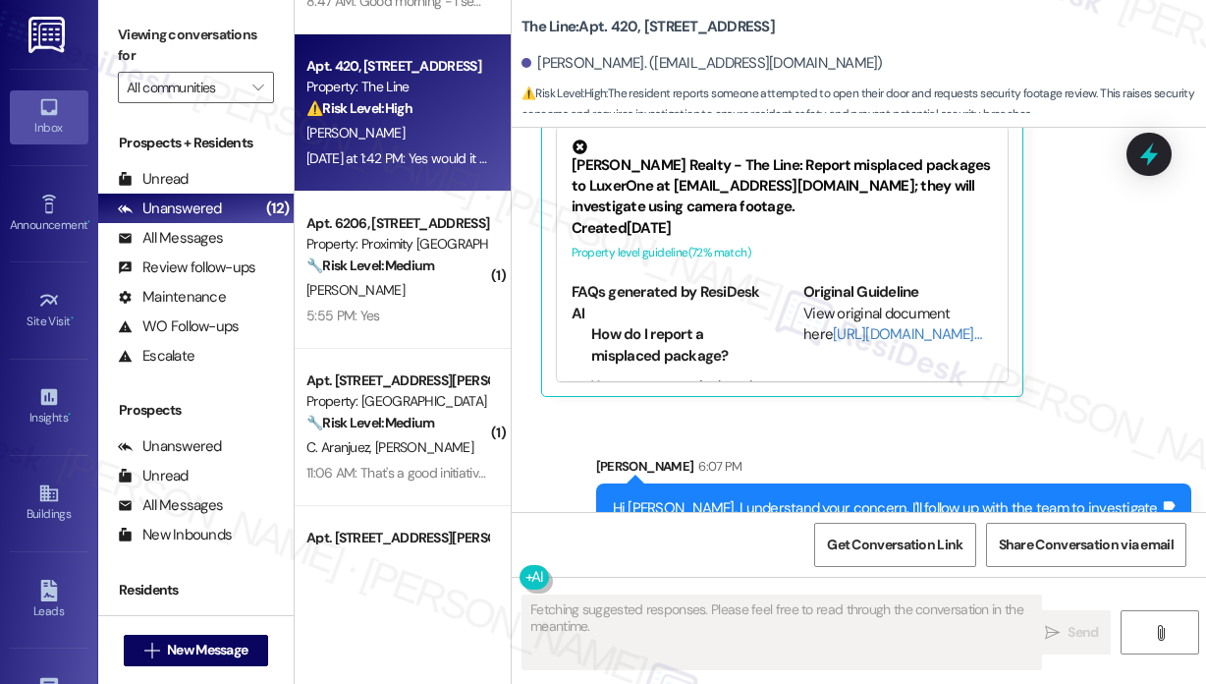
scroll to position [8807, 0]
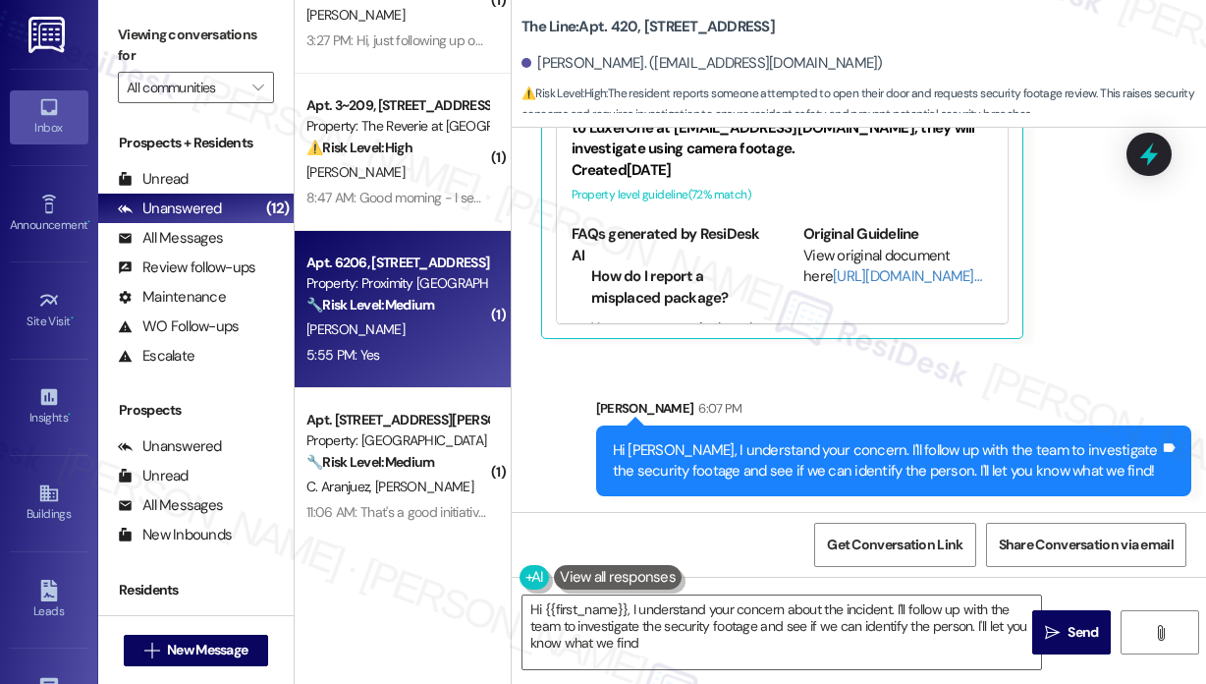
type textarea "Hi {{first_name}}, I understand your concern about the incident. I'll follow up…"
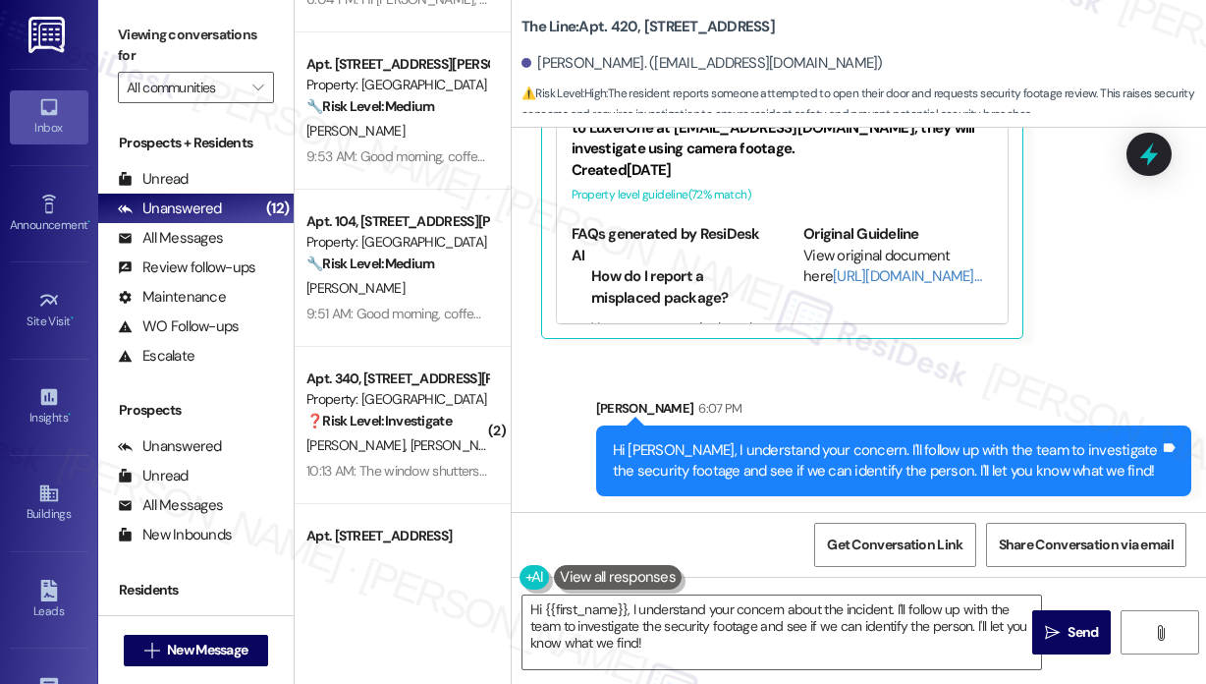
scroll to position [1498, 0]
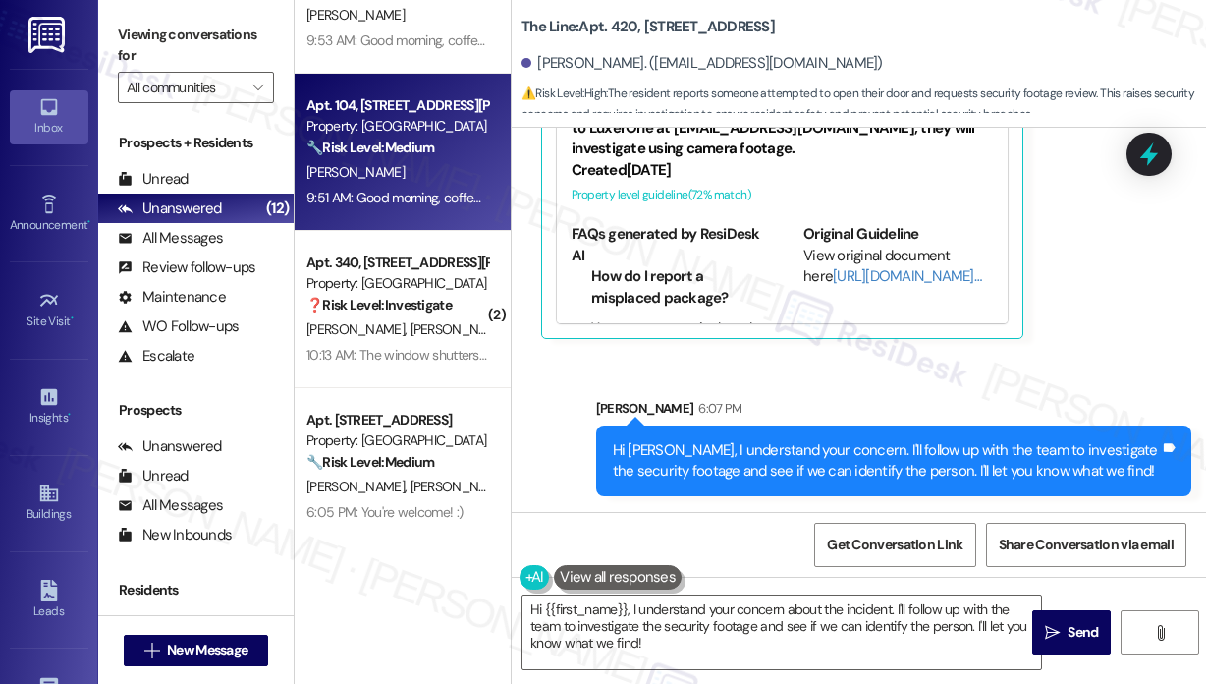
click at [428, 213] on div "Apt. 104, [STREET_ADDRESS][PERSON_NAME] Property: Terrazzo Durham 🔧 Risk Level:…" at bounding box center [403, 152] width 216 height 157
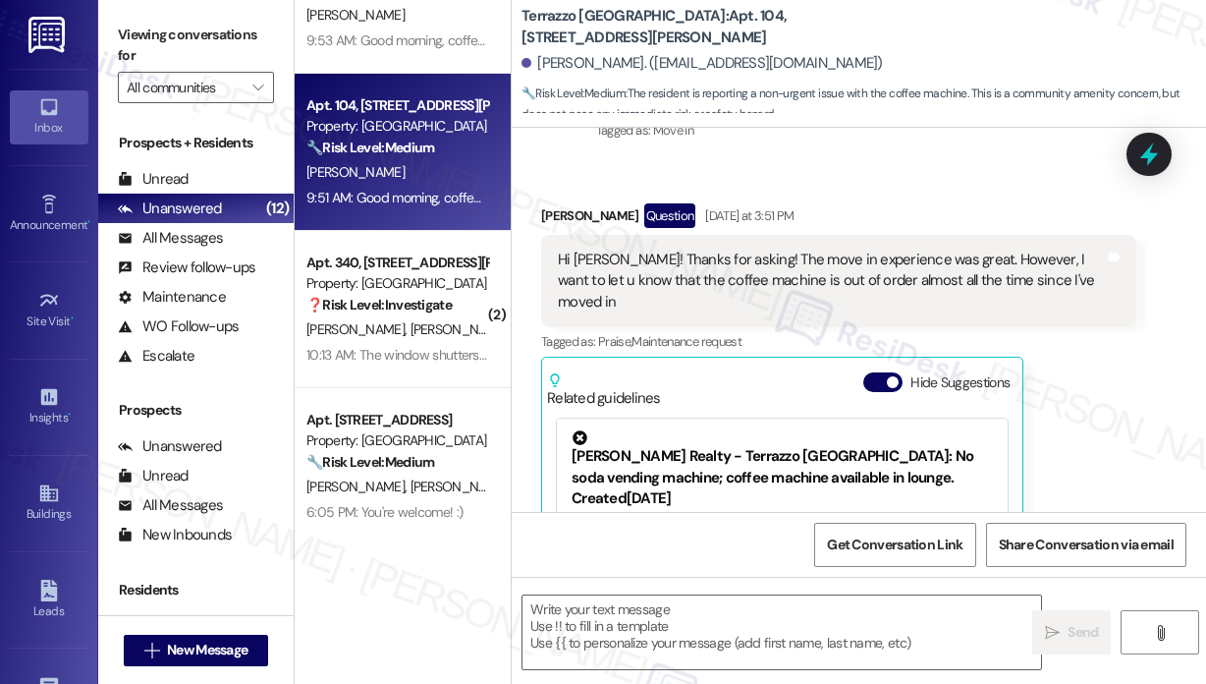
scroll to position [499, 0]
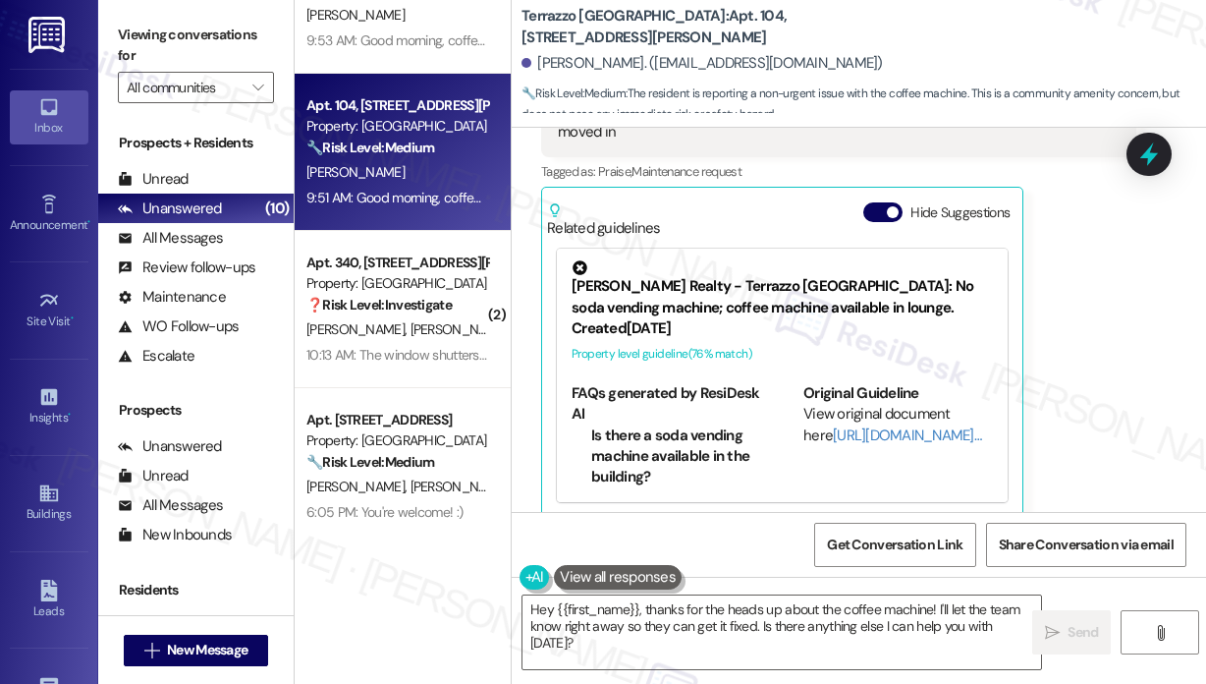
click at [1100, 428] on div "[PERSON_NAME] Question [DATE] at 3:51 PM Hi [PERSON_NAME]! Thanks for asking! T…" at bounding box center [838, 275] width 595 height 484
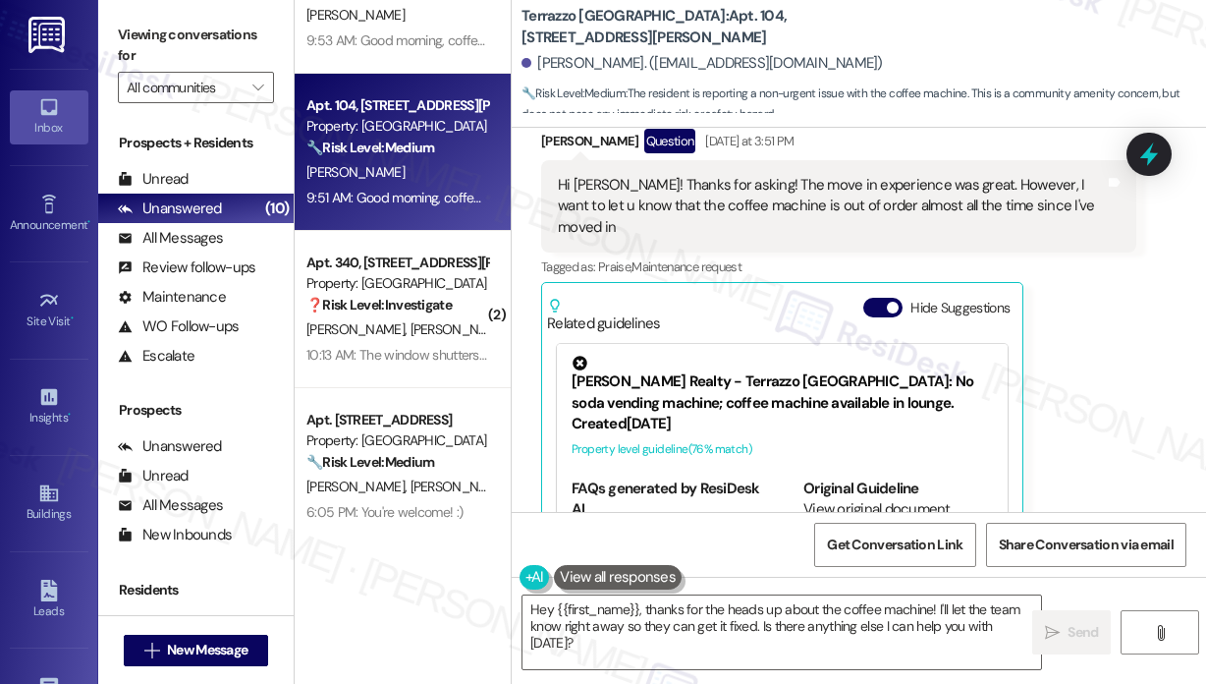
scroll to position [303, 0]
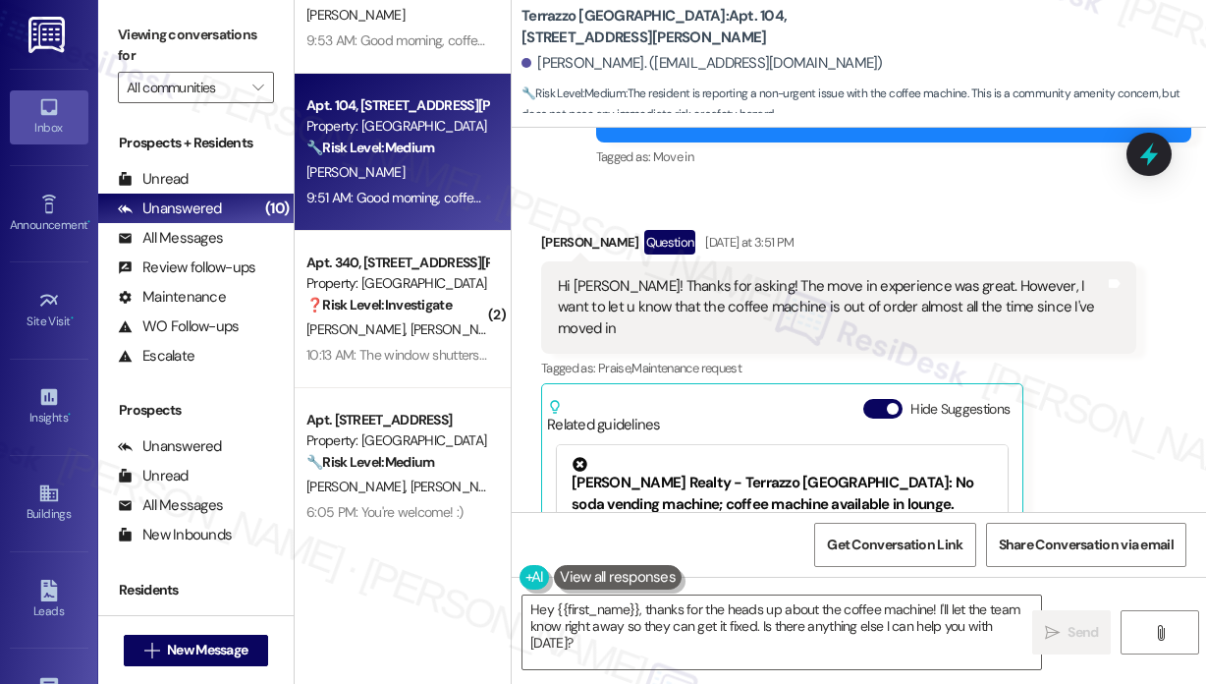
click at [1103, 452] on div "[PERSON_NAME] Question [DATE] at 3:51 PM Hi [PERSON_NAME]! Thanks for asking! T…" at bounding box center [838, 472] width 595 height 484
click at [983, 217] on div "Received via SMS [PERSON_NAME] Question [DATE] at 3:51 PM Hi [PERSON_NAME]! Tha…" at bounding box center [839, 472] width 625 height 514
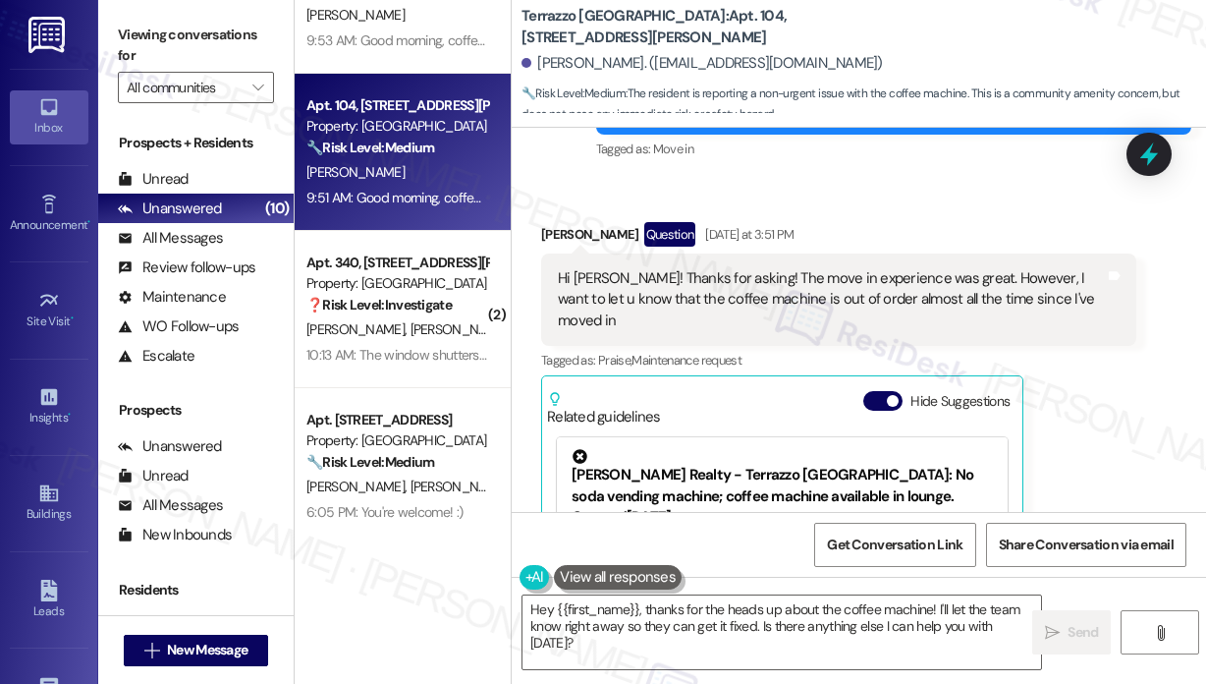
scroll to position [299, 0]
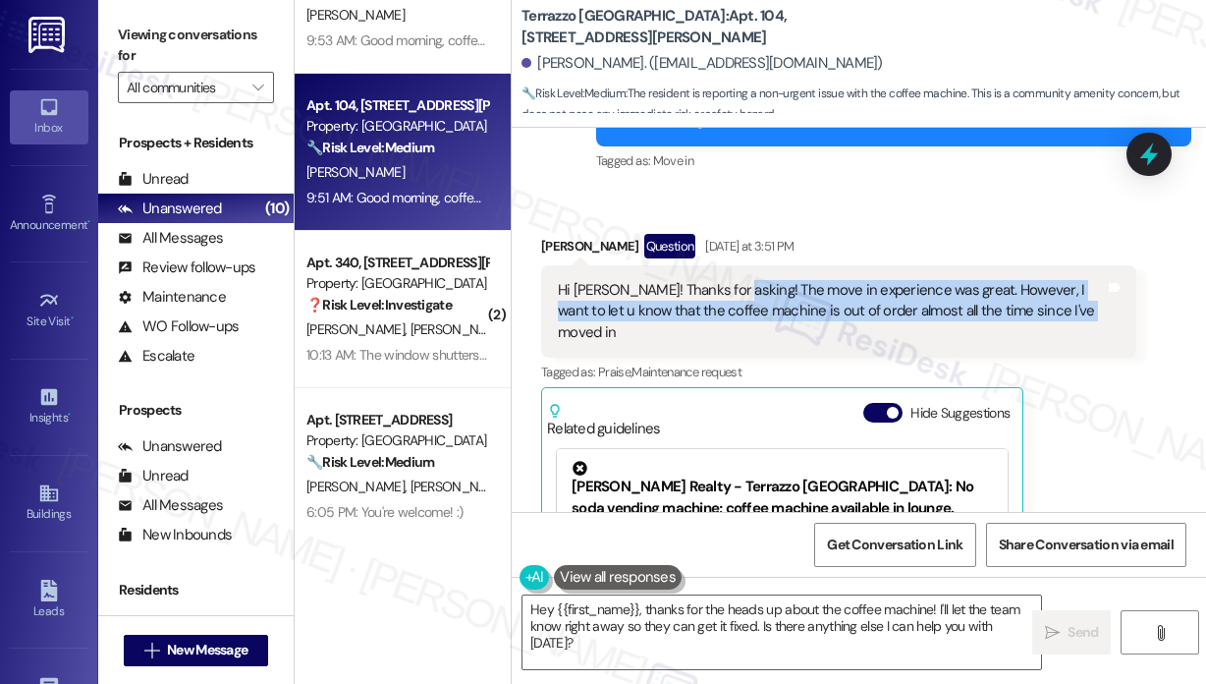
drag, startPoint x: 1079, startPoint y: 312, endPoint x: 725, endPoint y: 284, distance: 354.8
click at [725, 284] on div "Hi [PERSON_NAME]! Thanks for asking! The move in experience was great. However,…" at bounding box center [831, 311] width 547 height 63
copy div "The move in experience was great. However, I want to let u know that the coffee…"
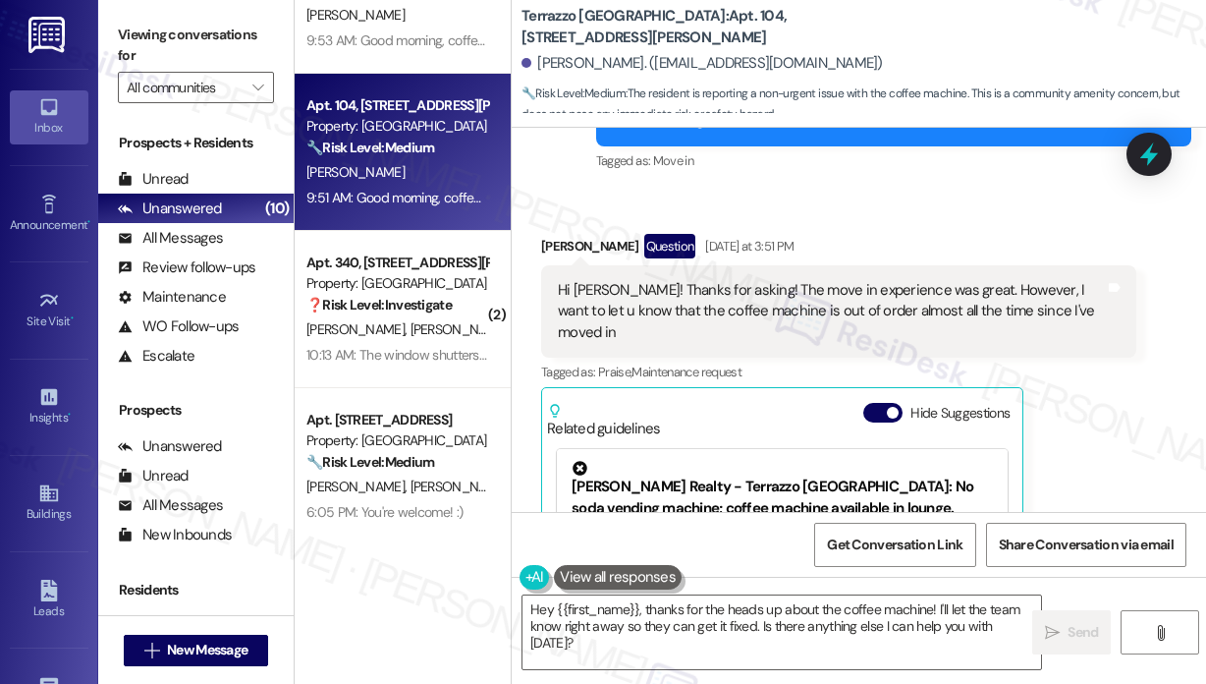
click at [935, 224] on div "Received via SMS [PERSON_NAME] Question [DATE] at 3:51 PM Hi [PERSON_NAME]! Tha…" at bounding box center [839, 476] width 625 height 514
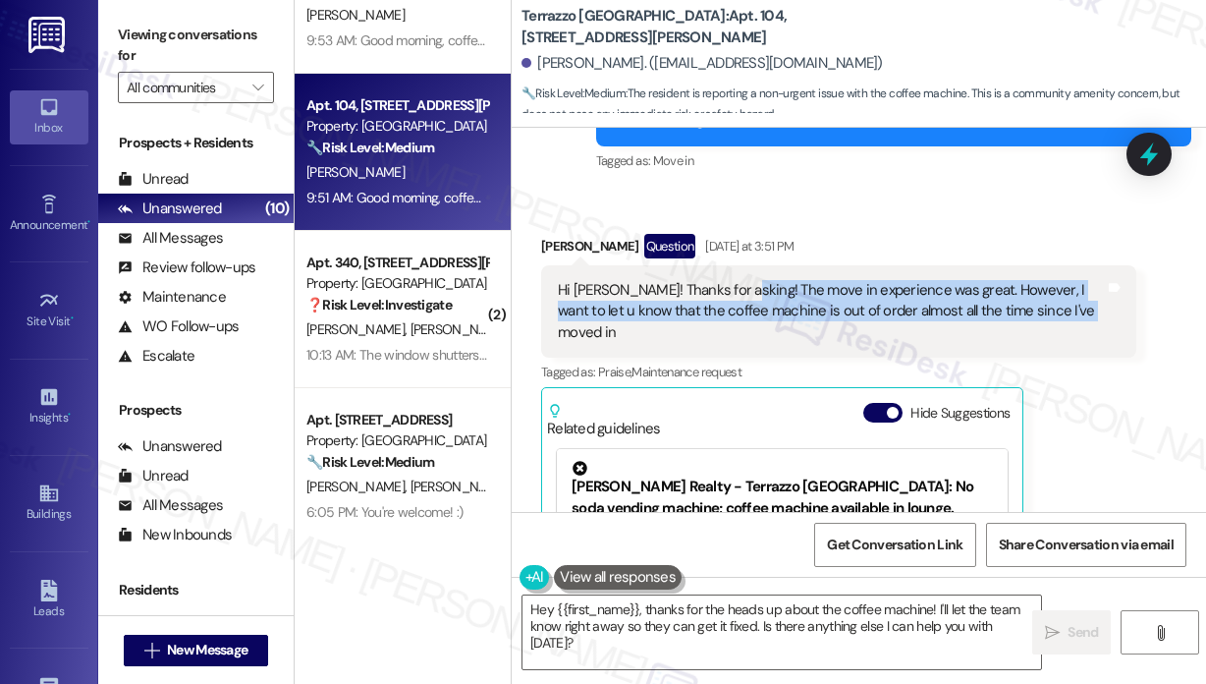
drag, startPoint x: 1077, startPoint y: 315, endPoint x: 729, endPoint y: 286, distance: 349.0
click at [729, 286] on div "Hi [PERSON_NAME]! Thanks for asking! The move in experience was great. However,…" at bounding box center [831, 311] width 547 height 63
click at [727, 284] on div "Hi [PERSON_NAME]! Thanks for asking! The move in experience was great. However,…" at bounding box center [831, 311] width 547 height 63
copy div "The move in experience was great. However, I want to let u know that the coffee…"
click at [786, 629] on textarea "Hey {{first_name}}, thanks for the heads up about the coffee machine! I'll let …" at bounding box center [782, 632] width 519 height 74
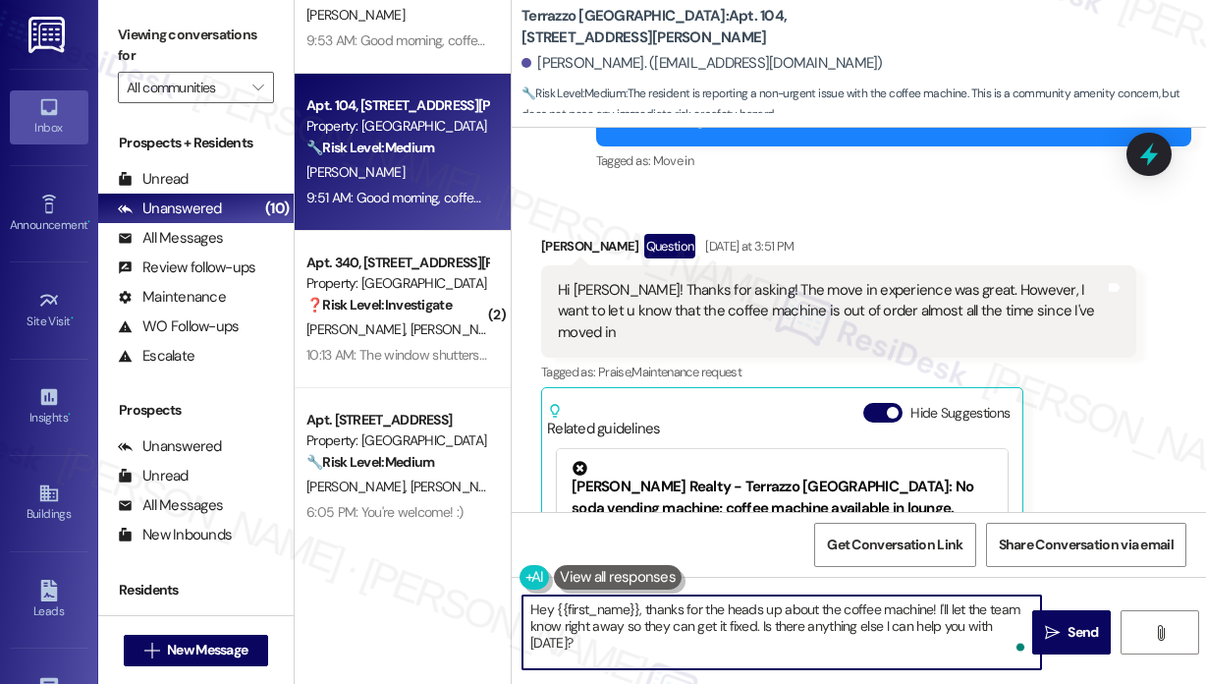
drag, startPoint x: 641, startPoint y: 608, endPoint x: 1032, endPoint y: 632, distance: 391.7
click at [1032, 632] on textarea "Hey {{first_name}}, thanks for the heads up about the coffee machine! I'll let …" at bounding box center [782, 632] width 519 height 74
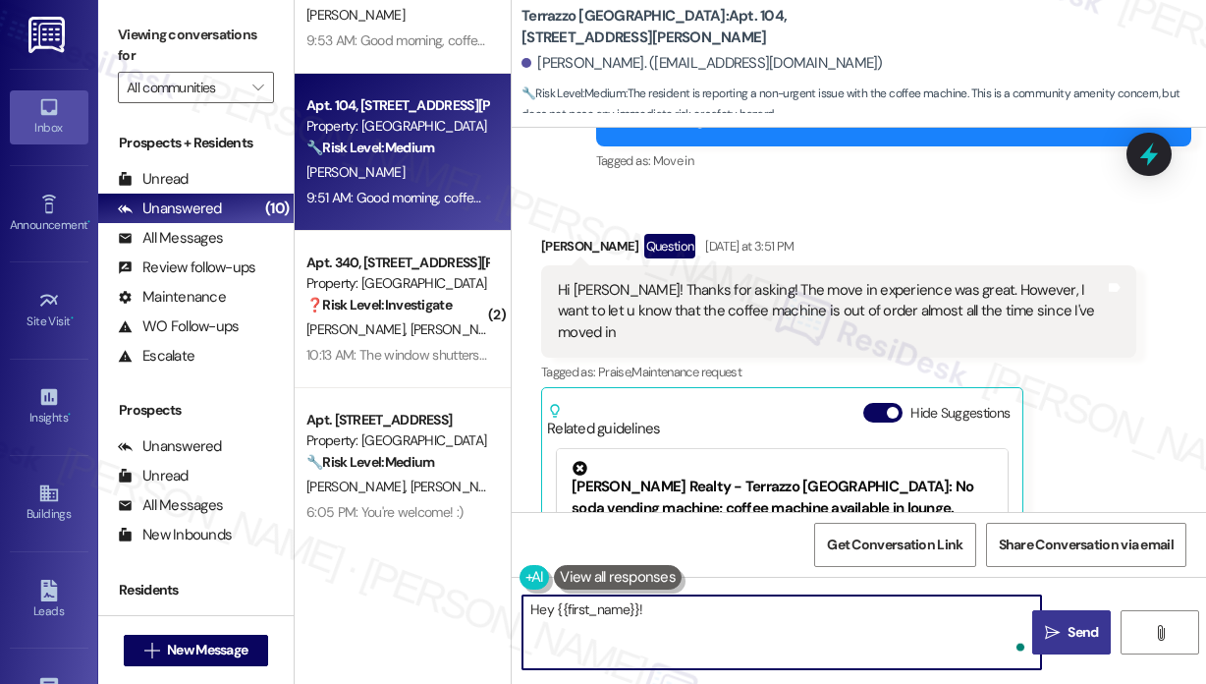
paste textarea "Thank you for your feedback—I’m glad to hear your move-in experience was great.…"
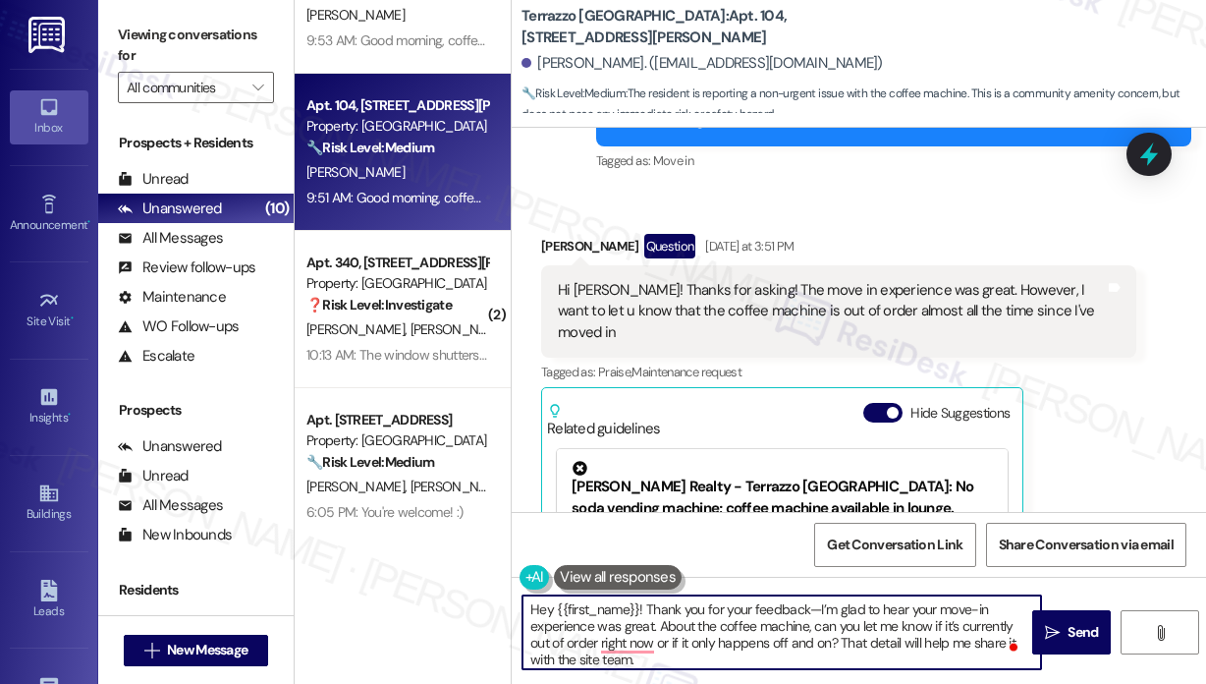
click at [843, 662] on textarea "Hey {{first_name}}! Thank you for your feedback—I’m glad to hear your move-in e…" at bounding box center [782, 632] width 519 height 74
click at [815, 657] on textarea "Hey {{first_name}}! Thank you for your feedback—I’m glad to hear your move-in e…" at bounding box center [782, 632] width 519 height 74
type textarea "Hey {{first_name}}! Thank you for your feedback—I’m glad to hear your move-in e…"
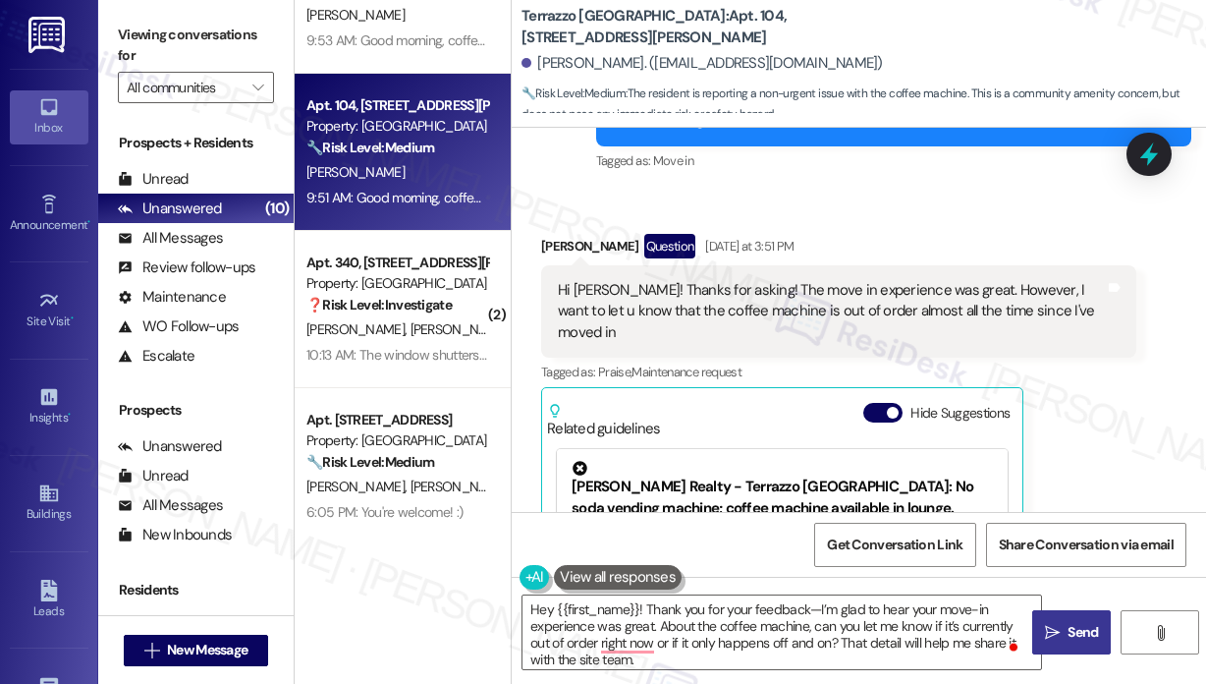
click at [1069, 627] on span "Send" at bounding box center [1083, 632] width 30 height 21
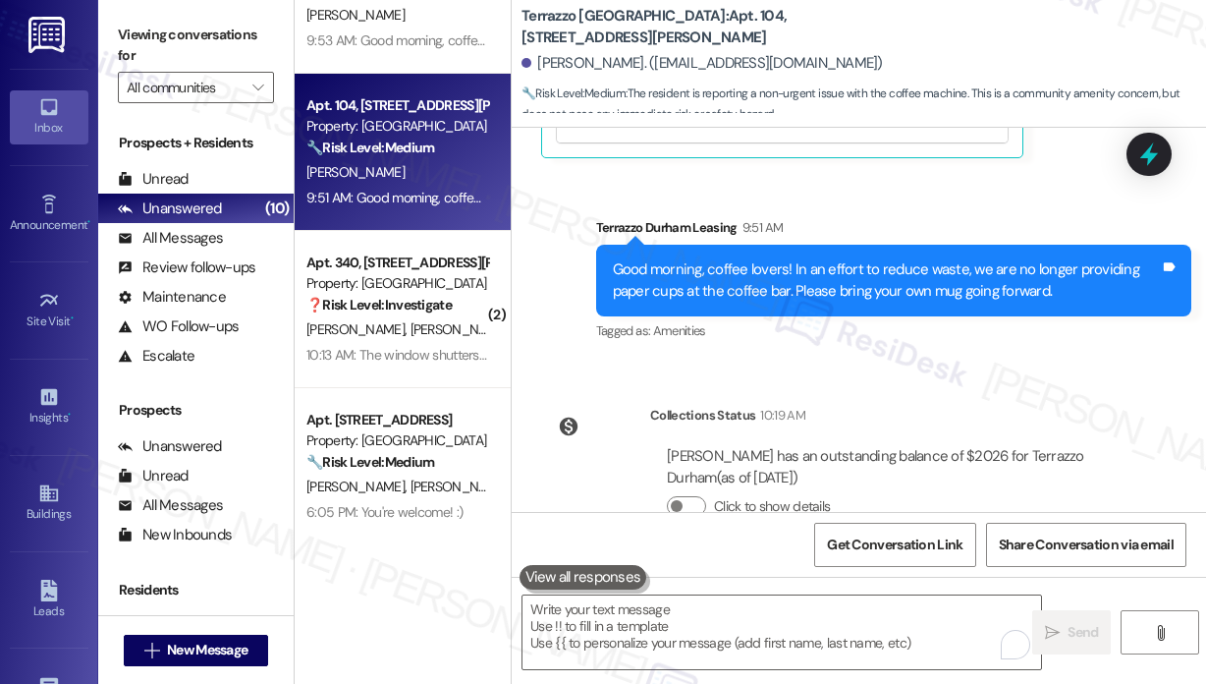
scroll to position [888, 0]
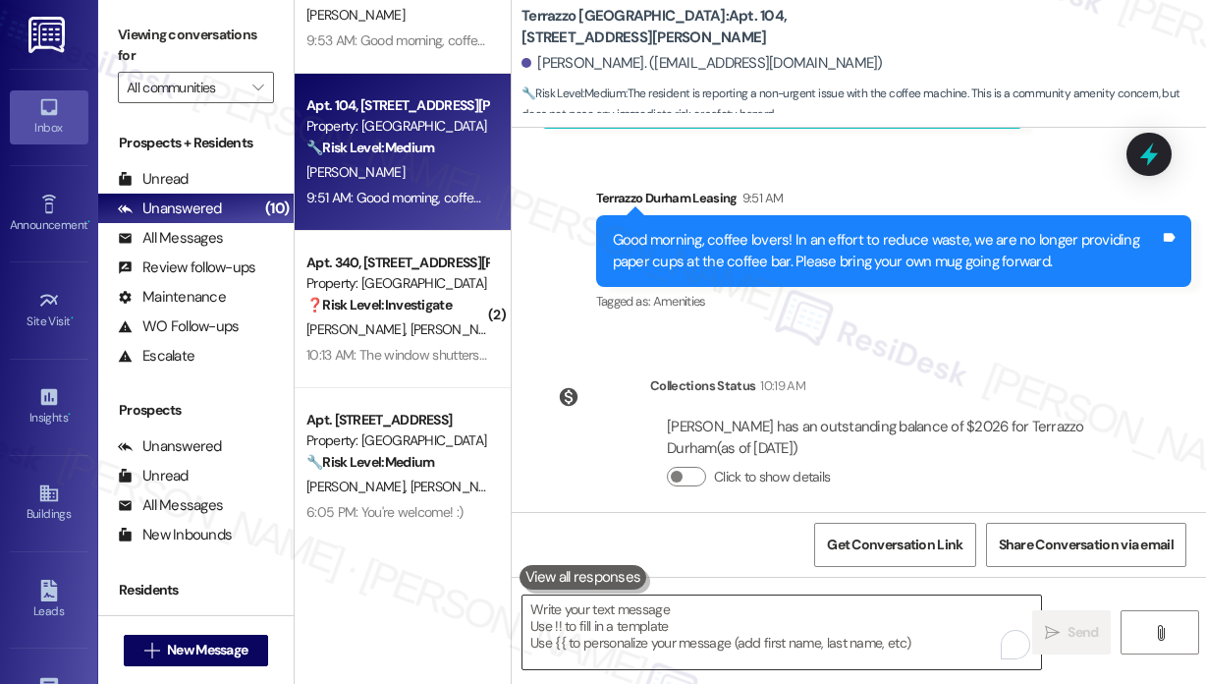
click at [698, 619] on textarea "To enrich screen reader interactions, please activate Accessibility in Grammarl…" at bounding box center [782, 632] width 519 height 74
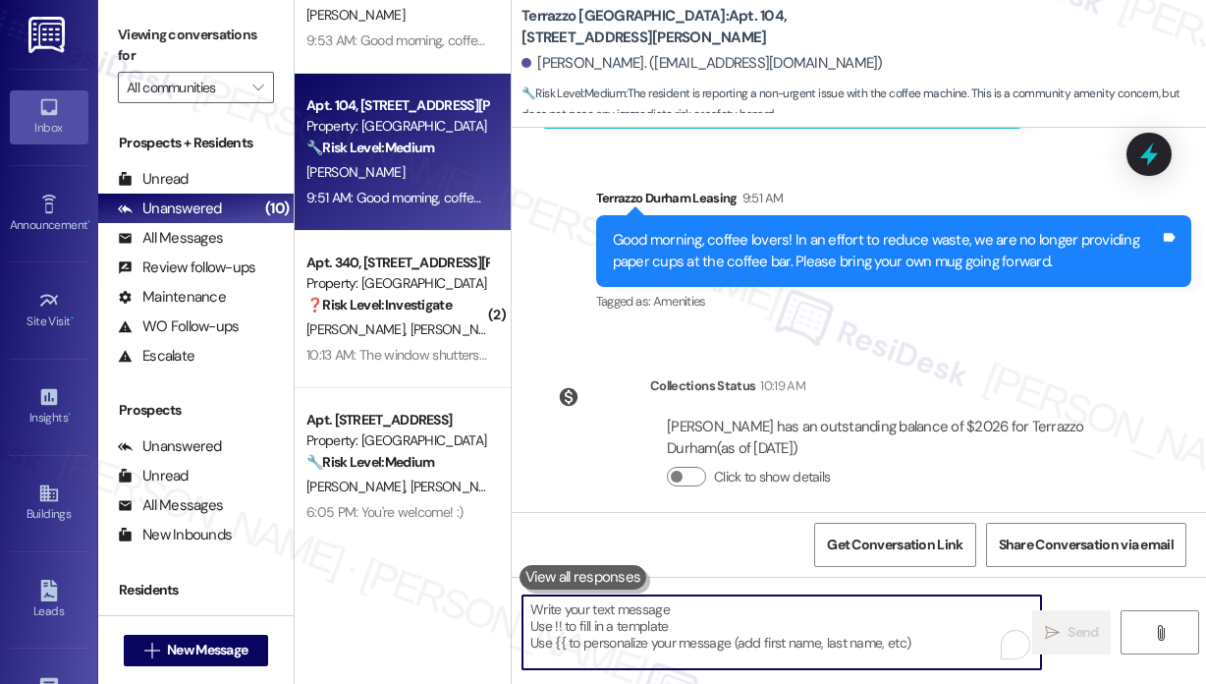
paste textarea "Thank you for your feedback—I’m glad to hear your move-in experience was great.…"
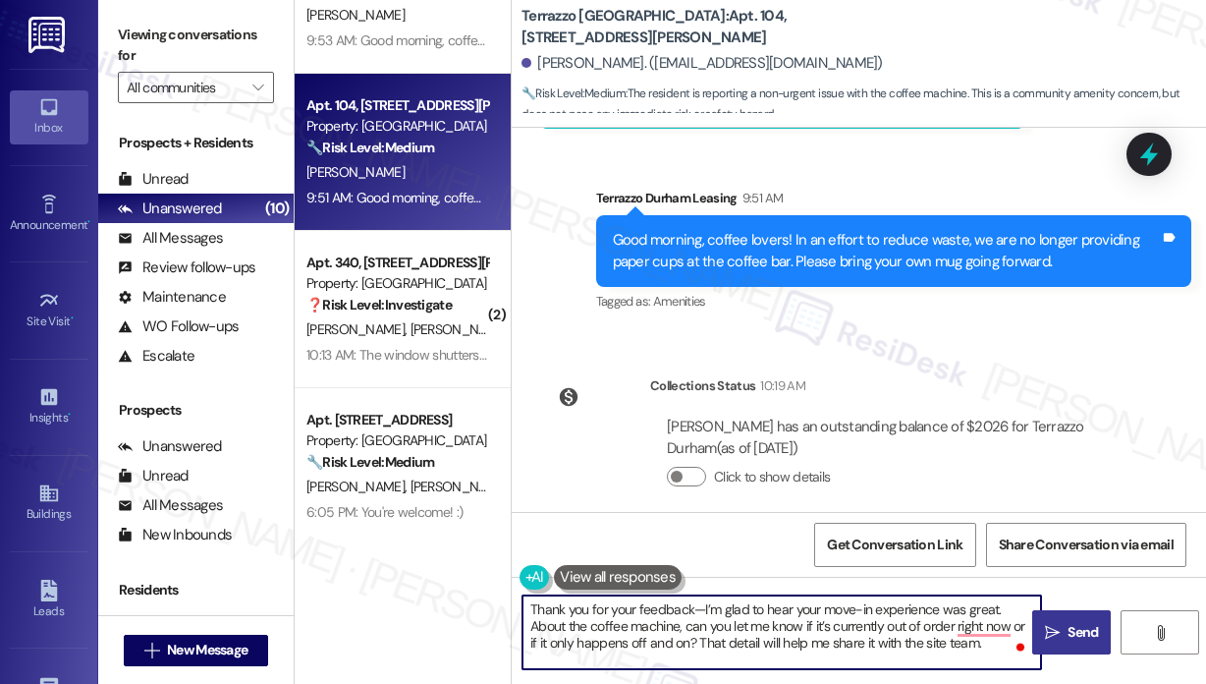
click at [692, 603] on textarea "Thank you for your feedback—I’m glad to hear your move-in experience was great.…" at bounding box center [782, 632] width 519 height 74
type textarea "Thank you for your feedback—I’m glad to hear your move-in experience was great.…"
click at [1064, 640] on span "Send" at bounding box center [1083, 632] width 38 height 21
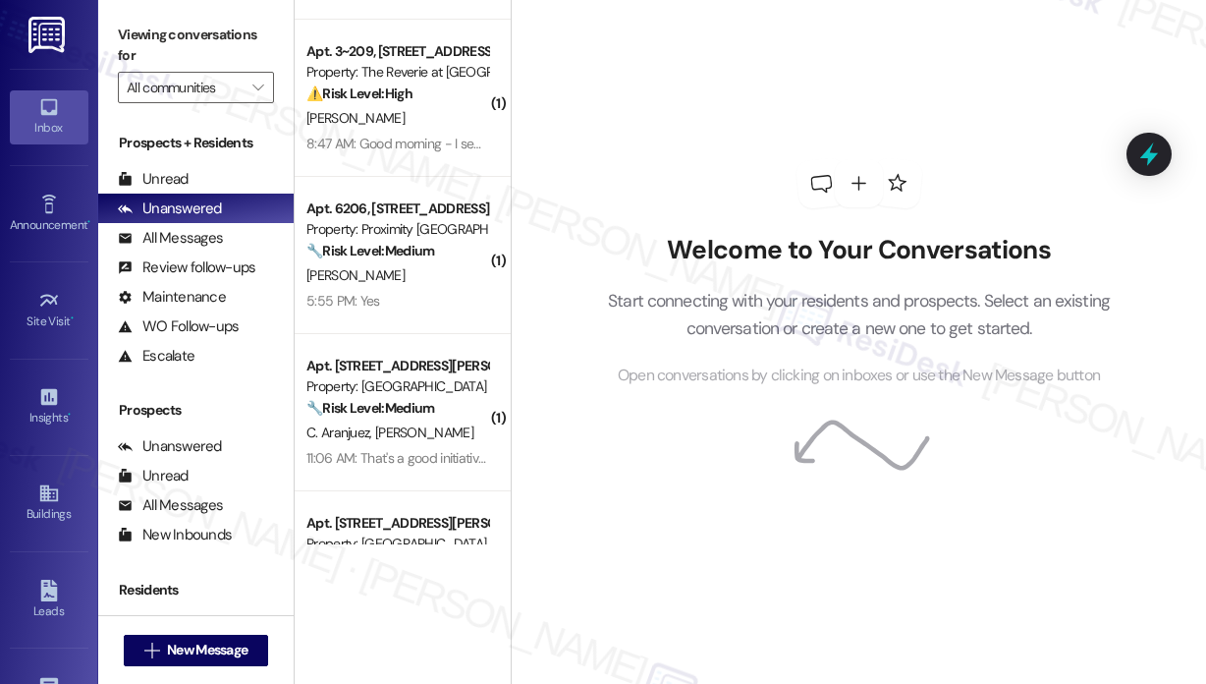
scroll to position [295, 0]
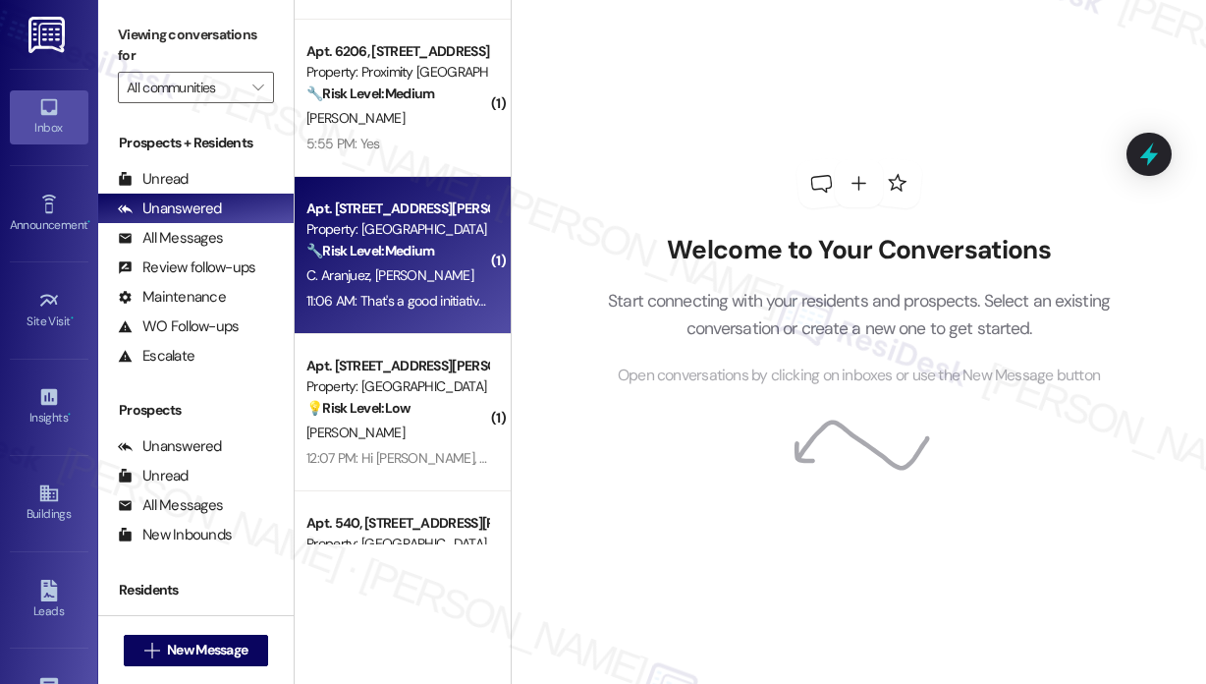
click at [395, 180] on div "Apt. 130, [STREET_ADDRESS][PERSON_NAME] Property: Terrazzo Durham 🔧 Risk Level:…" at bounding box center [403, 255] width 216 height 157
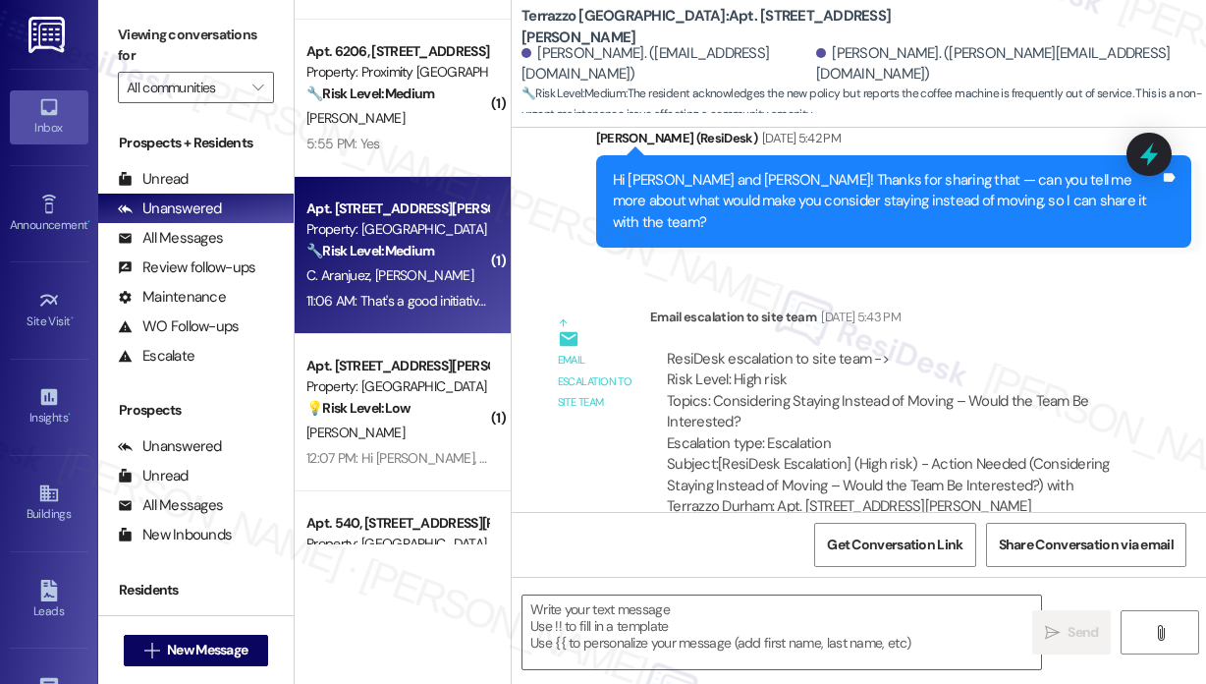
scroll to position [7555, 0]
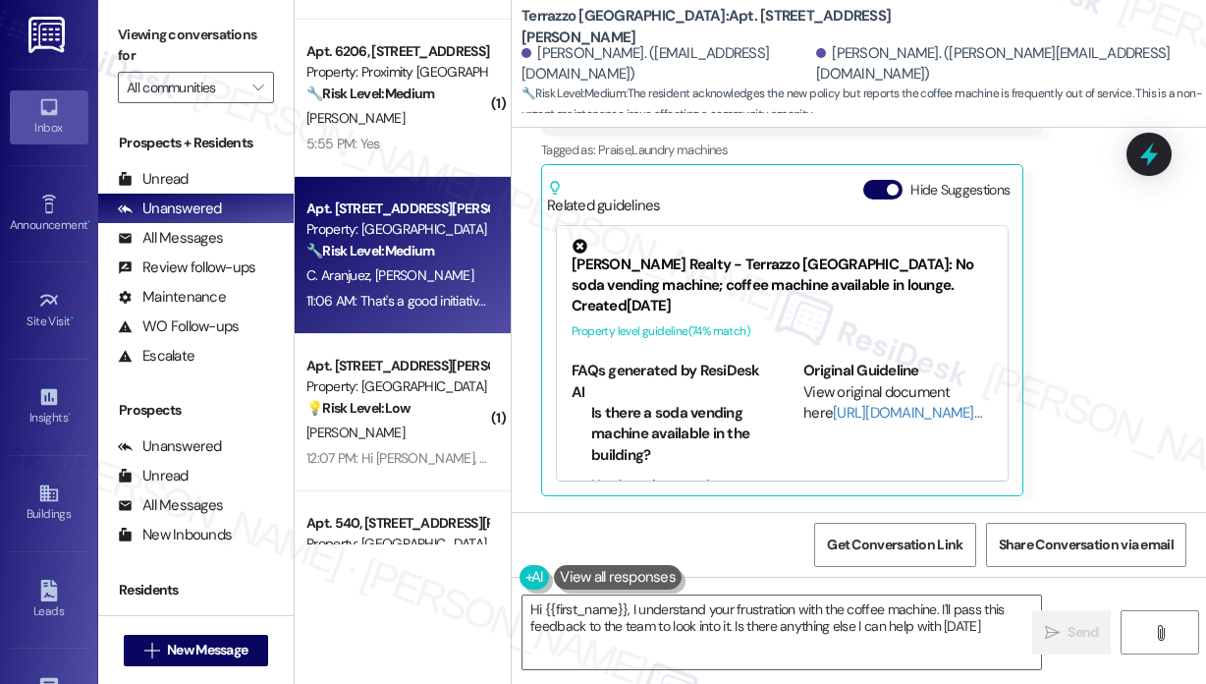
type textarea "Hi {{first_name}}, I understand your frustration with the coffee machine. I'll …"
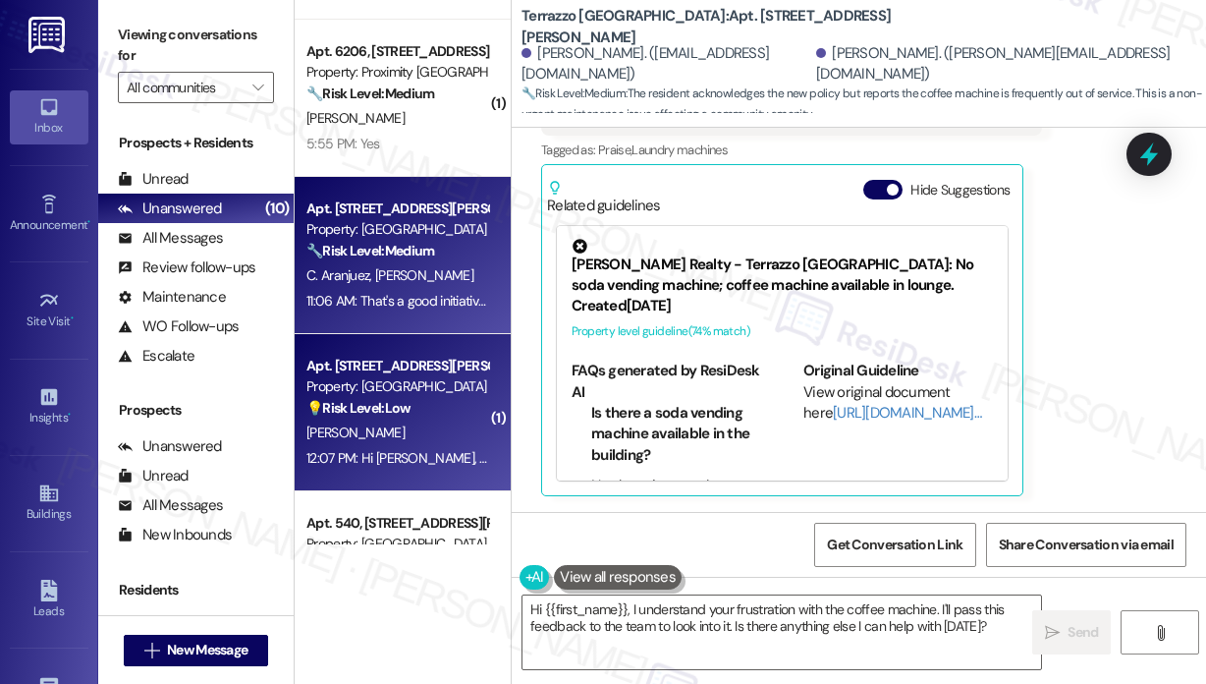
click at [337, 407] on strong "💡 Risk Level: Low" at bounding box center [359, 408] width 104 height 18
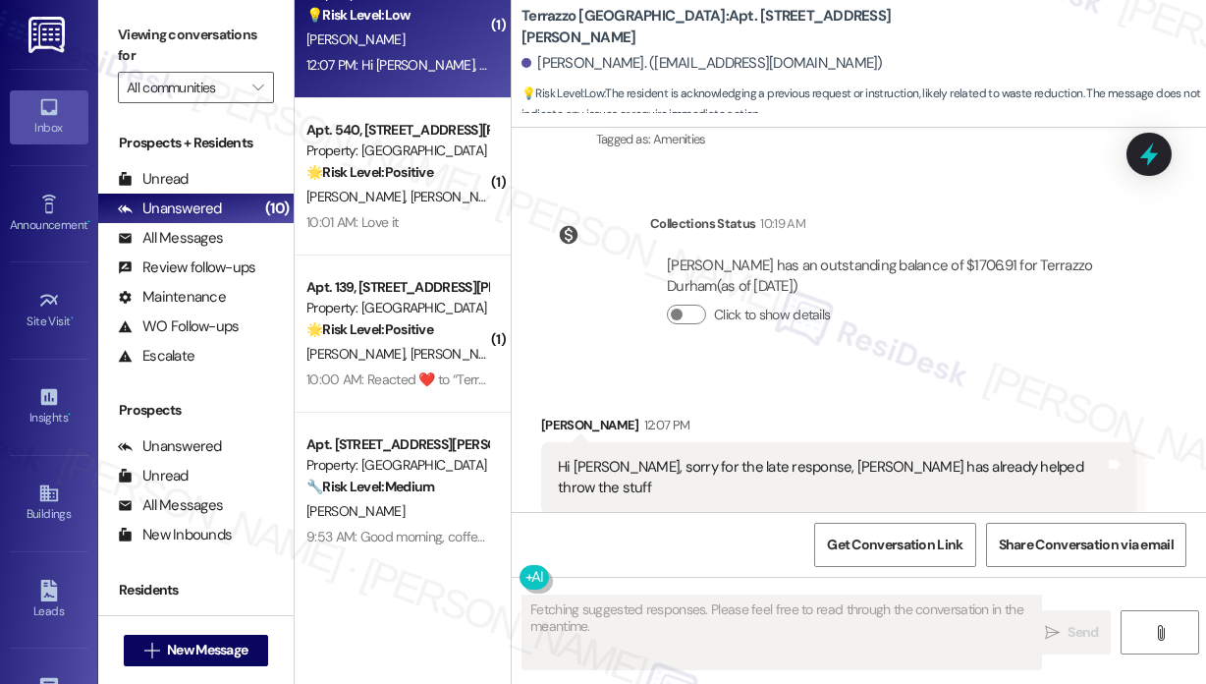
scroll to position [1831, 0]
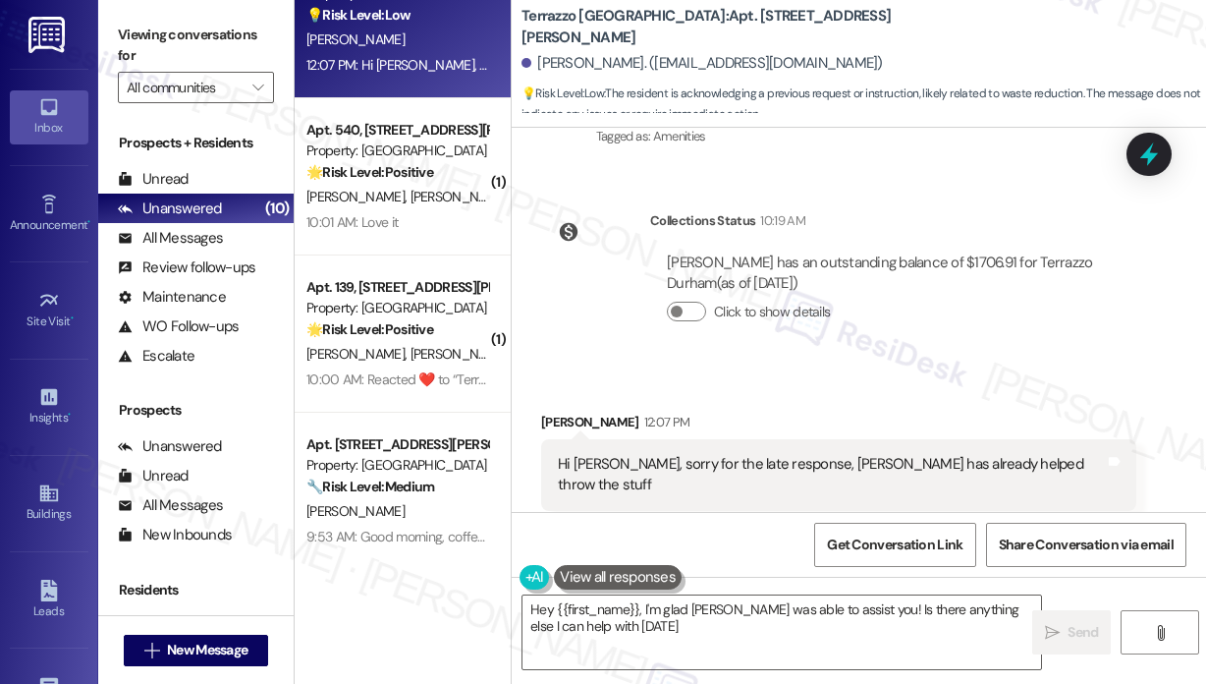
type textarea "Hey {{first_name}}, I'm glad [PERSON_NAME] was able to assist you! Is there any…"
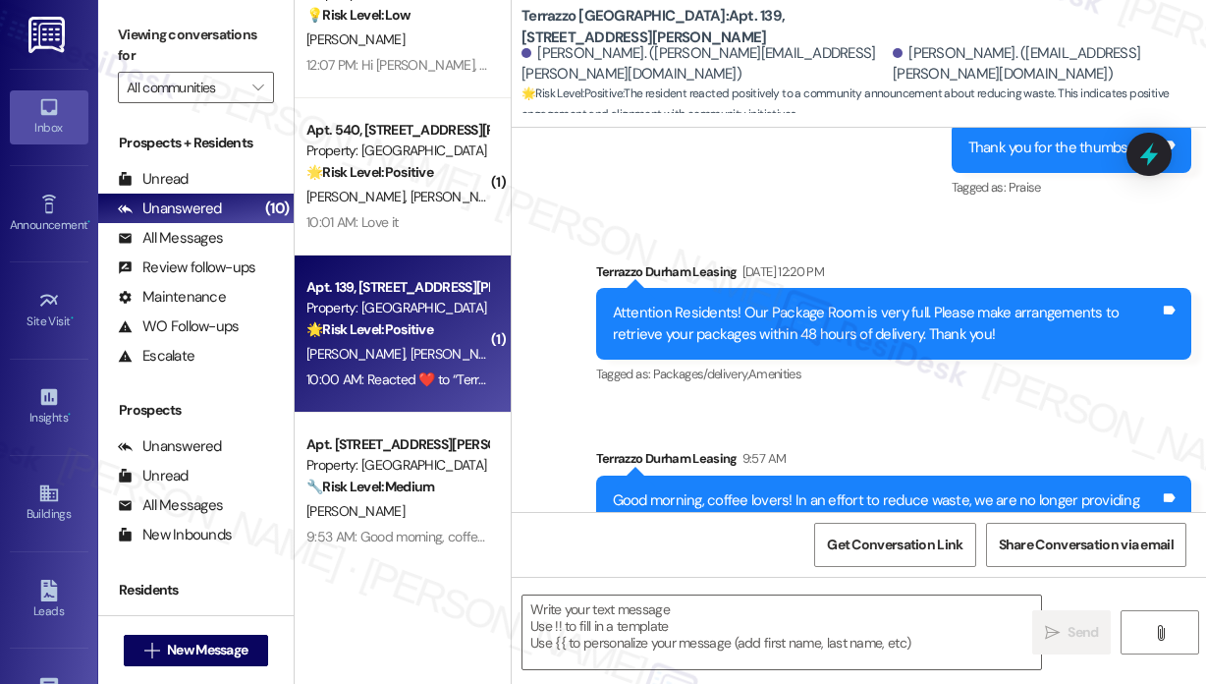
scroll to position [8304, 0]
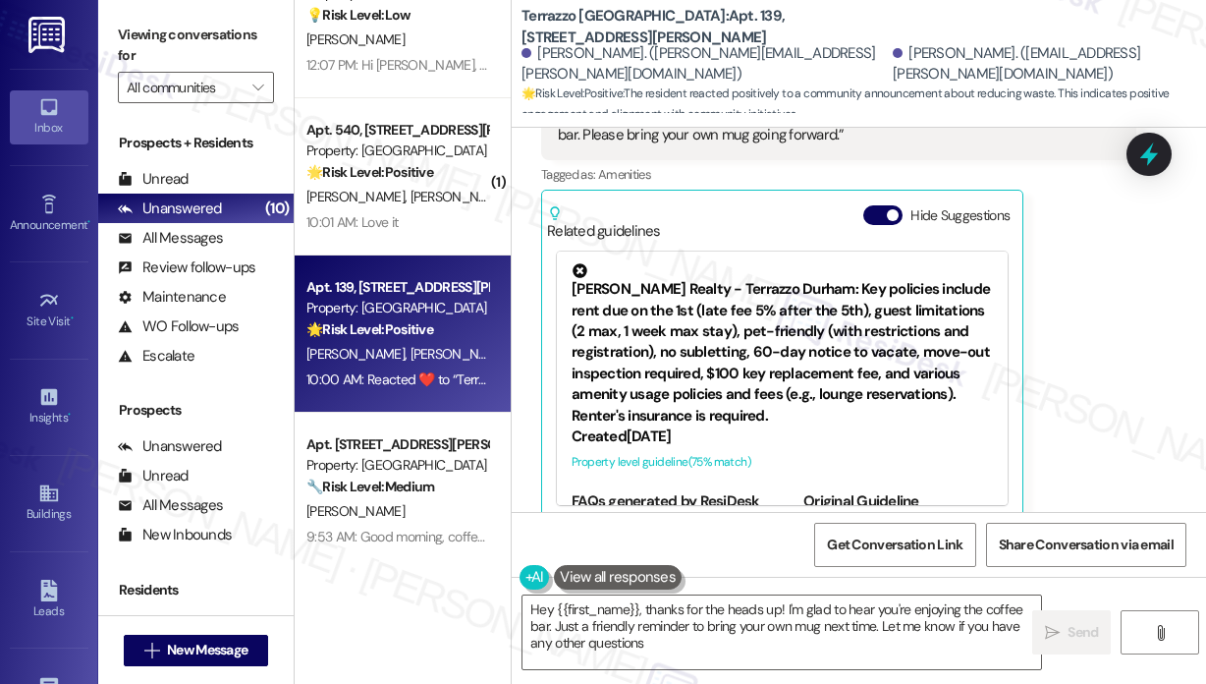
type textarea "Hey {{first_name}}, thanks for the heads up! I'm glad to hear you're enjoying t…"
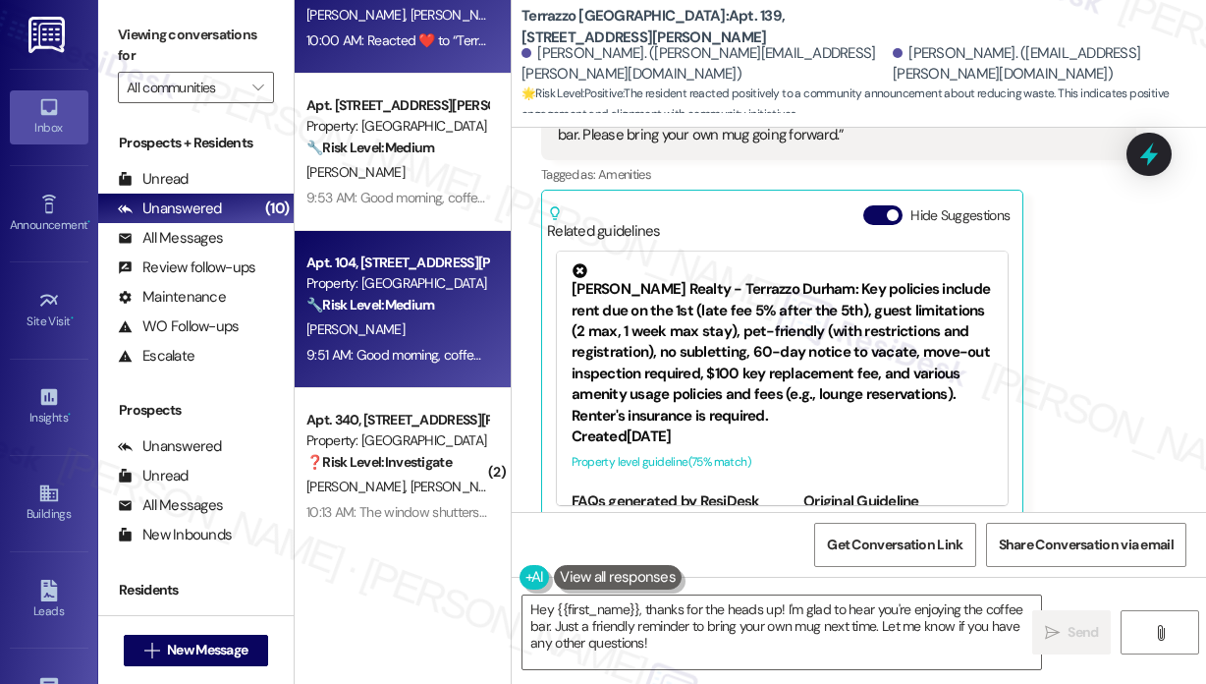
click at [415, 288] on div "Property: [GEOGRAPHIC_DATA]" at bounding box center [398, 283] width 182 height 21
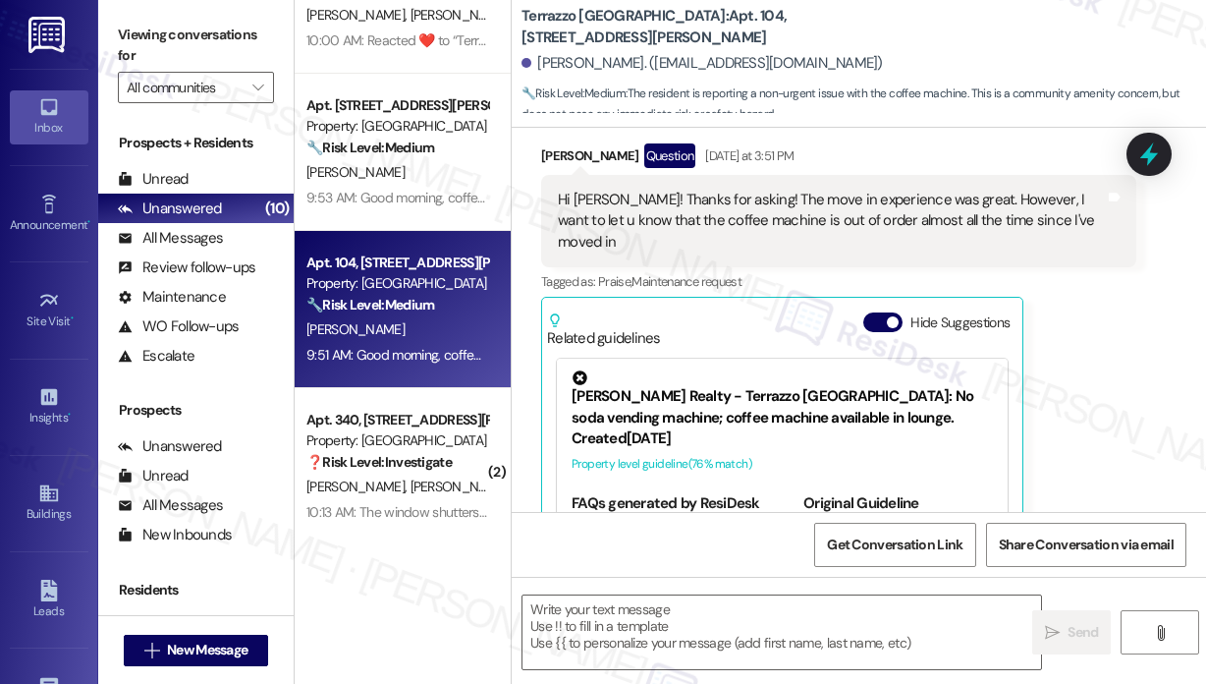
scroll to position [499, 0]
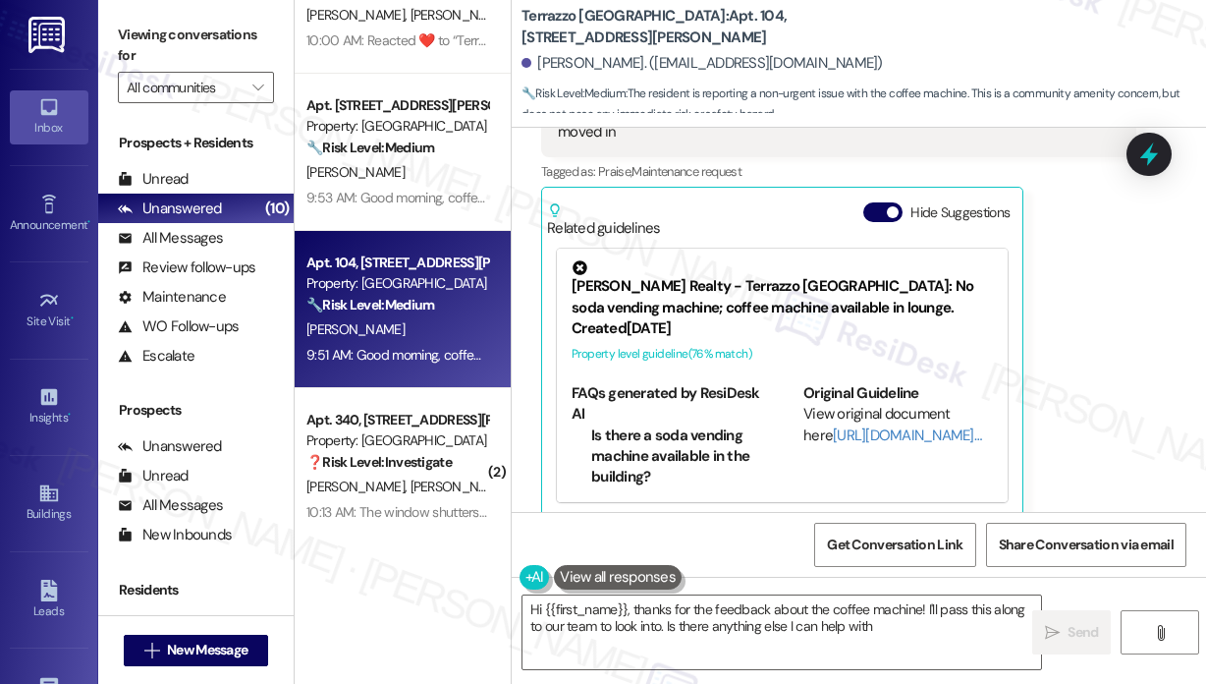
type textarea "Hi {{first_name}}, thanks for the feedback about the coffee machine! I'll pass …"
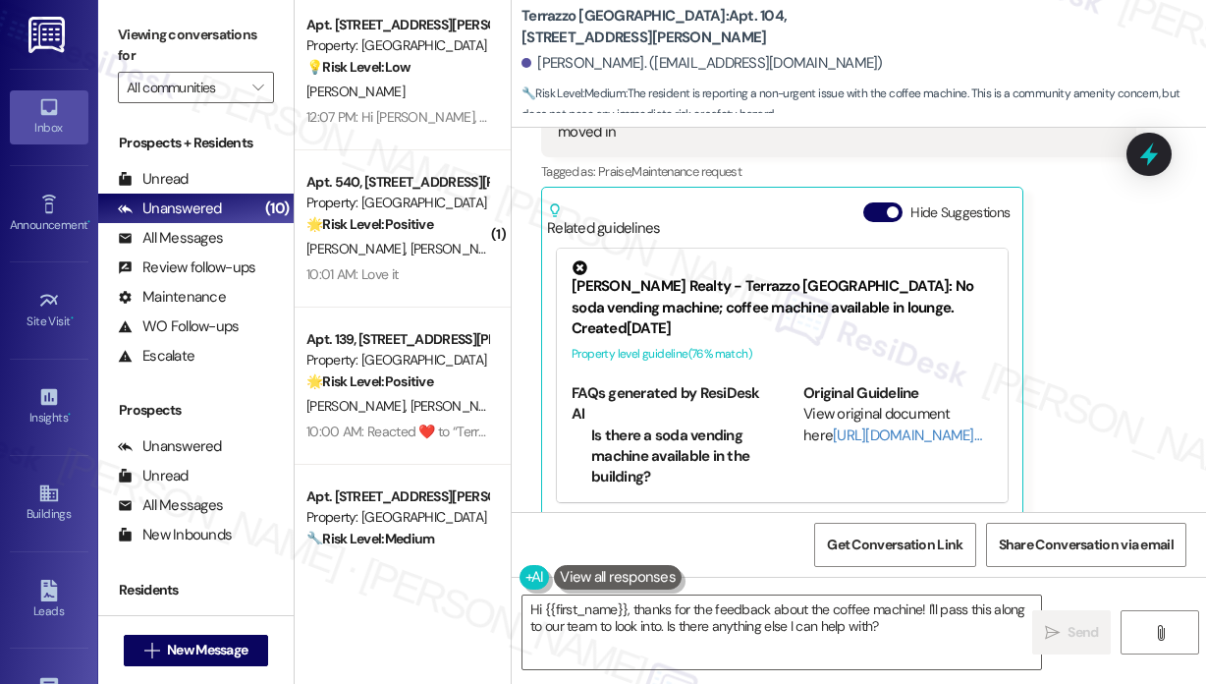
scroll to position [535, 0]
